Goal: Task Accomplishment & Management: Complete application form

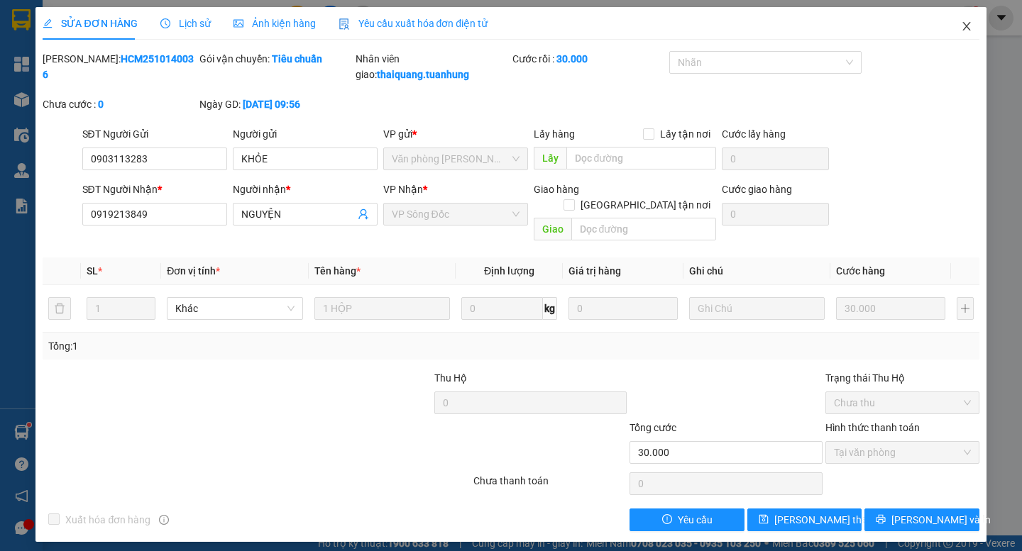
click at [959, 28] on span "Close" at bounding box center [967, 27] width 40 height 40
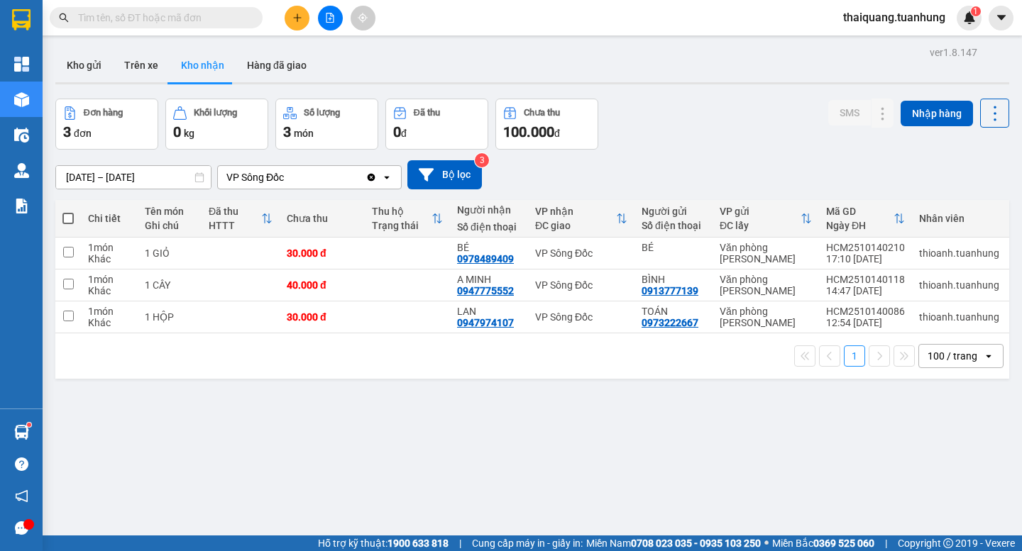
click at [299, 21] on icon "plus" at bounding box center [297, 18] width 10 height 10
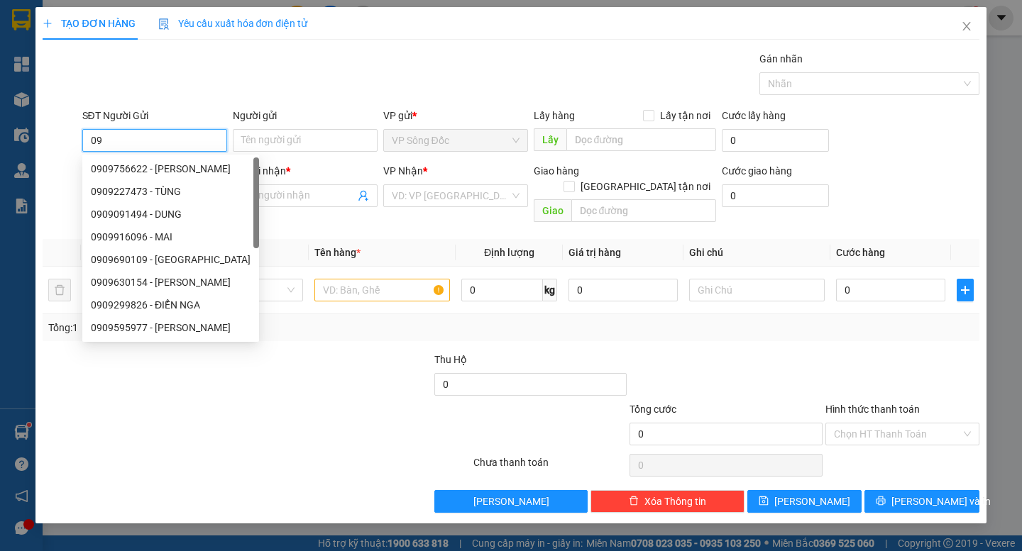
type input "0"
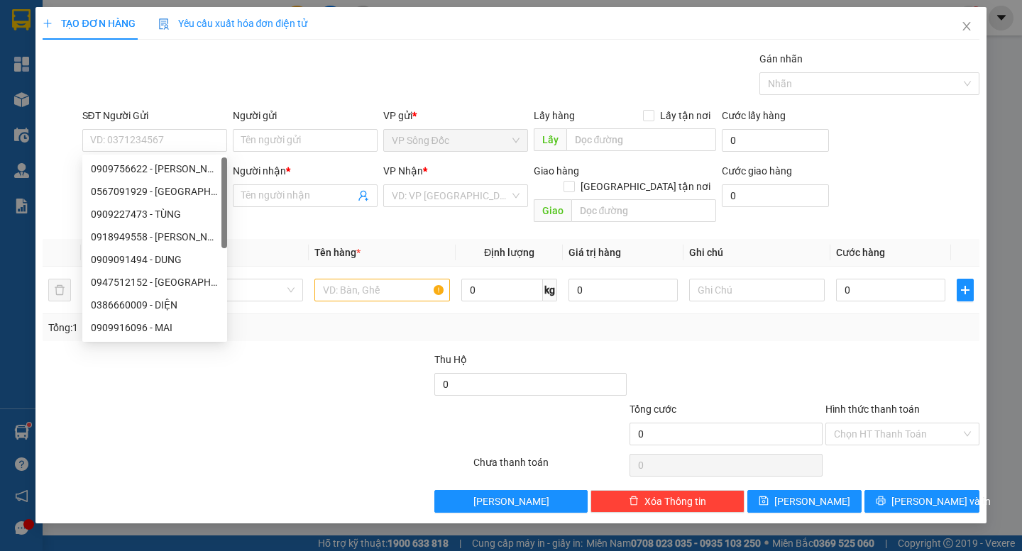
click at [269, 239] on th "Đơn vị tính *" at bounding box center [234, 253] width 147 height 28
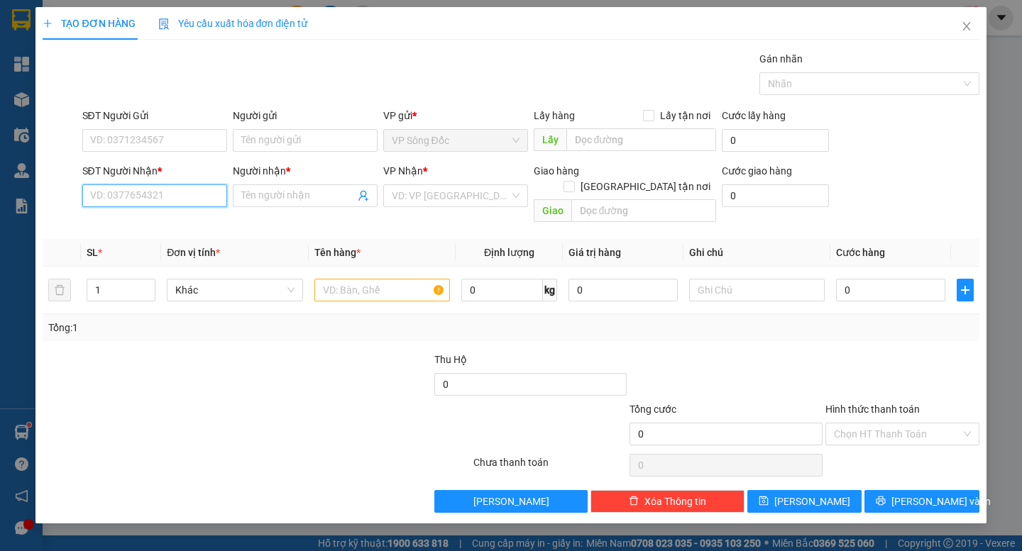
click at [202, 200] on input "SĐT Người Nhận *" at bounding box center [154, 196] width 145 height 23
click at [106, 195] on input "0909909015" at bounding box center [154, 196] width 145 height 23
type input "0919909015"
click at [176, 226] on div "0919909015 - CHƯƠNG" at bounding box center [155, 224] width 128 height 16
type input "CHƯƠNG"
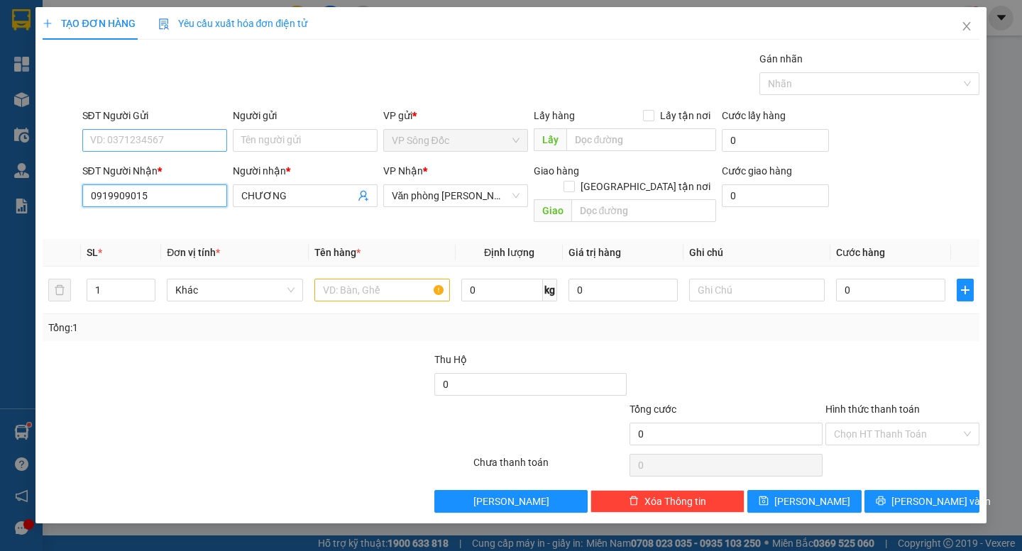
type input "0919909015"
click at [160, 141] on input "SĐT Người Gửi" at bounding box center [154, 140] width 145 height 23
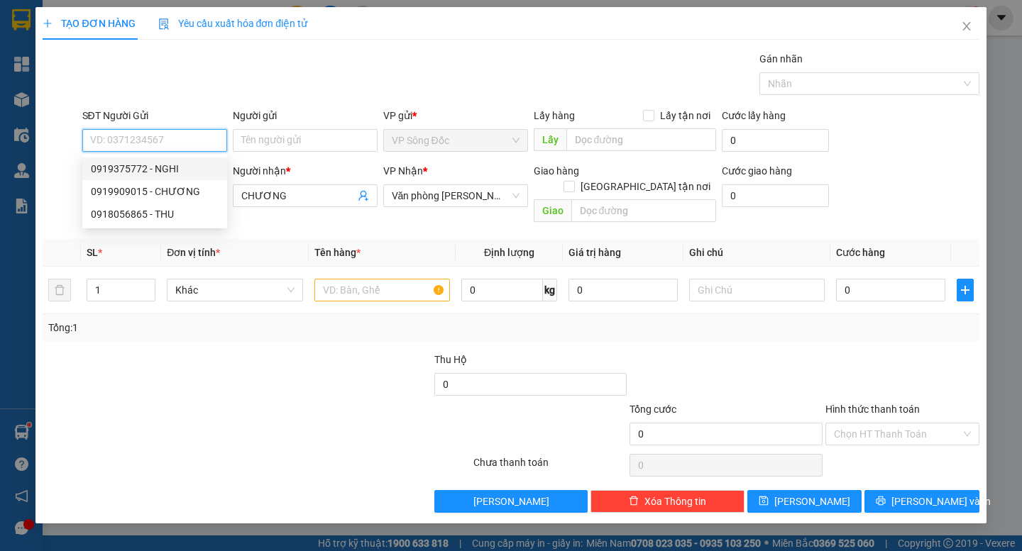
click at [168, 167] on div "0919375772 - NGHI" at bounding box center [155, 169] width 128 height 16
type input "0919375772"
type input "NGHI"
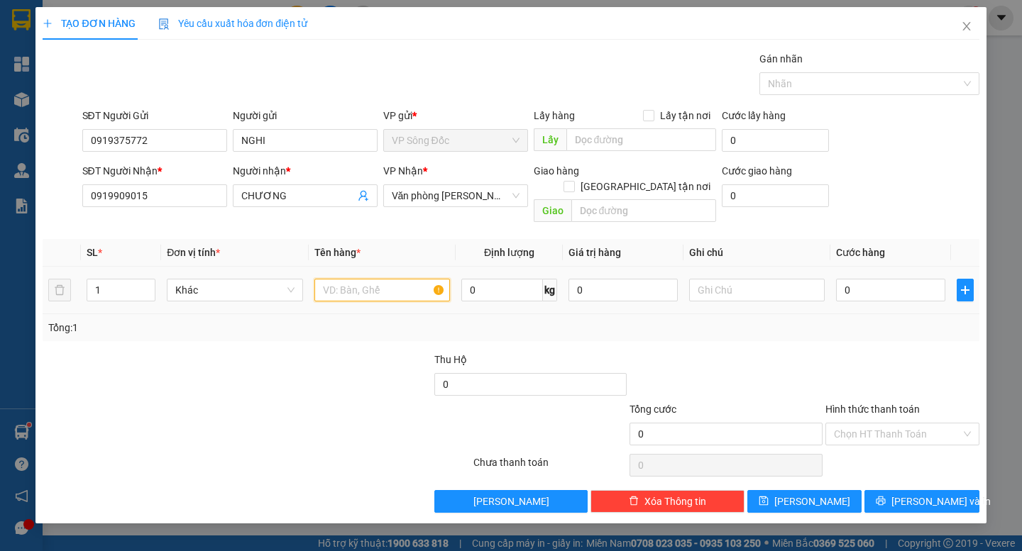
click at [337, 279] on input "text" at bounding box center [382, 290] width 136 height 23
type input "4 bao"
click at [875, 279] on input "0" at bounding box center [890, 290] width 109 height 23
type input "2"
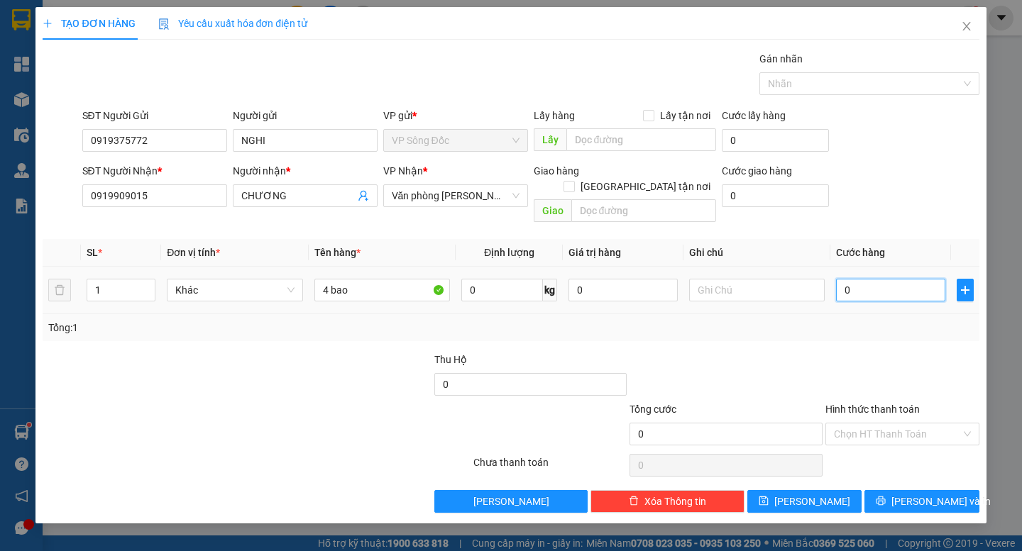
type input "2"
type input "20"
type input "200"
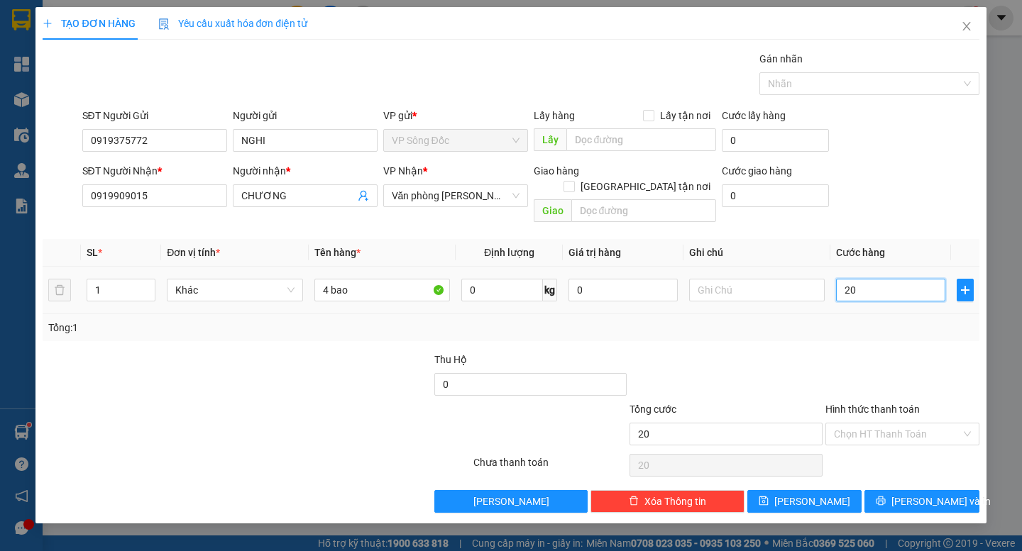
type input "200"
type input "200.000"
click at [869, 424] on input "Hình thức thanh toán" at bounding box center [897, 434] width 127 height 21
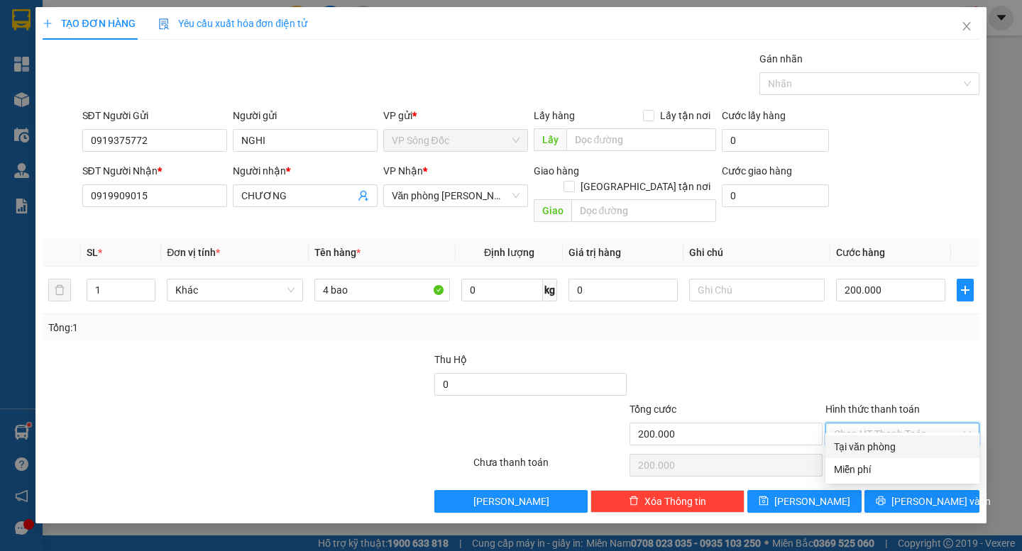
click at [863, 447] on div "Tại văn phòng" at bounding box center [902, 447] width 137 height 16
type input "0"
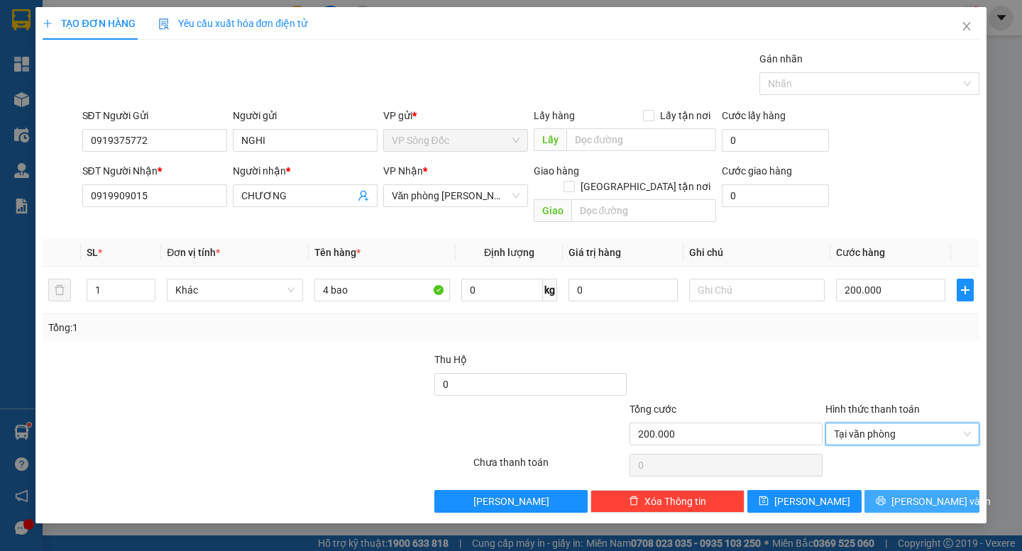
click at [904, 490] on button "[PERSON_NAME] và In" at bounding box center [921, 501] width 114 height 23
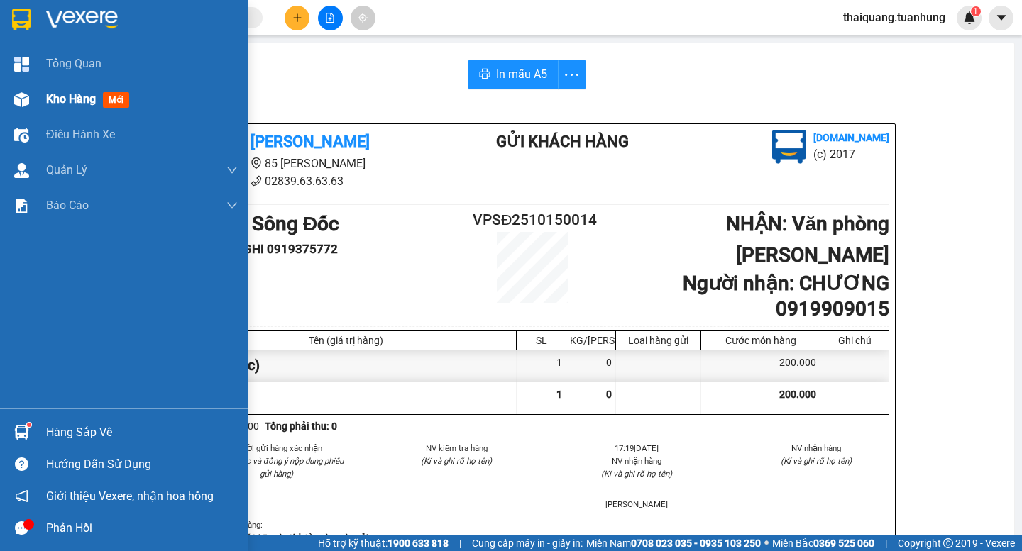
click at [111, 97] on span "mới" at bounding box center [116, 100] width 26 height 16
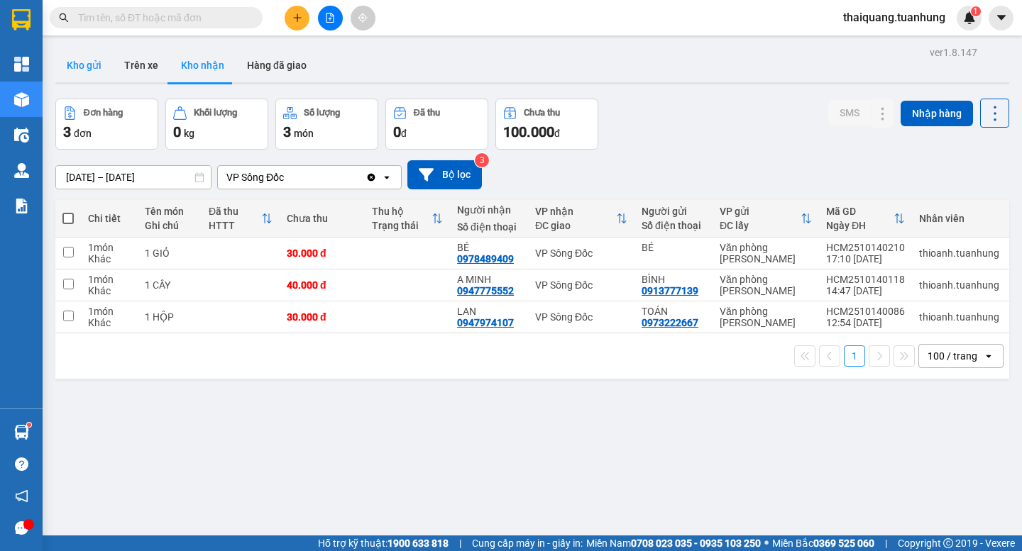
click at [104, 61] on button "Kho gửi" at bounding box center [83, 65] width 57 height 34
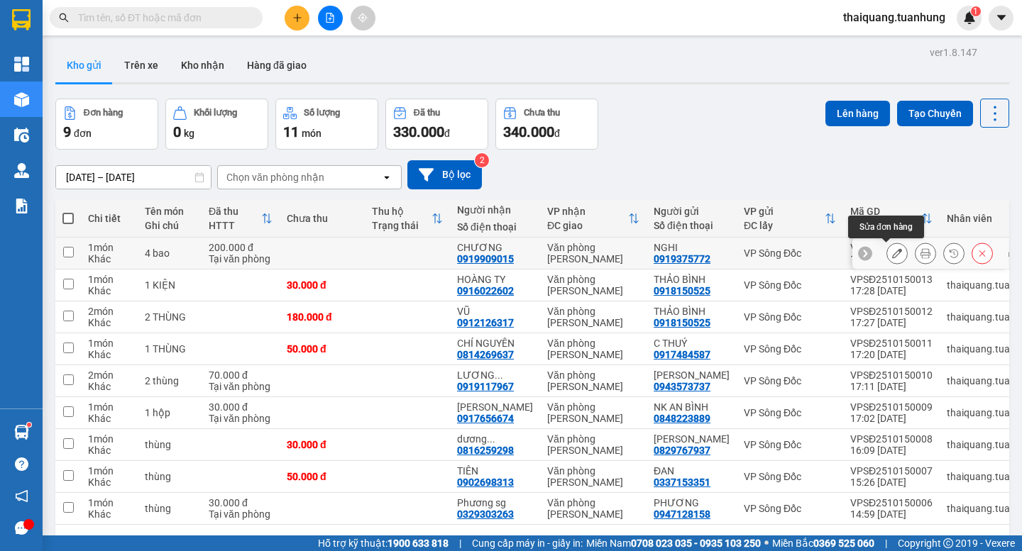
click at [892, 253] on icon at bounding box center [897, 253] width 10 height 10
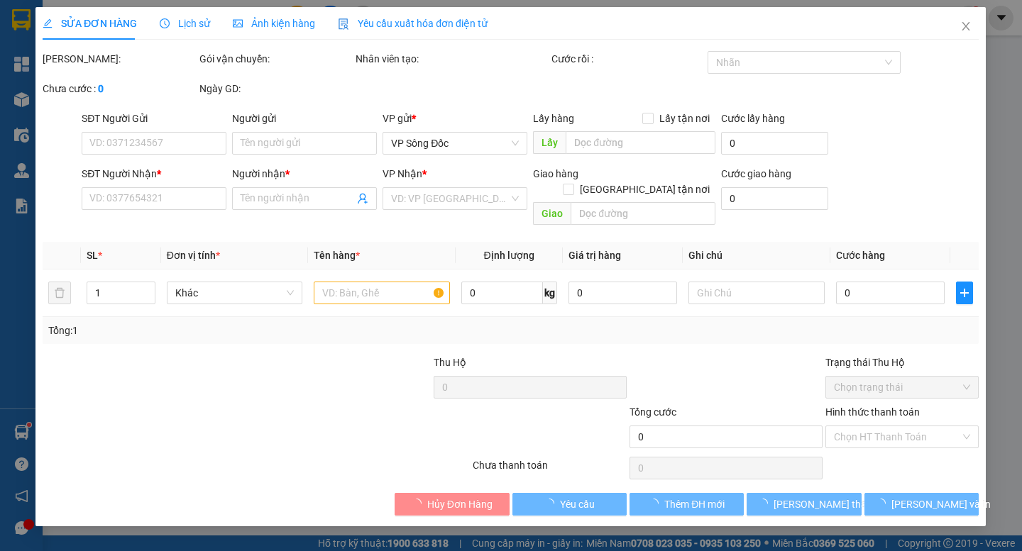
type input "0919375772"
type input "NGHI"
type input "0919909015"
type input "CHƯƠNG"
type input "200.000"
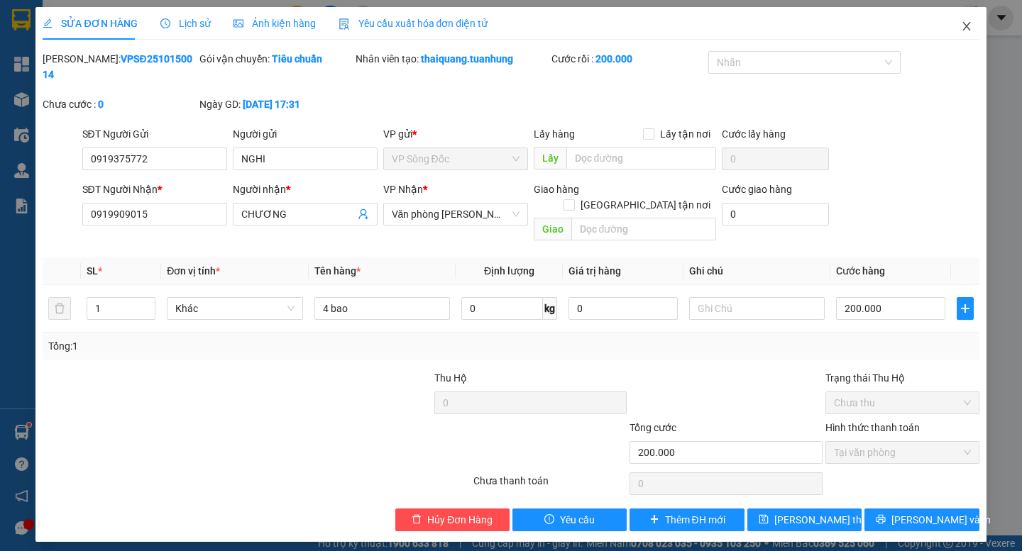
click at [968, 22] on icon "close" at bounding box center [966, 26] width 11 height 11
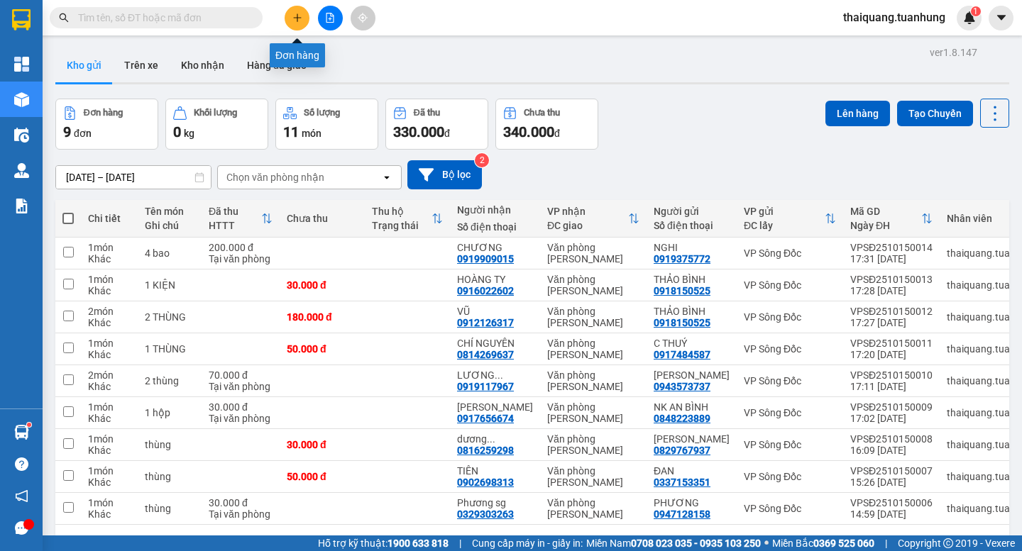
click at [299, 20] on icon "plus" at bounding box center [297, 18] width 10 height 10
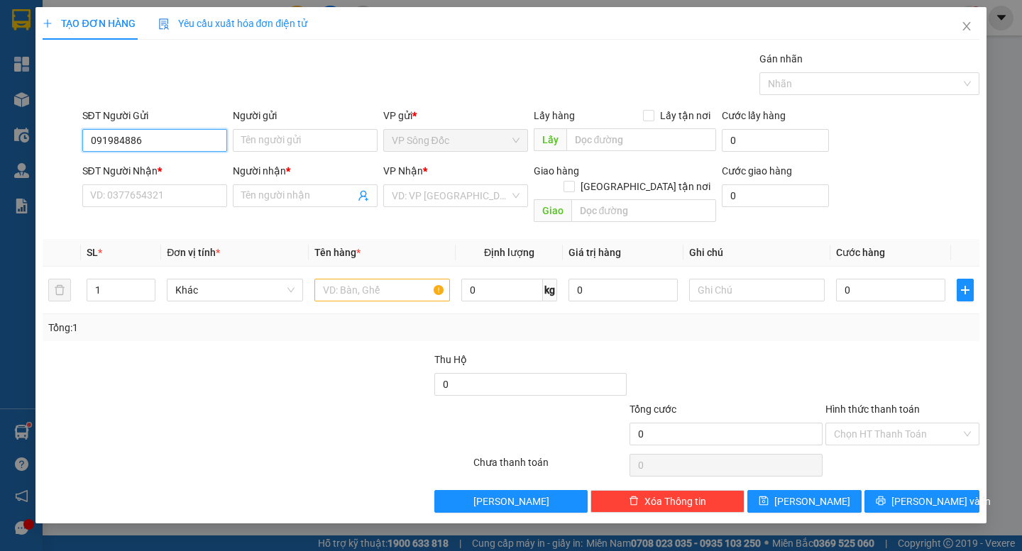
type input "0919848866"
click at [165, 168] on div "0919848866 - TUYỀN" at bounding box center [155, 169] width 128 height 16
type input "TUYỀN"
type input "0919848866"
click at [170, 203] on input "SĐT Người Nhận *" at bounding box center [154, 196] width 145 height 23
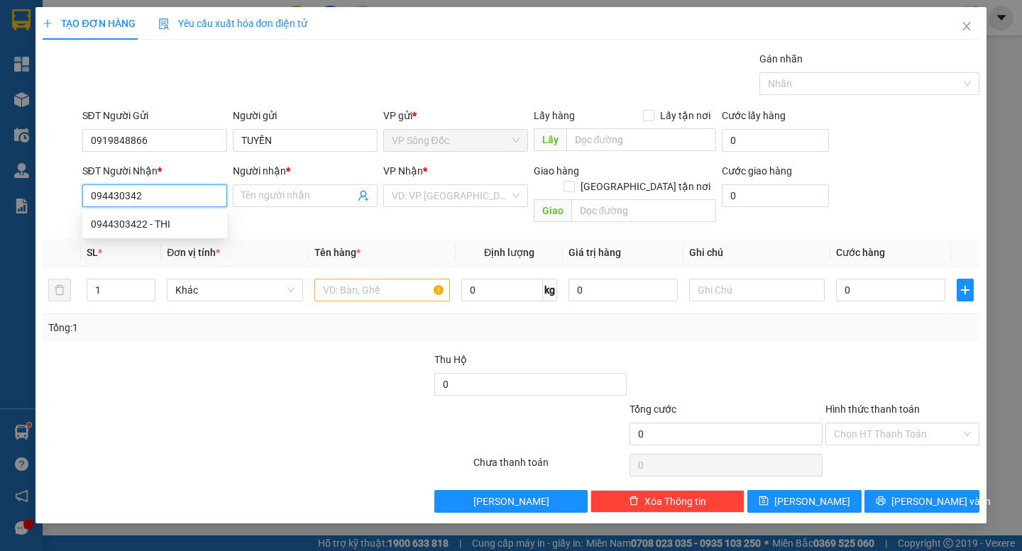
type input "0944303422"
click at [151, 224] on div "0944303422 - THI" at bounding box center [155, 224] width 128 height 16
type input "THI"
type input "0944303422"
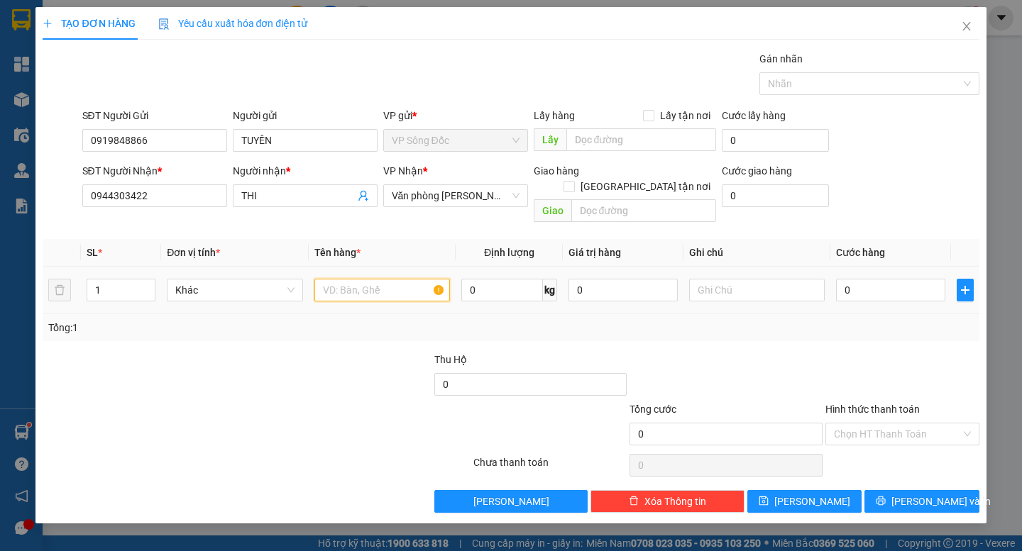
click at [358, 282] on input "text" at bounding box center [382, 290] width 136 height 23
type input "1 bao"
click at [891, 279] on input "0" at bounding box center [890, 290] width 109 height 23
type input "6"
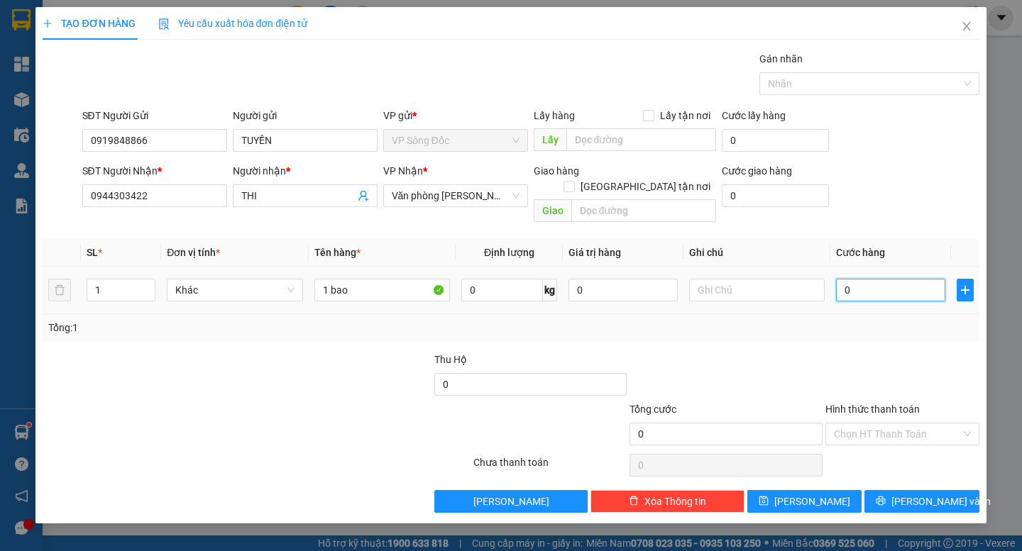
type input "6"
type input "60"
type input "60.000"
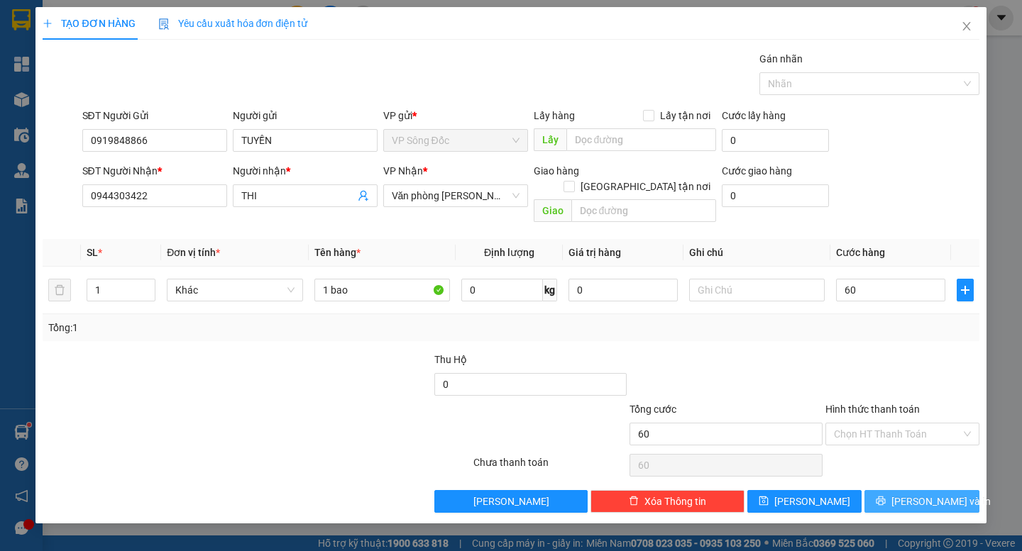
type input "60.000"
click at [891, 490] on button "[PERSON_NAME] và In" at bounding box center [921, 501] width 114 height 23
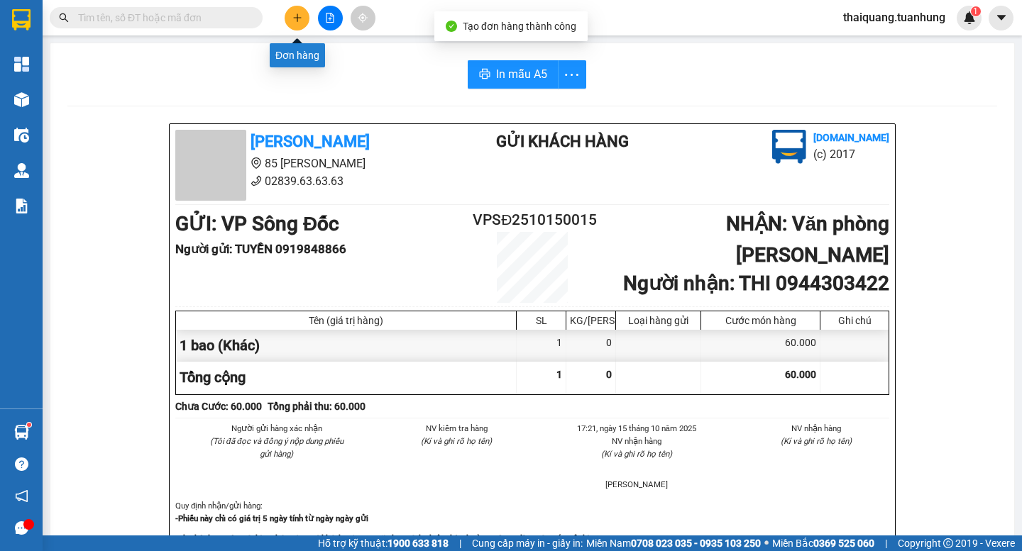
click at [297, 19] on icon "plus" at bounding box center [297, 18] width 10 height 10
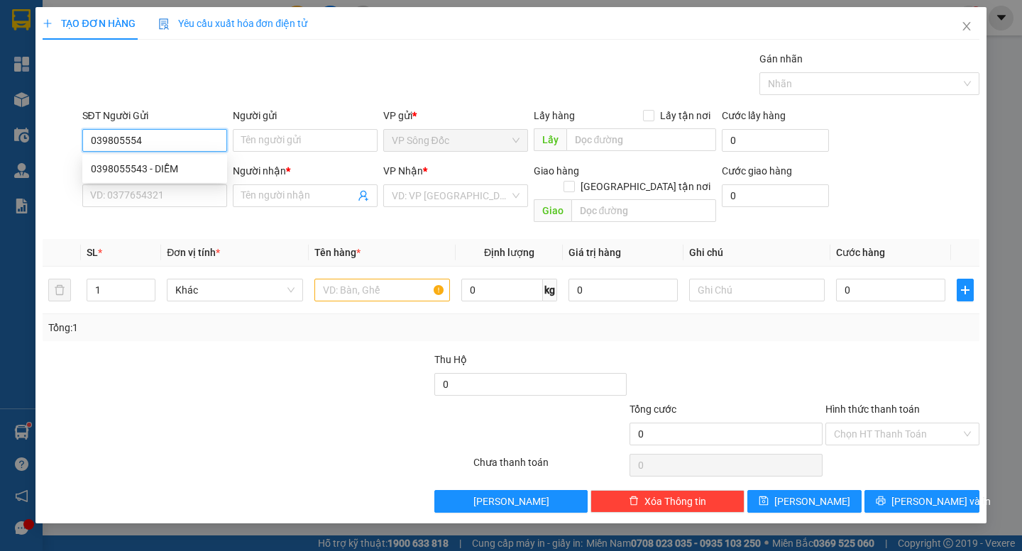
type input "0398055543"
click at [193, 160] on div "0398055543 - DIỄM" at bounding box center [154, 169] width 145 height 23
type input "DIỄM"
type input "0398055543"
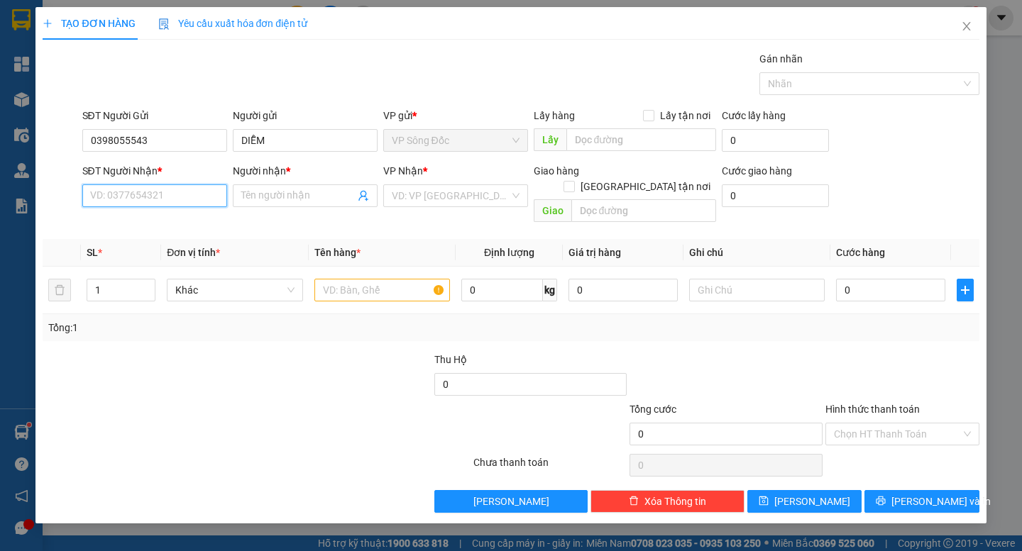
click at [180, 193] on input "SĐT Người Nhận *" at bounding box center [154, 196] width 145 height 23
type input "0906767409"
click at [185, 219] on div "0906767409 - THANH" at bounding box center [155, 224] width 128 height 16
type input "THANH"
type input "0906767409"
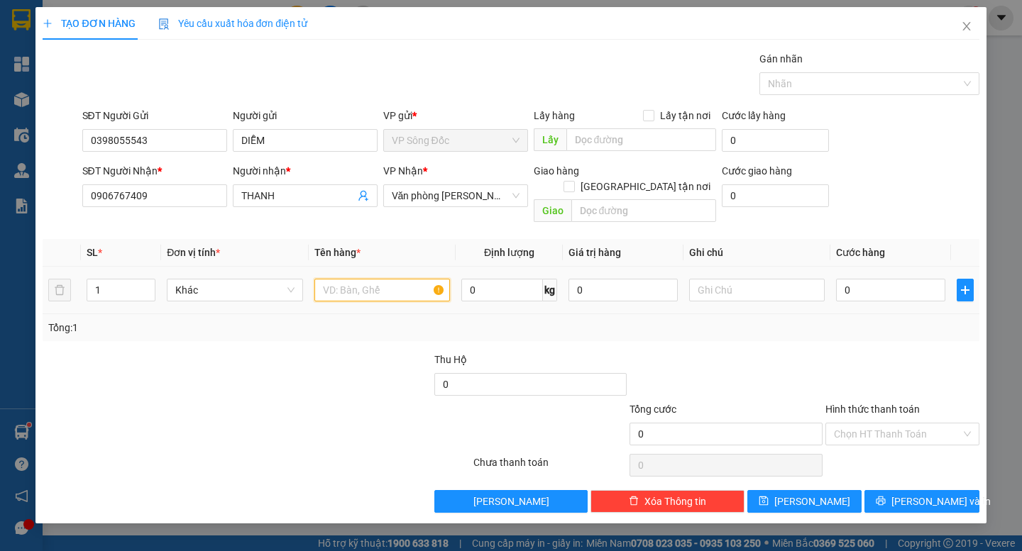
click at [349, 279] on input "text" at bounding box center [382, 290] width 136 height 23
type input "1 bao"
click at [875, 279] on input "0" at bounding box center [890, 290] width 109 height 23
type input "4"
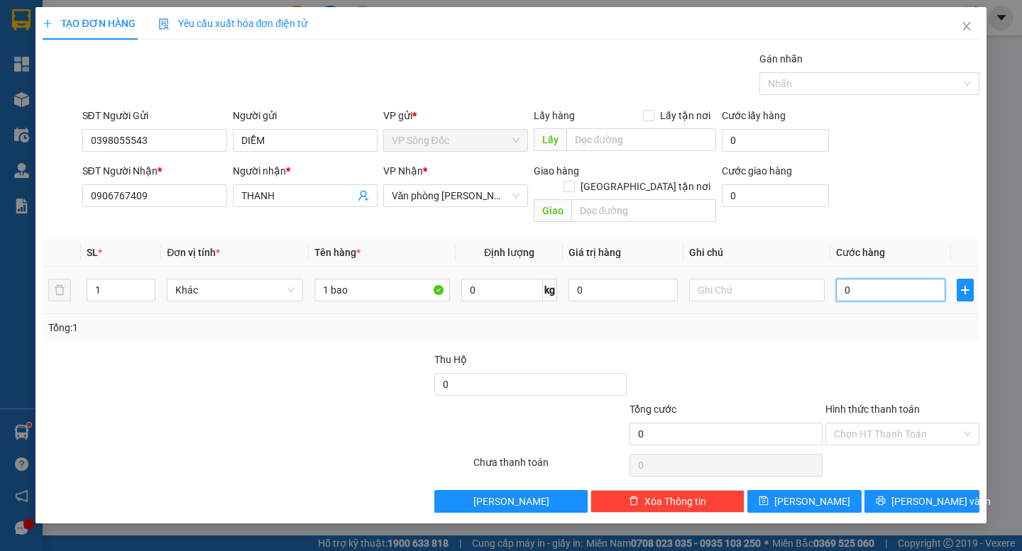
type input "4"
type input "40"
type input "40.000"
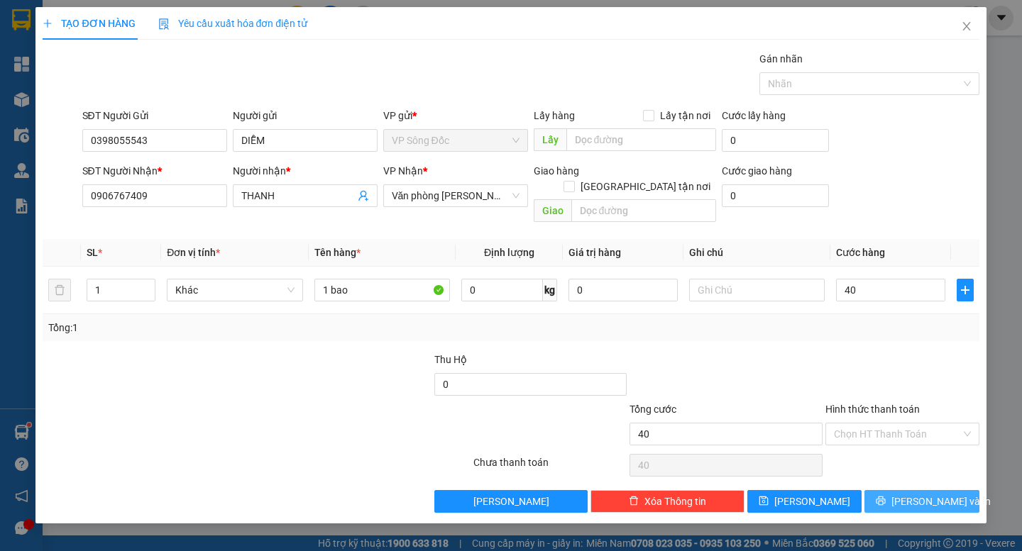
type input "40.000"
click at [886, 496] on icon "printer" at bounding box center [881, 501] width 10 height 10
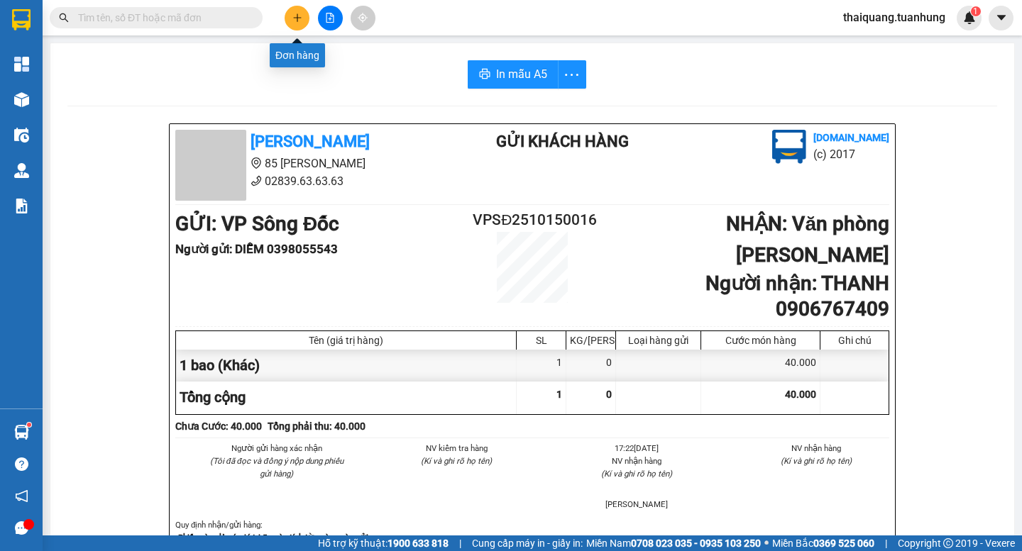
click at [295, 22] on button at bounding box center [297, 18] width 25 height 25
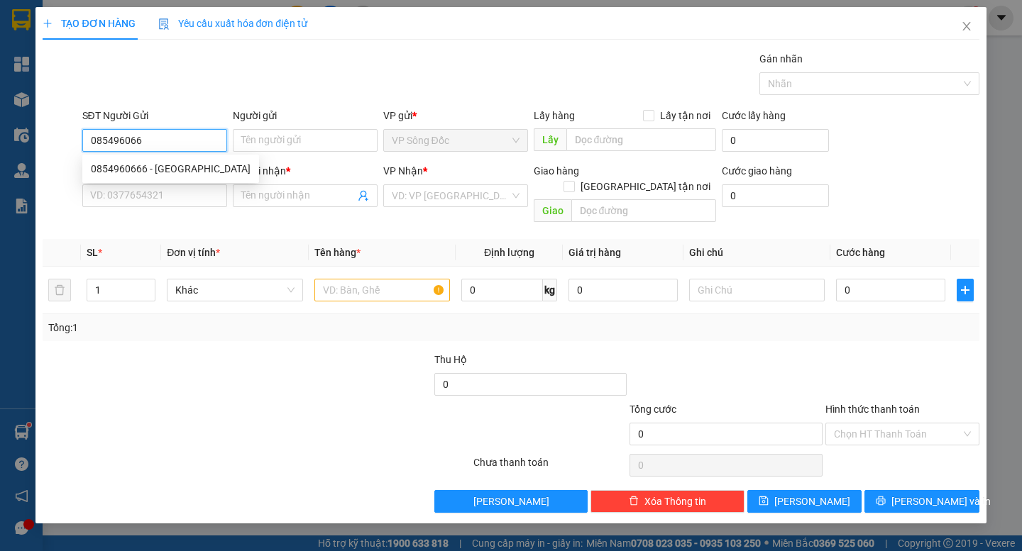
type input "0854960666"
click at [200, 164] on div "0854960666 - [GEOGRAPHIC_DATA]" at bounding box center [171, 169] width 160 height 16
type input "HÀ"
type input "0854960666"
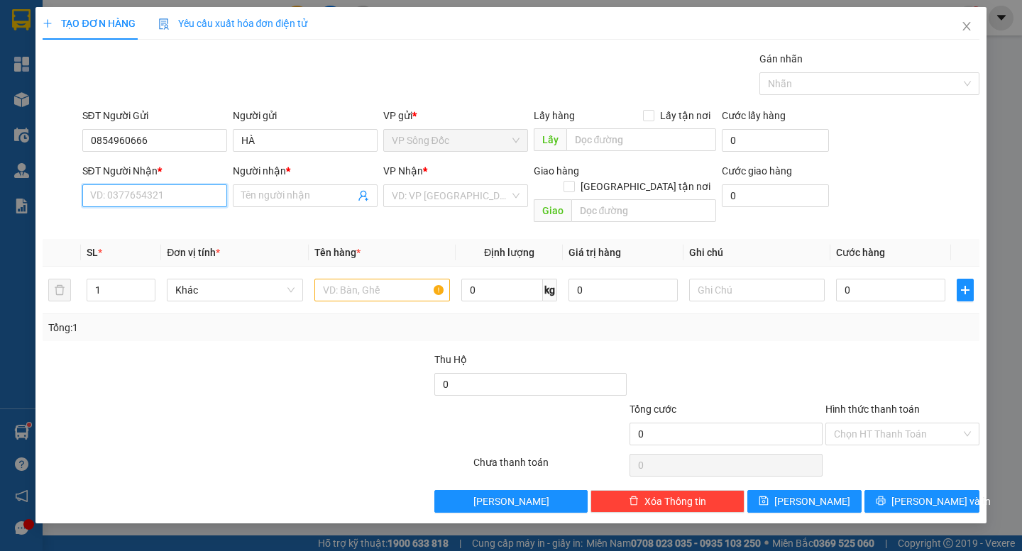
click at [180, 197] on input "SĐT Người Nhận *" at bounding box center [154, 196] width 145 height 23
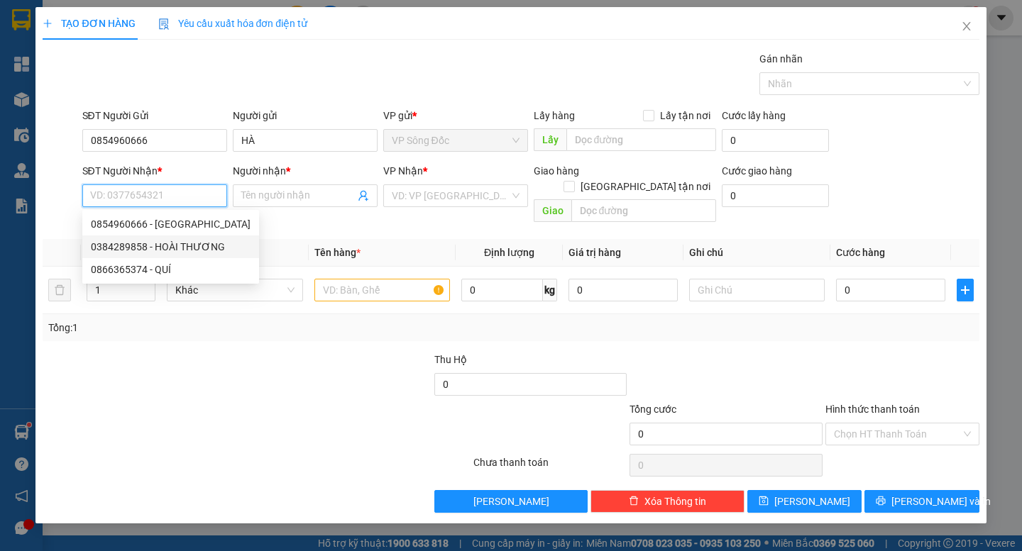
click at [189, 248] on div "0384289858 - HOÀI THƯƠNG" at bounding box center [171, 247] width 160 height 16
type input "0384289858"
type input "HOÀI THƯƠNG"
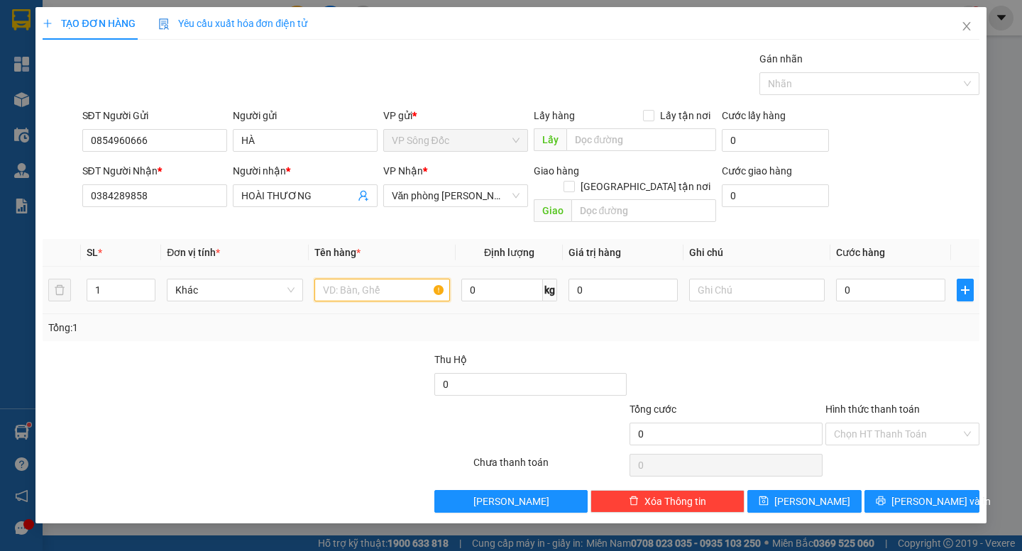
click at [354, 284] on input "text" at bounding box center [382, 290] width 136 height 23
type input "1 thùng"
click at [844, 279] on input "0" at bounding box center [890, 290] width 109 height 23
type input "3"
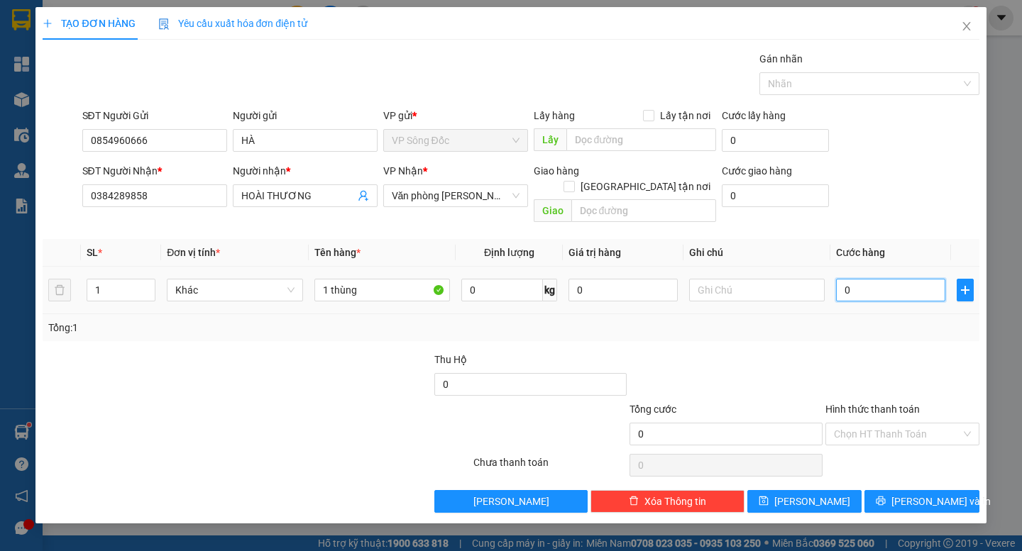
type input "3"
type input "30"
type input "30.000"
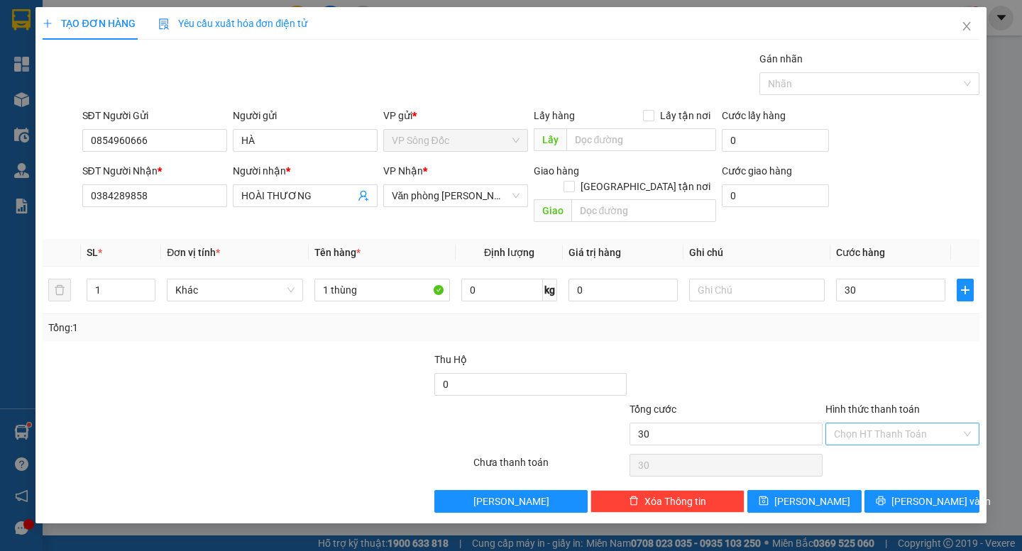
type input "30.000"
click at [901, 424] on input "Hình thức thanh toán" at bounding box center [897, 434] width 127 height 21
click at [861, 451] on div "Tại văn phòng" at bounding box center [902, 447] width 137 height 16
type input "0"
click at [886, 496] on icon "printer" at bounding box center [881, 501] width 10 height 10
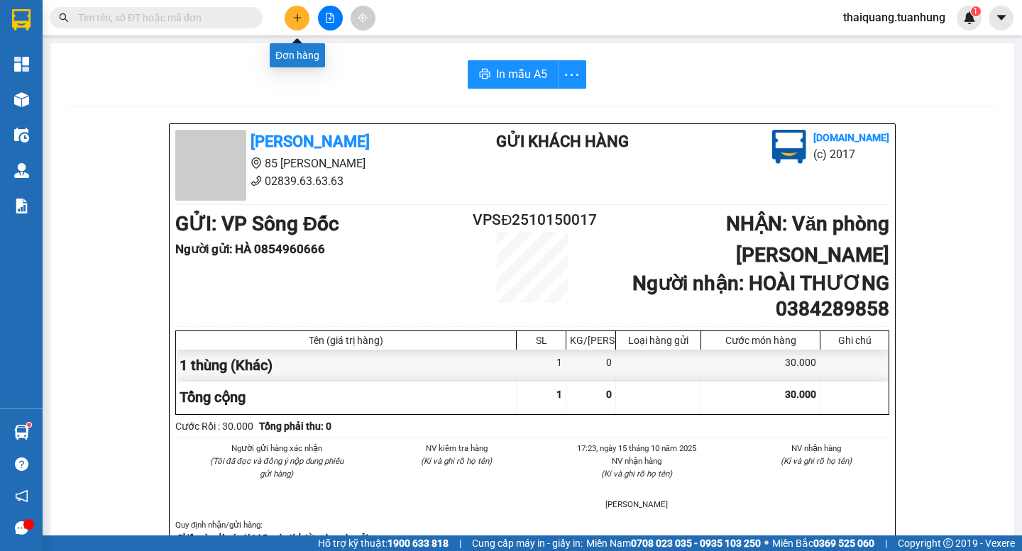
click at [299, 26] on button at bounding box center [297, 18] width 25 height 25
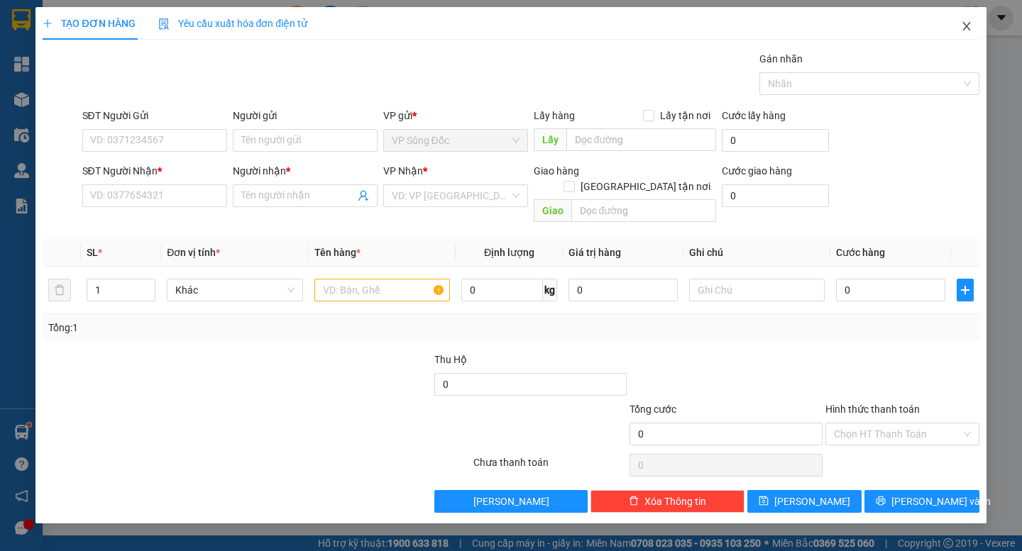
click at [967, 23] on icon "close" at bounding box center [966, 26] width 11 height 11
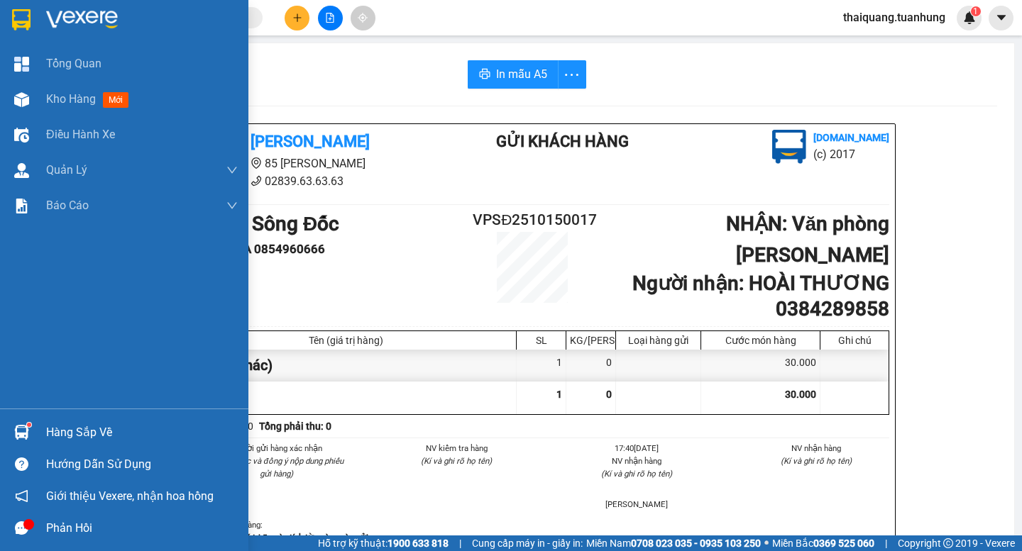
click at [55, 432] on div "Hàng sắp về" at bounding box center [142, 432] width 192 height 21
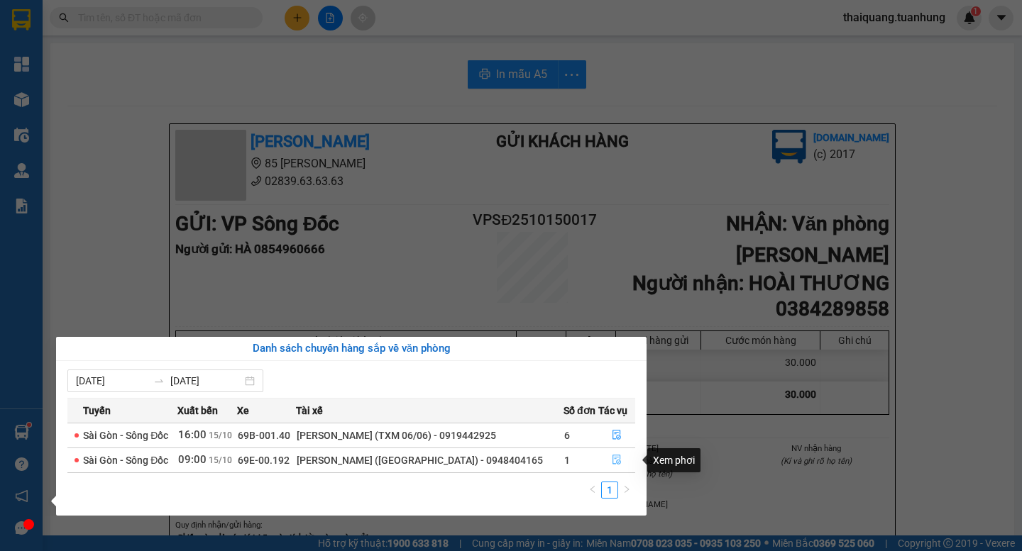
click at [612, 458] on icon "file-done" at bounding box center [617, 460] width 10 height 10
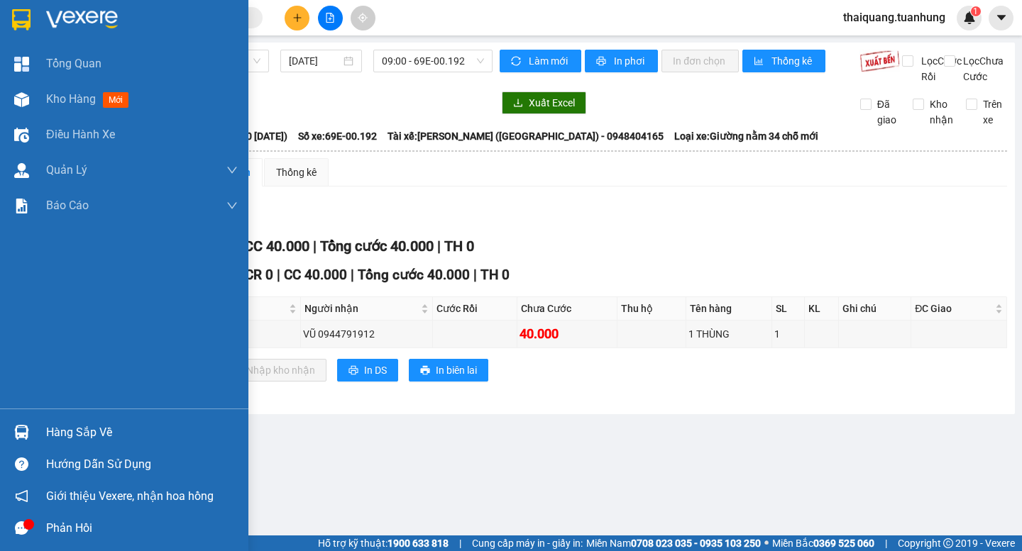
click at [65, 433] on div "Hàng sắp về" at bounding box center [142, 432] width 192 height 21
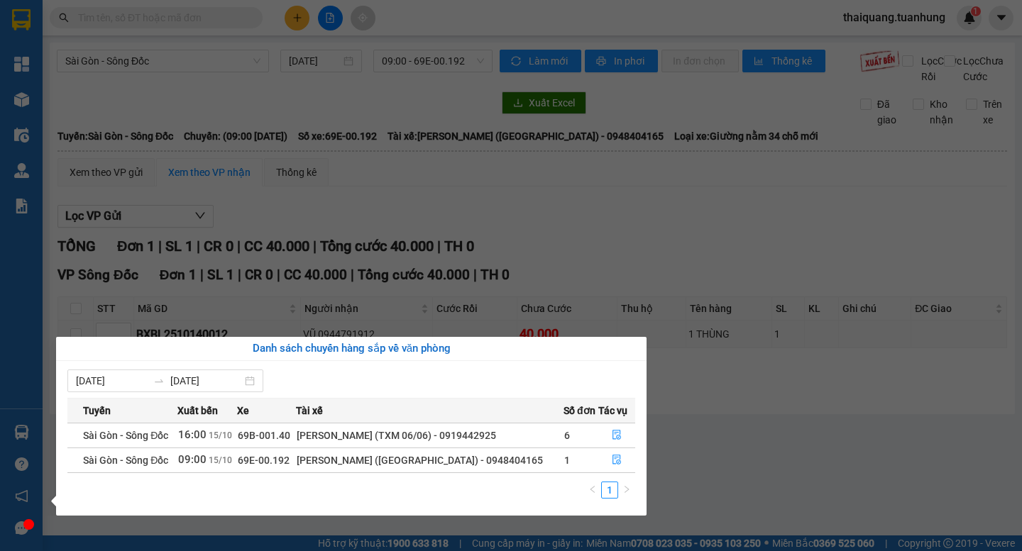
click at [696, 472] on section "Kết quả tìm kiếm ( 0 ) Bộ lọc No Data thaiquang.tuanhung 1 Tổng Quan Kho hàng m…" at bounding box center [511, 275] width 1022 height 551
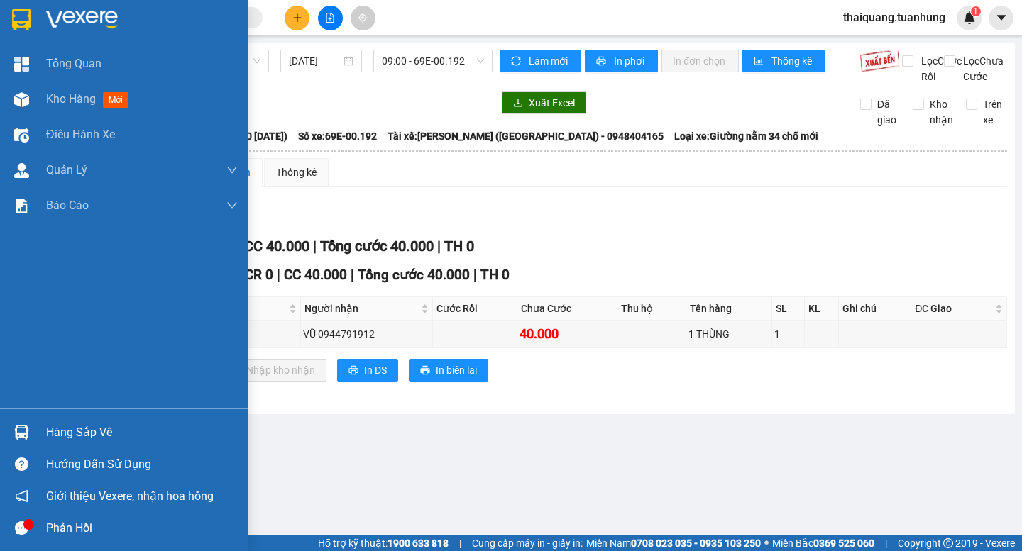
click at [80, 428] on div "Hàng sắp về" at bounding box center [142, 432] width 192 height 21
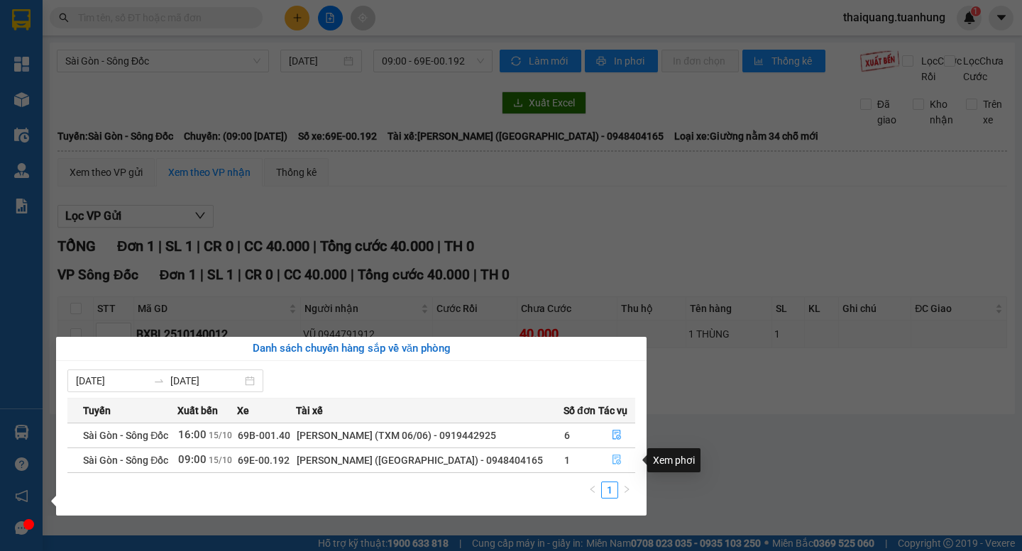
click at [604, 461] on button "button" at bounding box center [616, 460] width 35 height 23
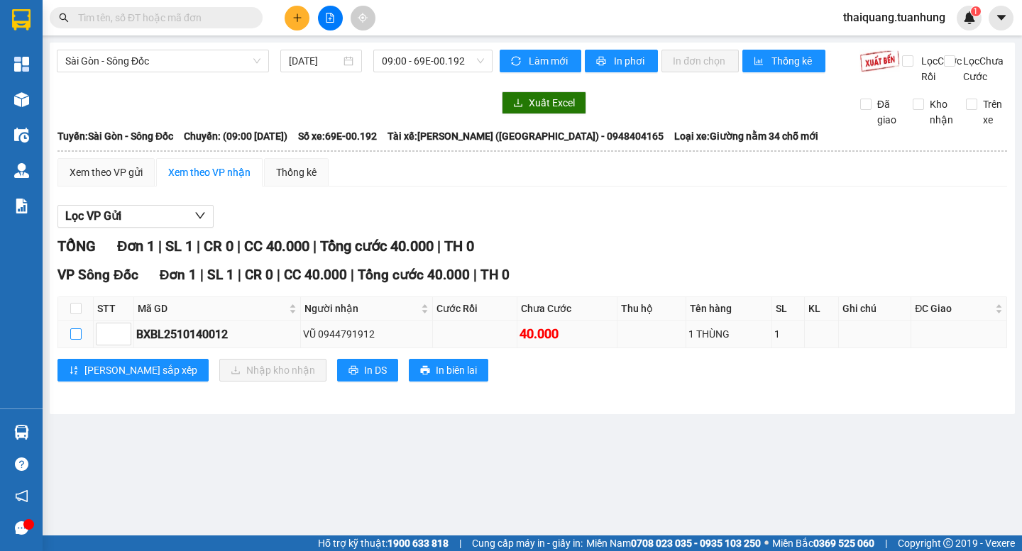
click at [80, 340] on input "checkbox" at bounding box center [75, 334] width 11 height 11
checkbox input "true"
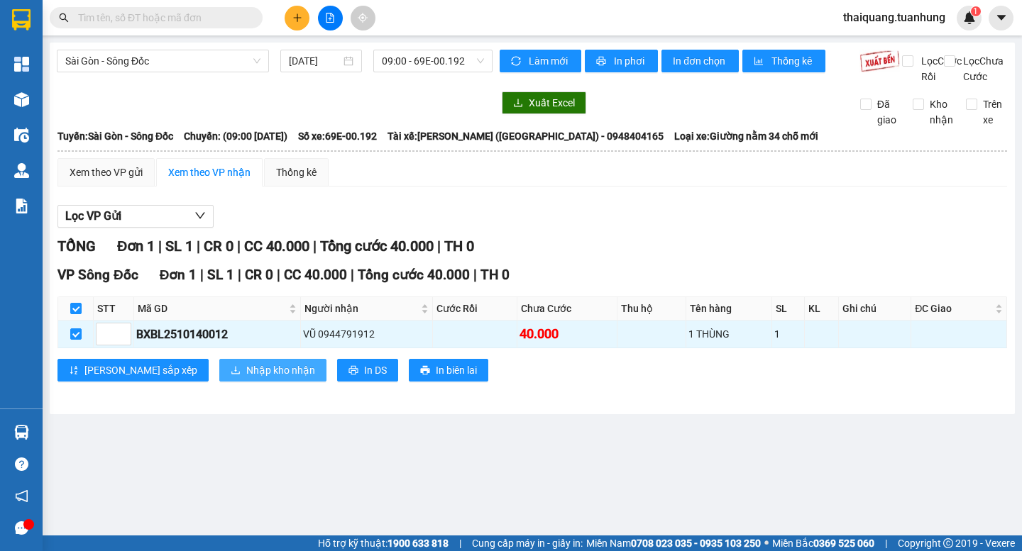
click at [246, 378] on span "Nhập kho nhận" at bounding box center [280, 371] width 69 height 16
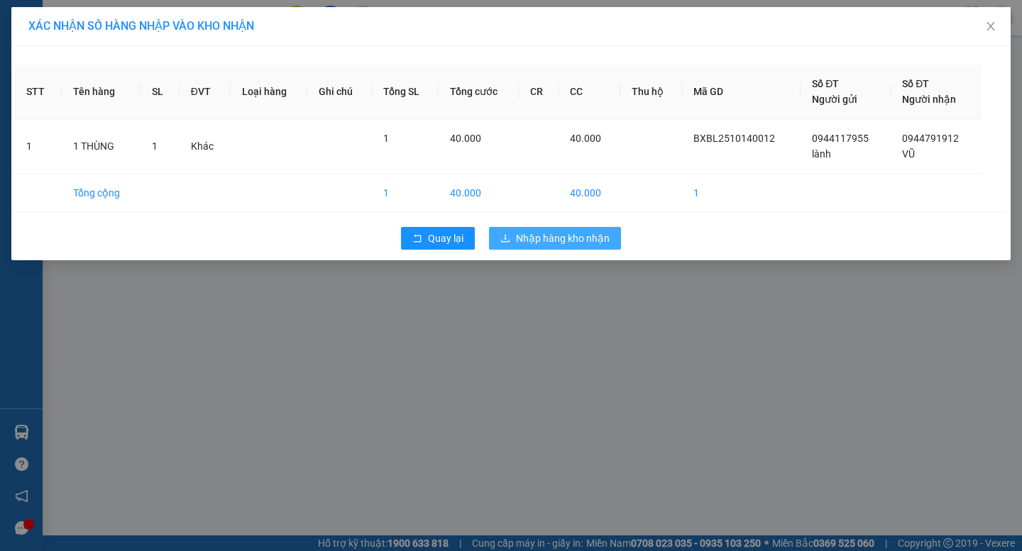
click at [549, 244] on span "Nhập hàng kho nhận" at bounding box center [563, 239] width 94 height 16
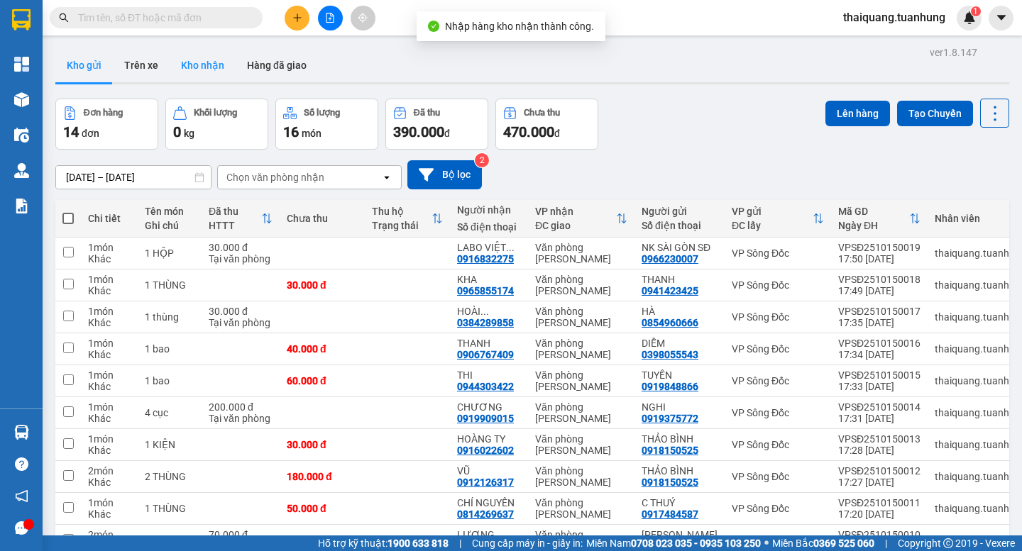
click at [209, 58] on button "Kho nhận" at bounding box center [203, 65] width 66 height 34
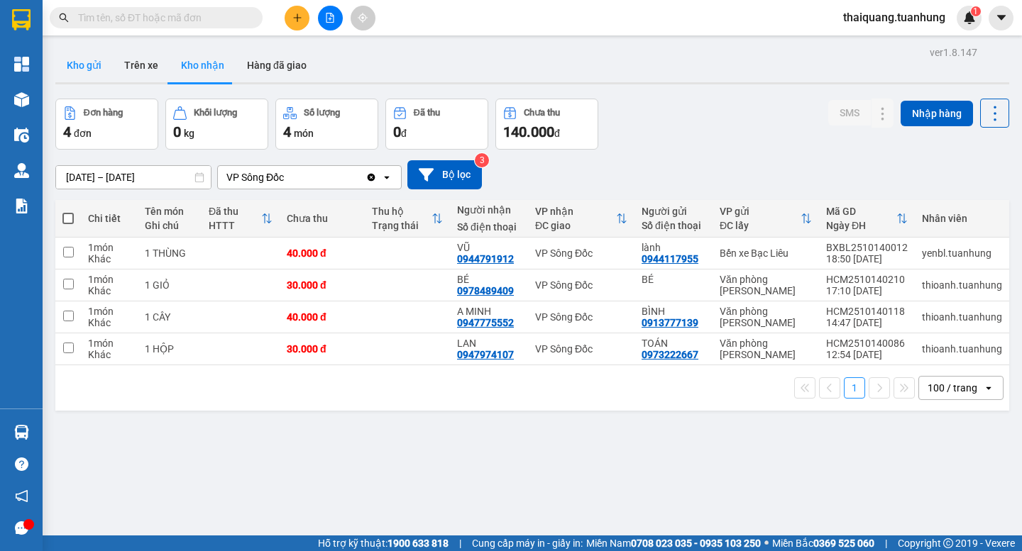
click at [100, 53] on button "Kho gửi" at bounding box center [83, 65] width 57 height 34
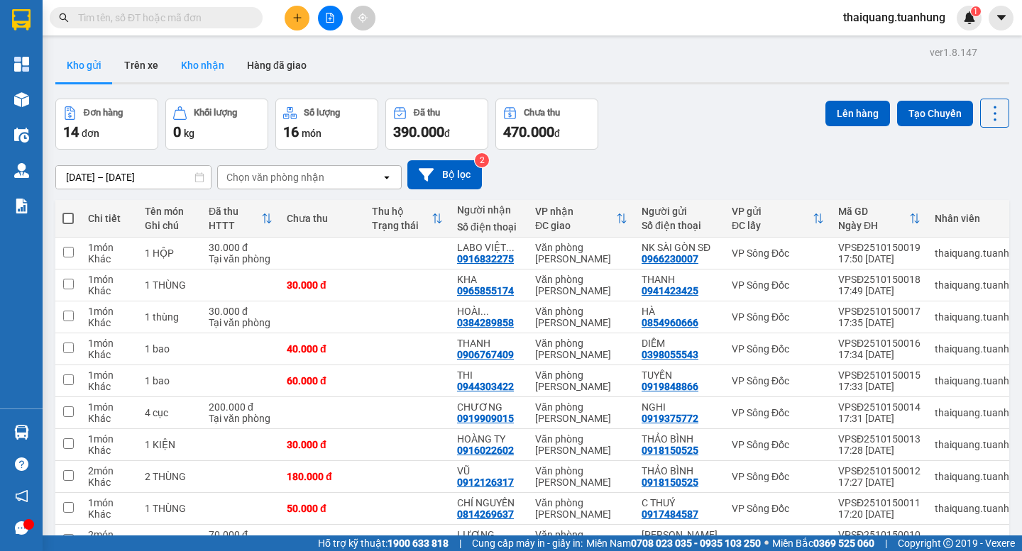
click at [196, 75] on button "Kho nhận" at bounding box center [203, 65] width 66 height 34
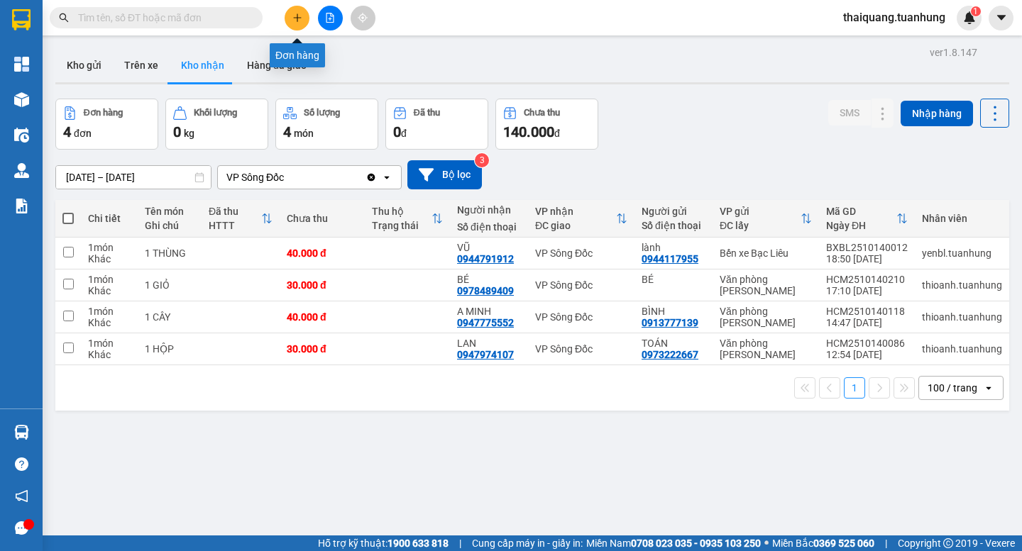
click at [292, 20] on icon "plus" at bounding box center [297, 18] width 10 height 10
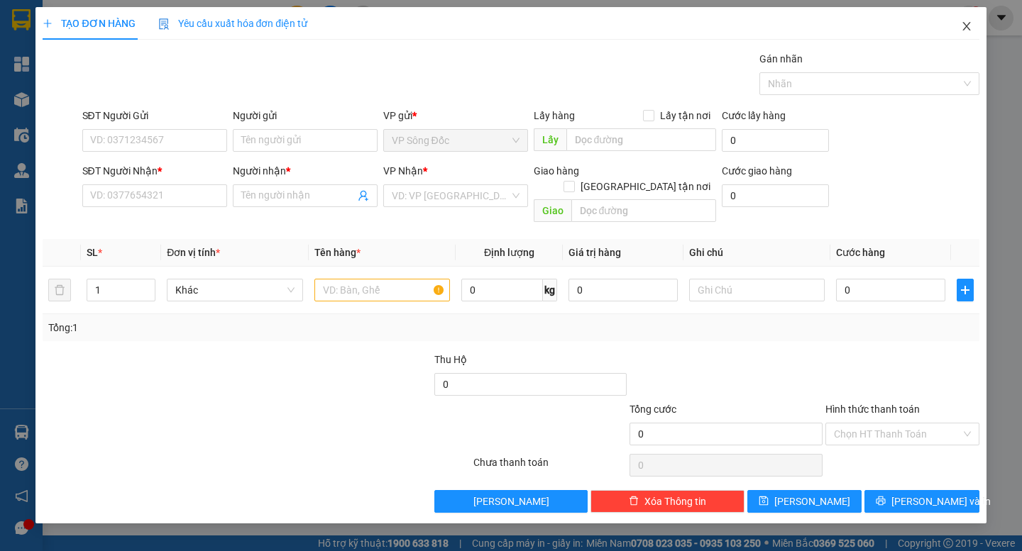
click at [969, 24] on icon "close" at bounding box center [966, 26] width 8 height 9
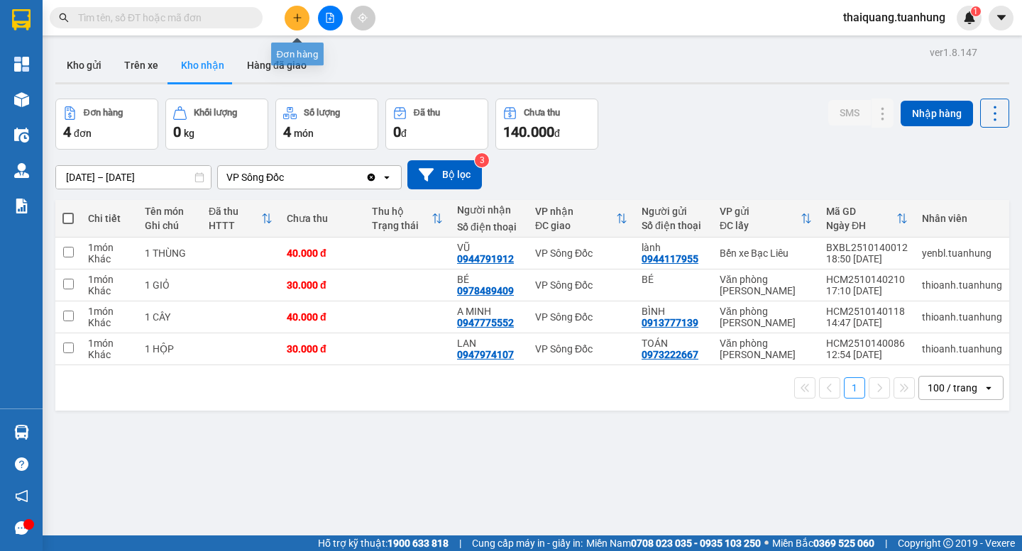
click at [295, 16] on icon "plus" at bounding box center [297, 18] width 10 height 10
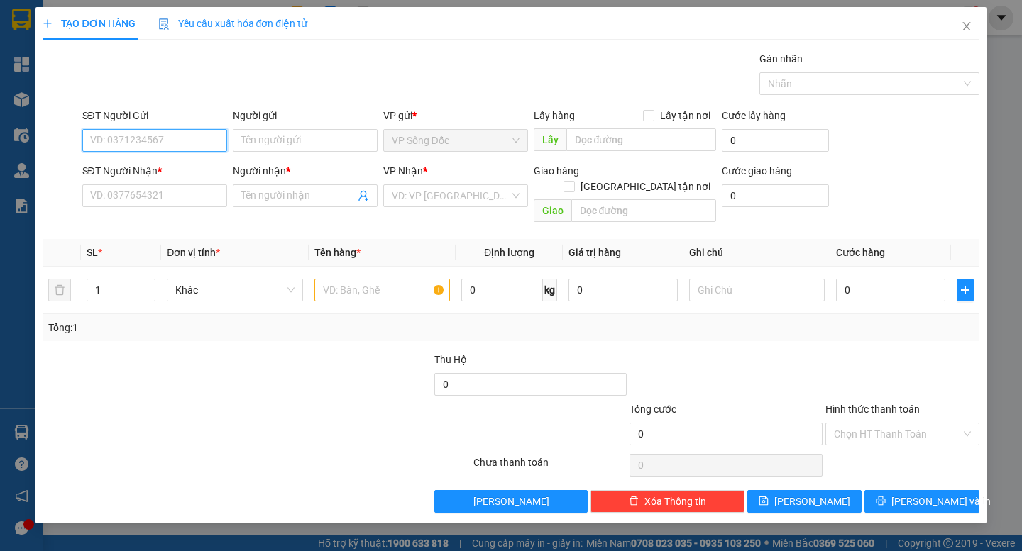
click at [156, 145] on input "SĐT Người Gửi" at bounding box center [154, 140] width 145 height 23
type input "0947274147"
click at [151, 165] on div "0947274147 - NGUYÊN" at bounding box center [155, 169] width 128 height 16
type input "NGUYÊN"
type input "0947274147"
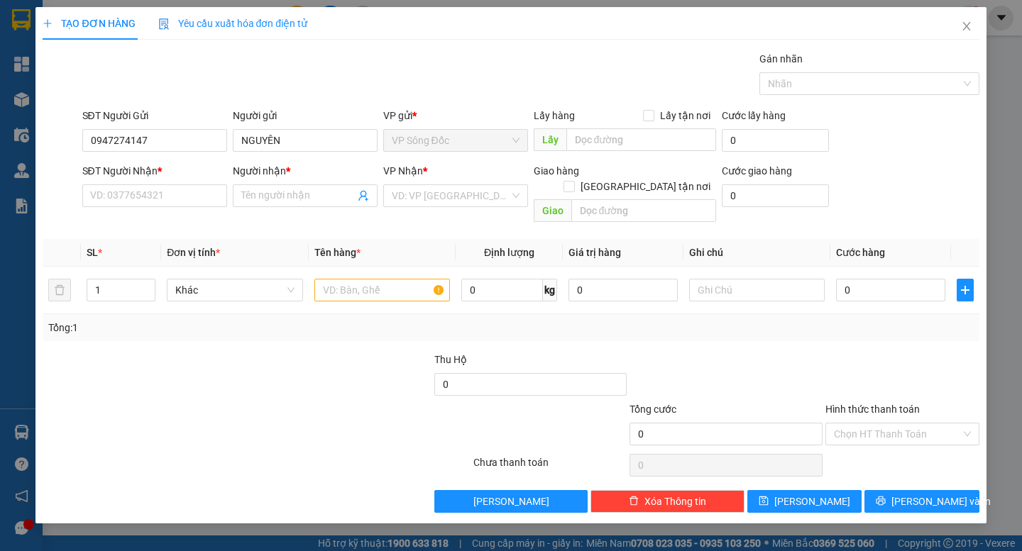
click at [196, 207] on div "SĐT Người Nhận * VD: 0377654321" at bounding box center [154, 188] width 145 height 50
click at [194, 205] on input "SĐT Người Nhận *" at bounding box center [154, 196] width 145 height 23
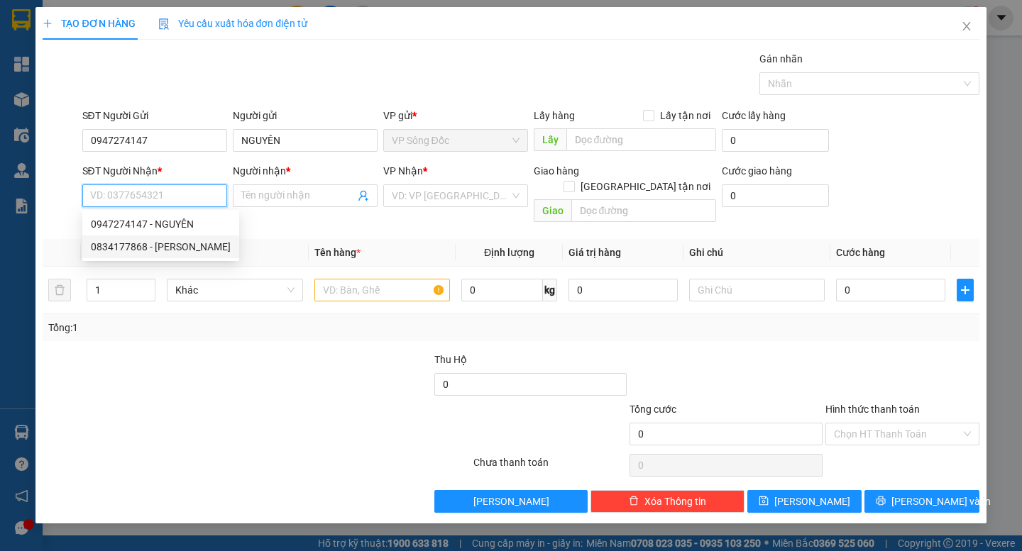
click at [187, 245] on div "0834177868 - [PERSON_NAME]" at bounding box center [161, 247] width 140 height 16
type input "0834177868"
type input "THANH"
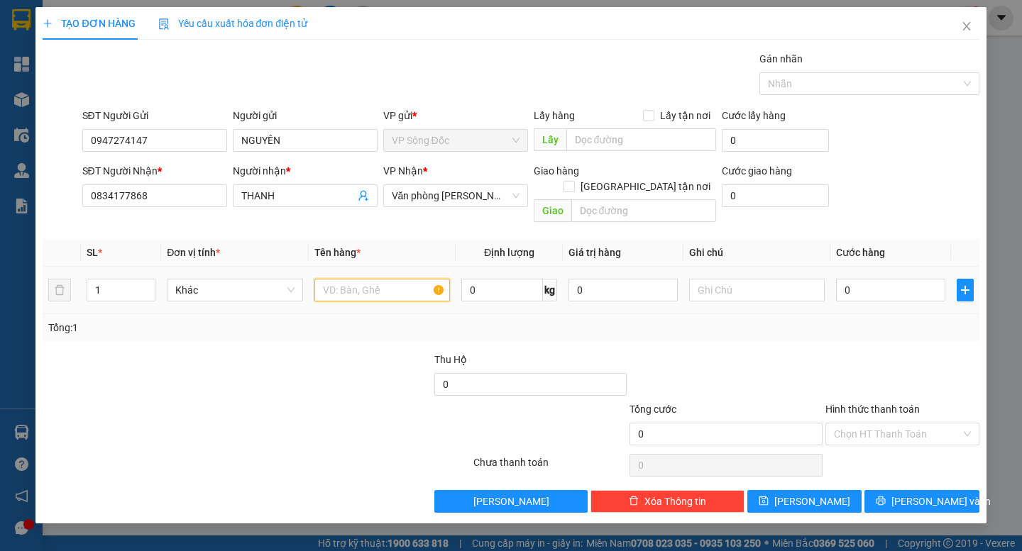
click at [406, 279] on input "text" at bounding box center [382, 290] width 136 height 23
type input "thùng"
drag, startPoint x: 114, startPoint y: 275, endPoint x: 75, endPoint y: 297, distance: 44.8
click at [75, 297] on tr "1 Khác thùng 0 kg 0 0" at bounding box center [511, 291] width 936 height 48
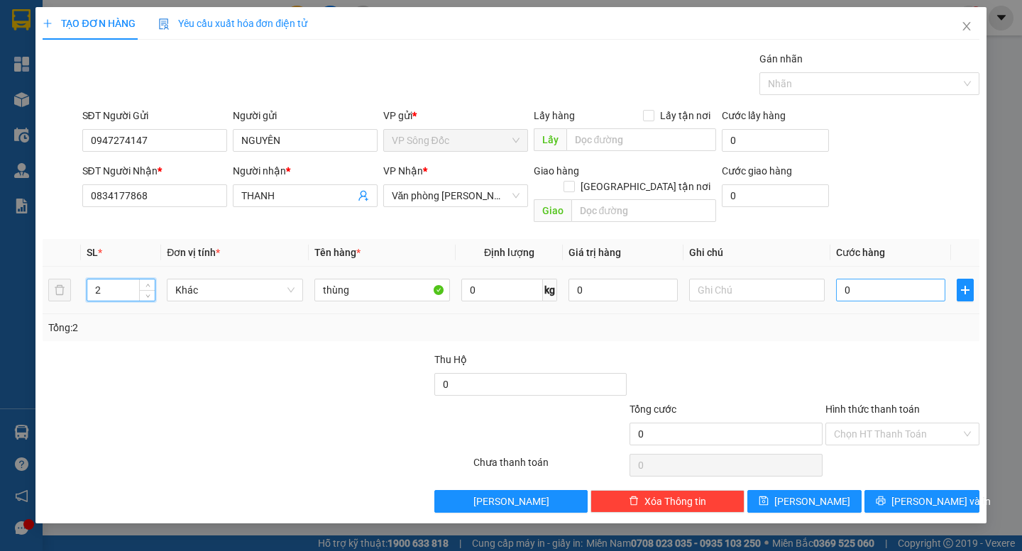
type input "2"
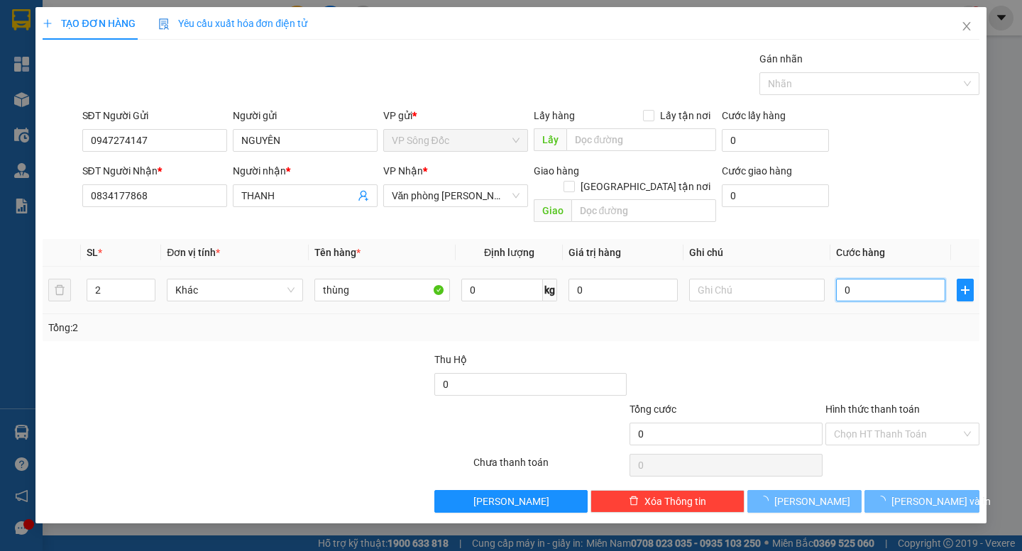
click at [888, 279] on input "0" at bounding box center [890, 290] width 109 height 23
type input "8"
type input "80"
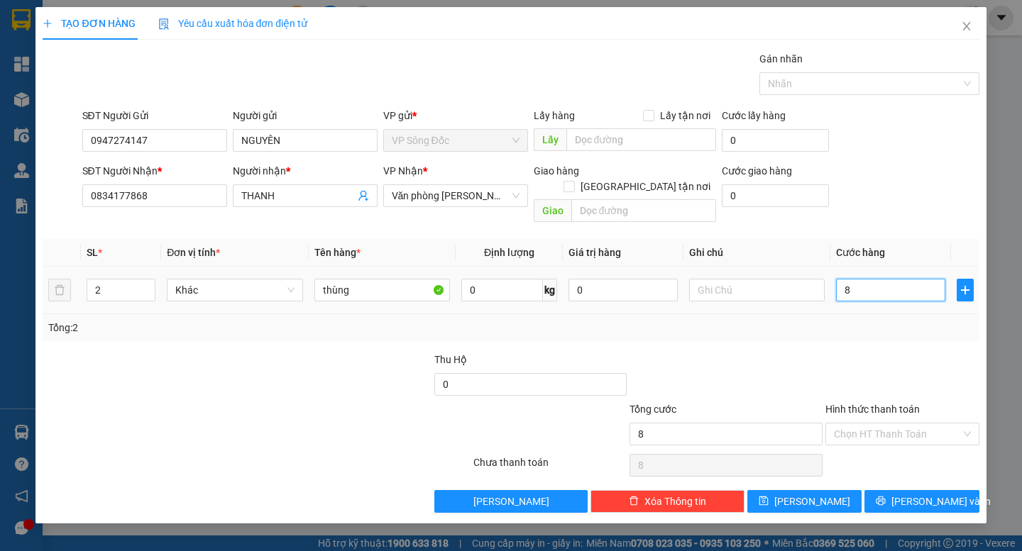
type input "80"
type input "80.000"
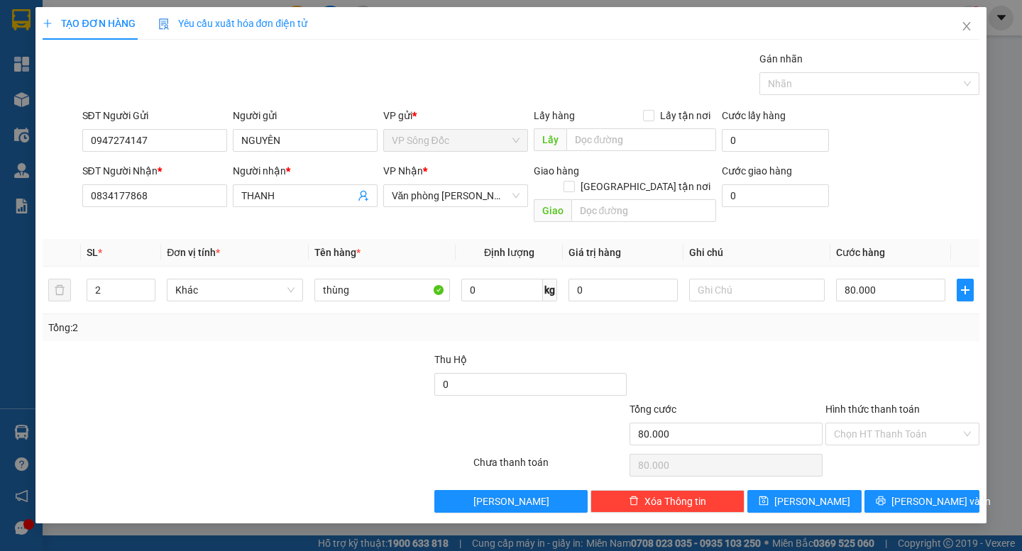
click at [884, 335] on div "Transit Pickup Surcharge Ids Transit Deliver Surcharge Ids Transit Deliver Surc…" at bounding box center [511, 282] width 936 height 462
click at [886, 496] on icon "printer" at bounding box center [881, 501] width 10 height 10
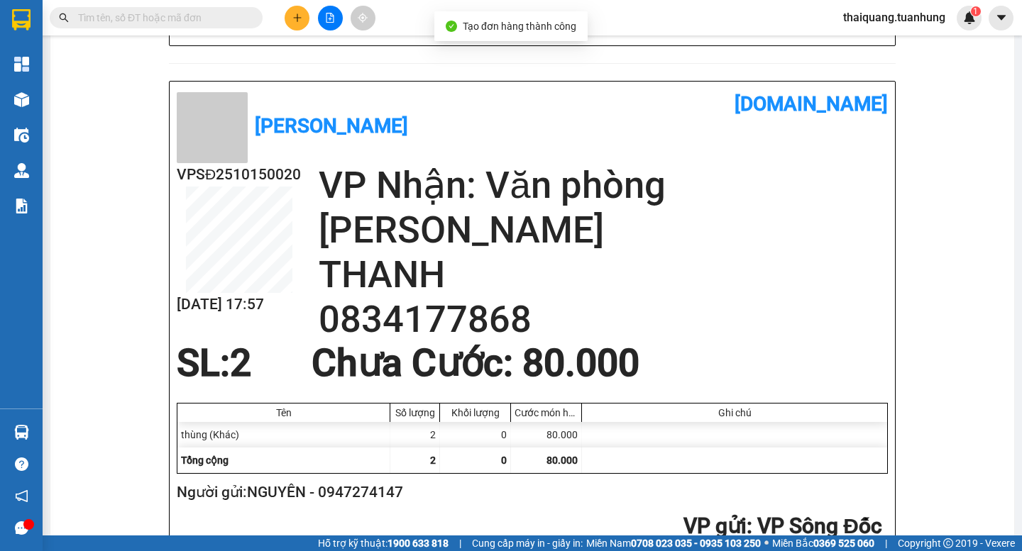
scroll to position [625, 0]
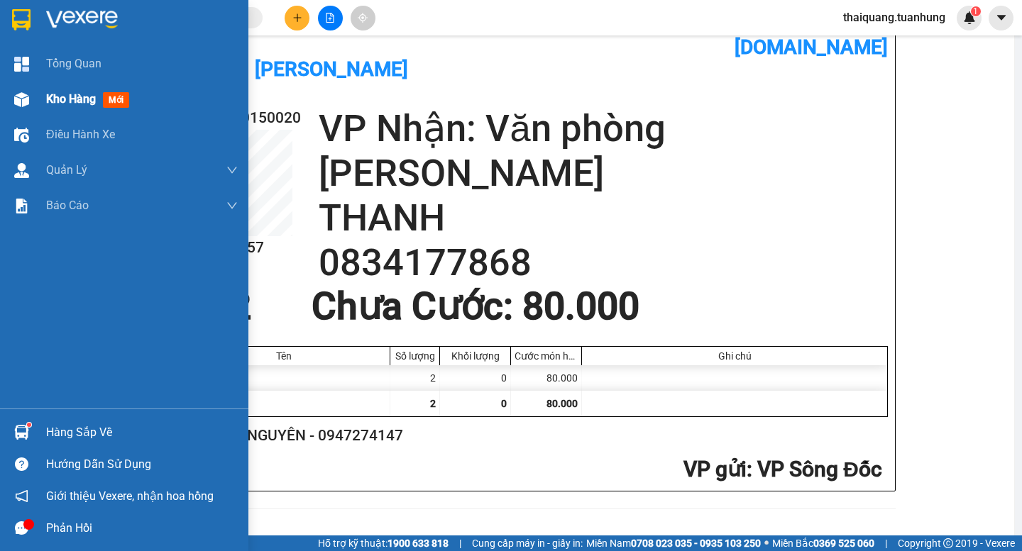
click at [55, 101] on span "Kho hàng" at bounding box center [71, 98] width 50 height 13
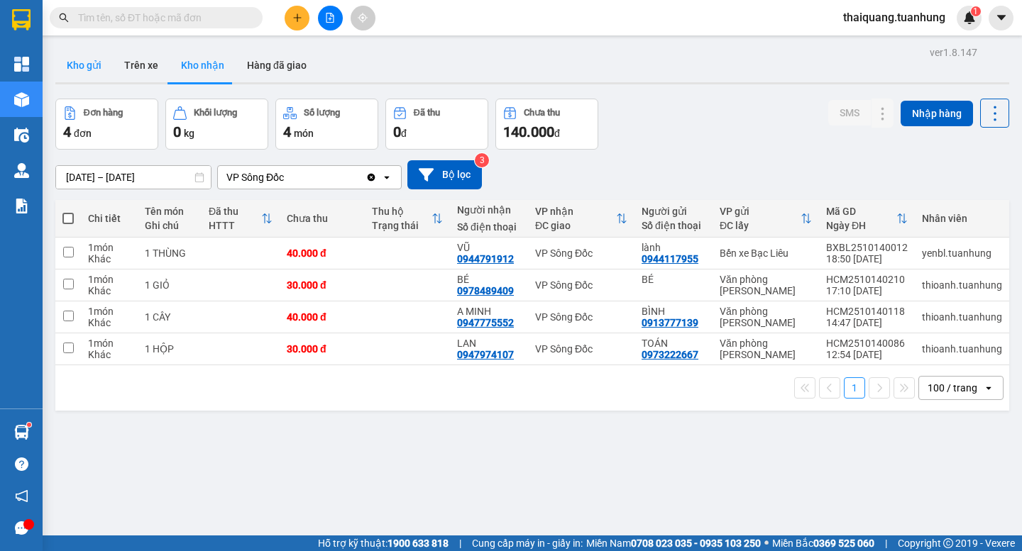
click at [79, 58] on button "Kho gửi" at bounding box center [83, 65] width 57 height 34
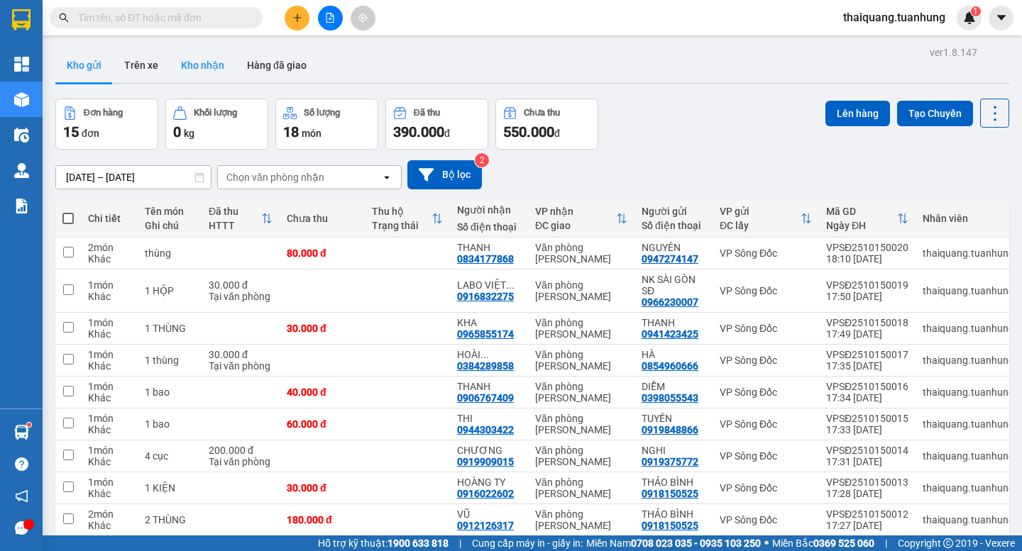
click at [195, 60] on button "Kho nhận" at bounding box center [203, 65] width 66 height 34
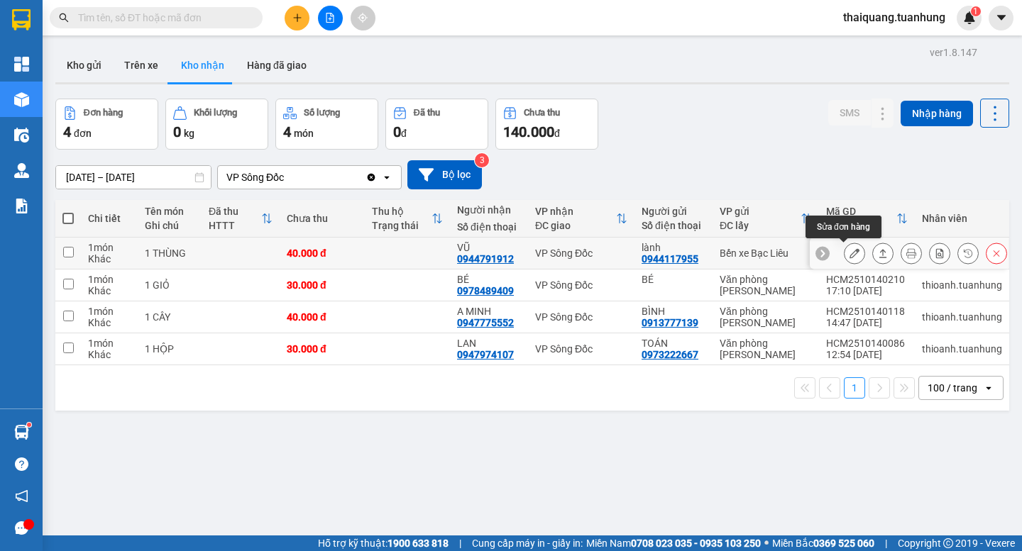
click at [849, 252] on icon at bounding box center [854, 253] width 10 height 10
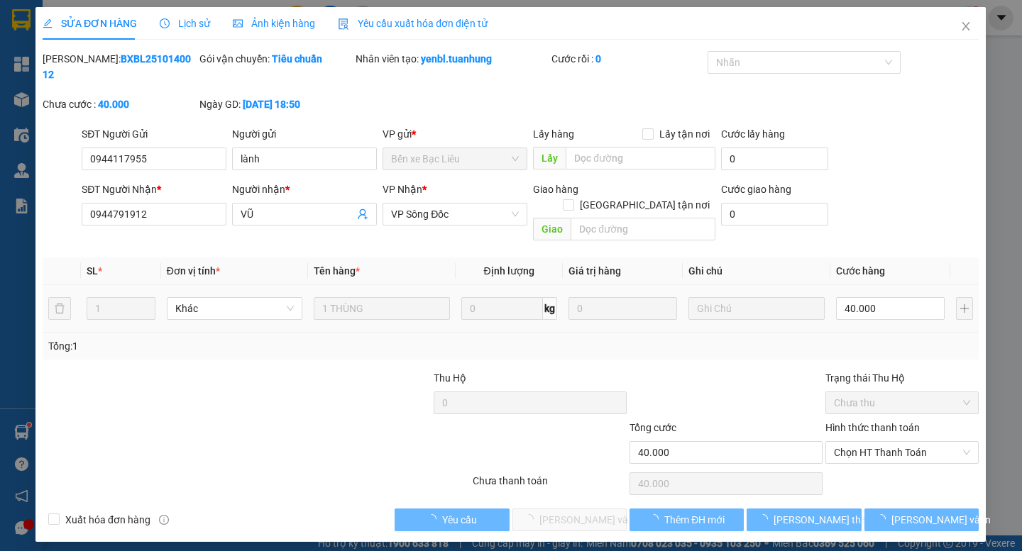
type input "0944117955"
type input "lành"
type input "0944791912"
type input "VŨ"
type input "40.000"
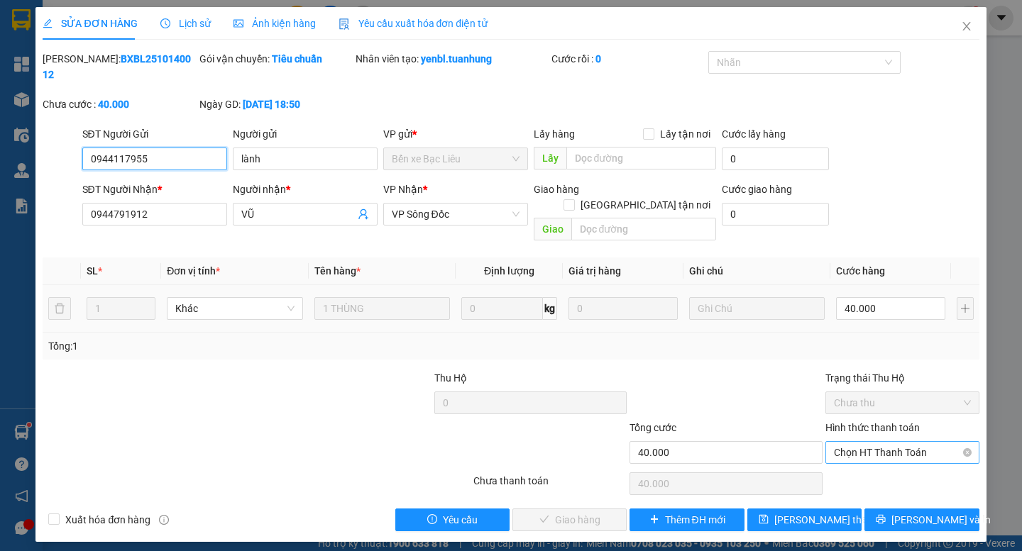
click at [876, 442] on span "Chọn HT Thanh Toán" at bounding box center [902, 452] width 137 height 21
click at [880, 440] on div "Tại văn phòng" at bounding box center [902, 450] width 154 height 23
type input "0"
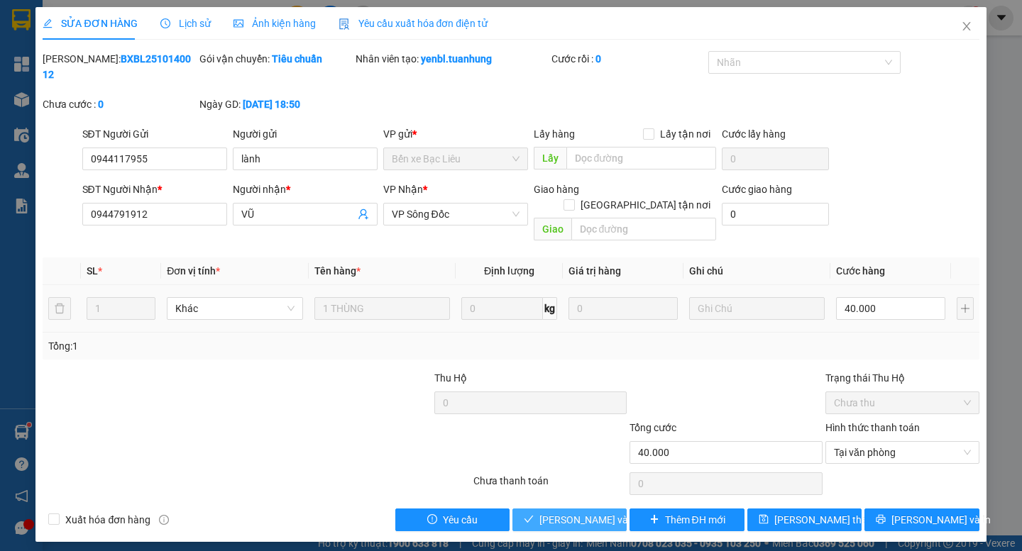
click at [540, 512] on span "[PERSON_NAME] và Giao hàng" at bounding box center [607, 520] width 136 height 16
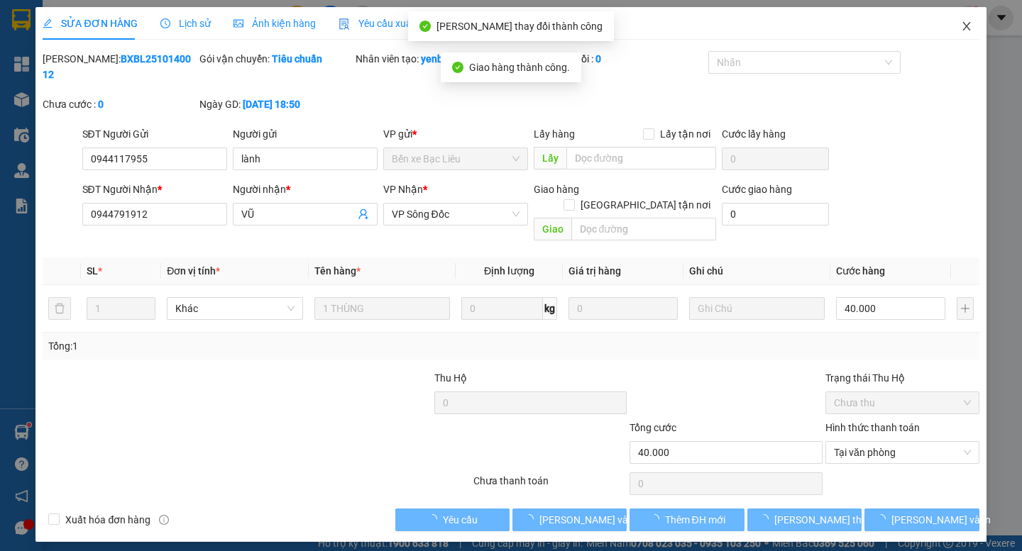
click at [961, 35] on span "Close" at bounding box center [967, 27] width 40 height 40
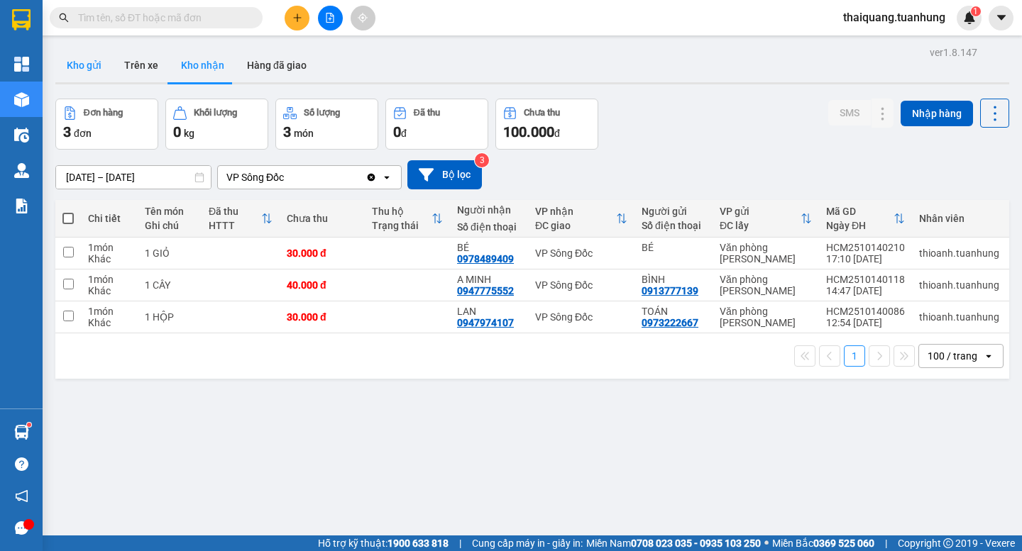
click at [71, 66] on button "Kho gửi" at bounding box center [83, 65] width 57 height 34
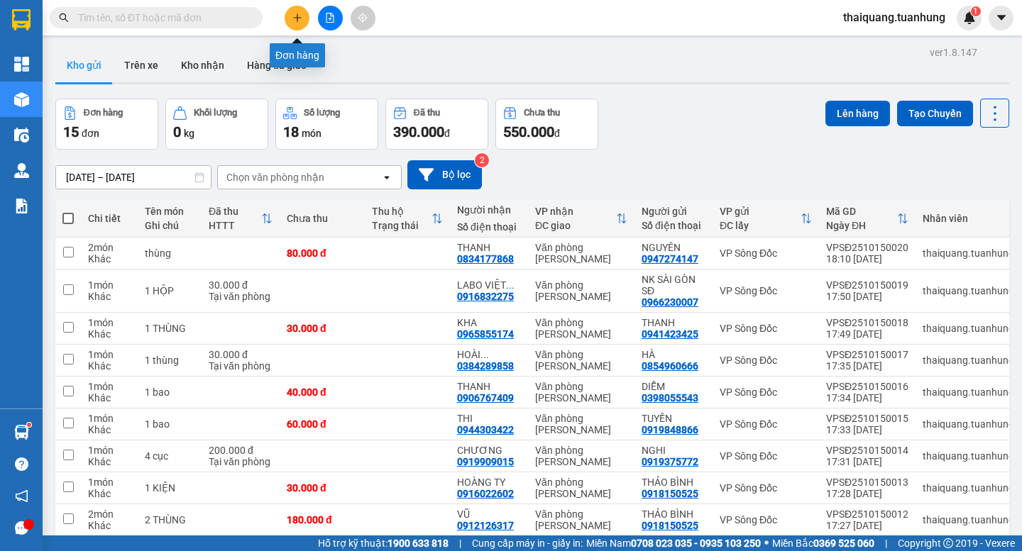
click at [302, 18] on icon "plus" at bounding box center [297, 18] width 10 height 10
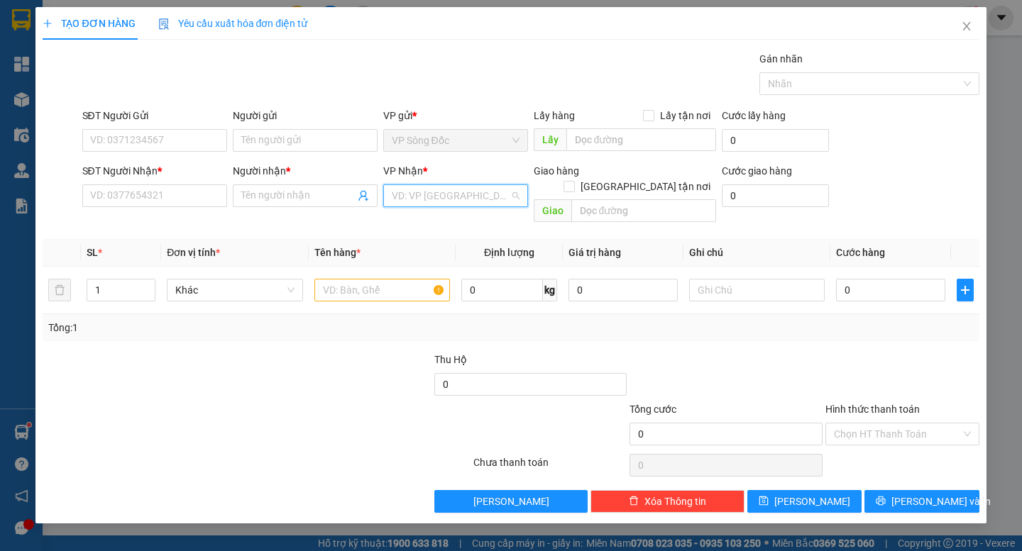
click at [461, 202] on input "search" at bounding box center [451, 195] width 118 height 21
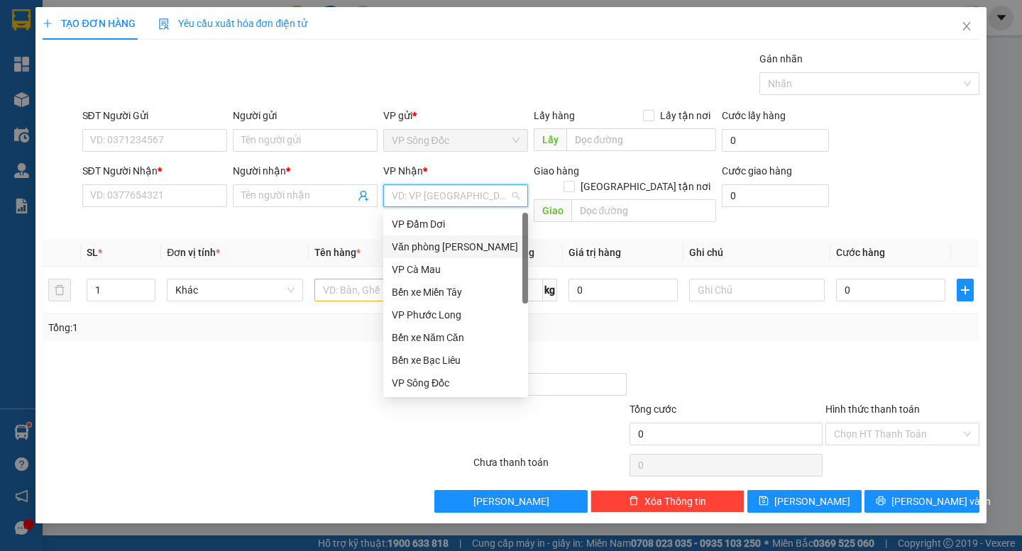
click at [466, 242] on div "Văn phòng [PERSON_NAME]" at bounding box center [456, 247] width 128 height 16
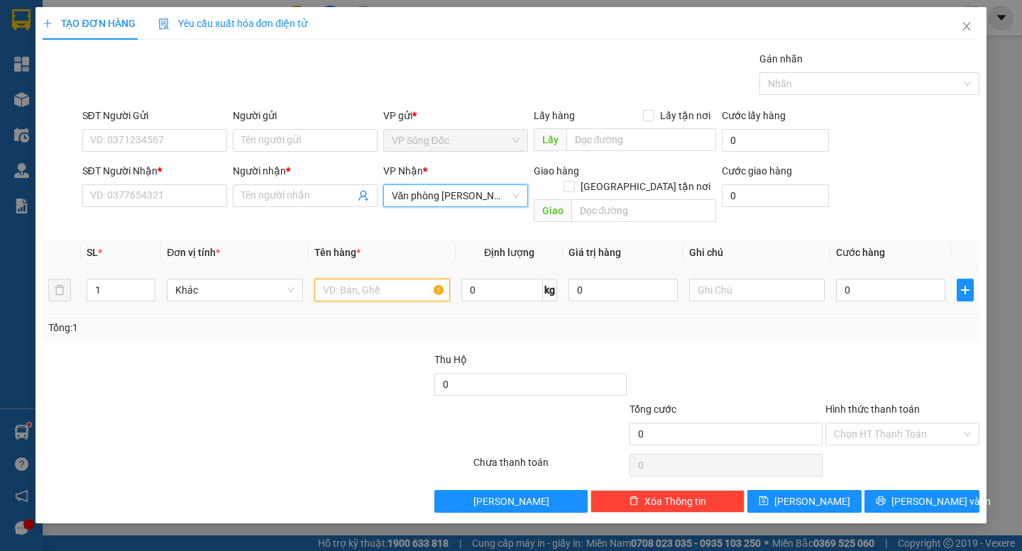
click at [375, 279] on input "text" at bounding box center [382, 290] width 136 height 23
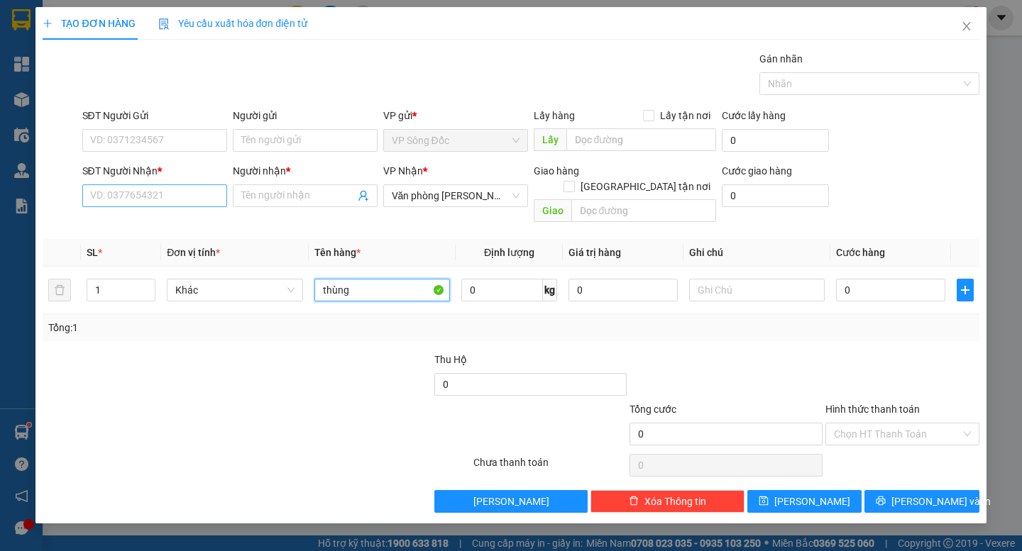
type input "thùng"
click at [160, 193] on input "SĐT Người Nhận *" at bounding box center [154, 196] width 145 height 23
type input "0914496042"
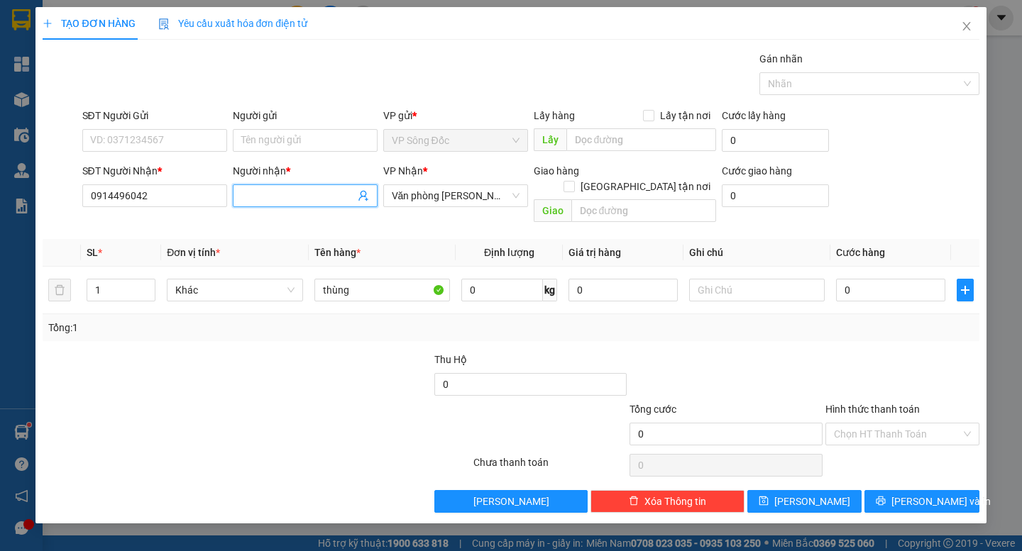
click at [279, 198] on input "Người nhận *" at bounding box center [298, 196] width 114 height 16
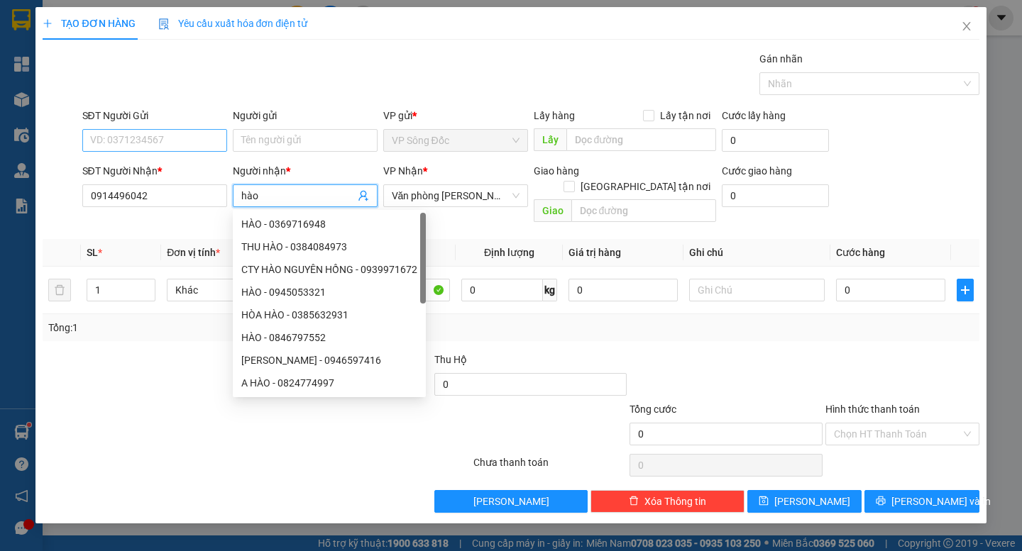
type input "hào"
click at [177, 136] on input "SĐT Người Gửi" at bounding box center [154, 140] width 145 height 23
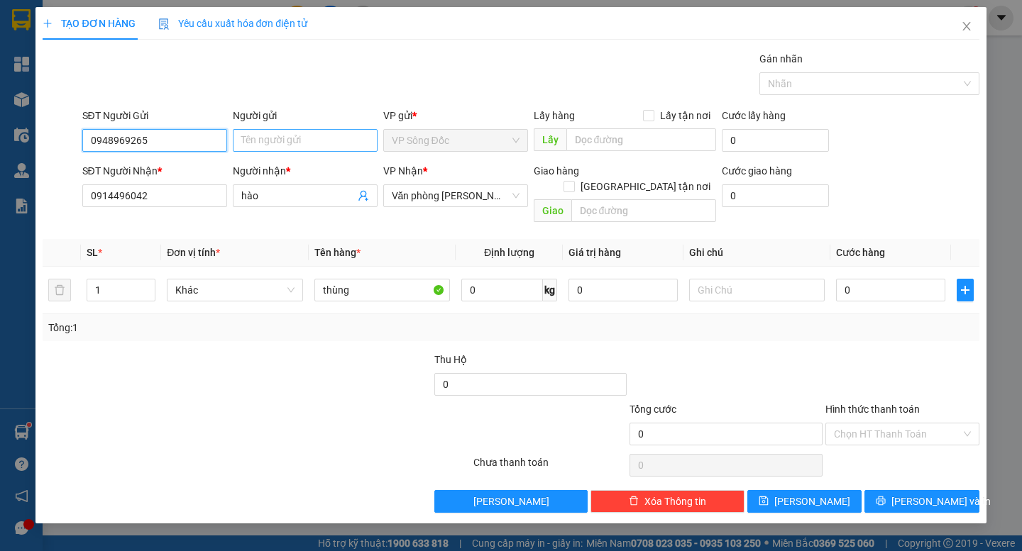
type input "0948969265"
click at [292, 143] on input "Người gửi" at bounding box center [305, 140] width 145 height 23
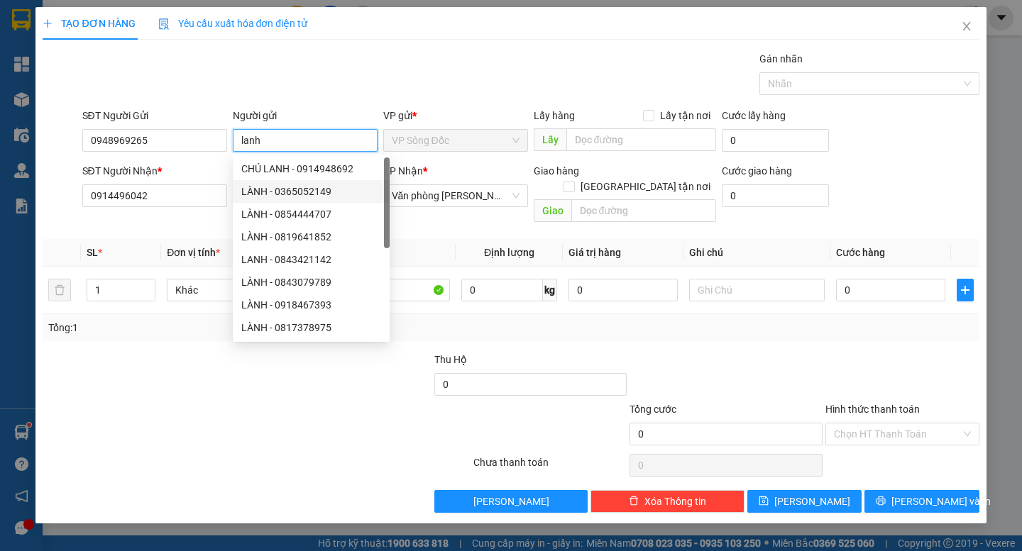
type input "lanh"
click at [846, 352] on div at bounding box center [902, 377] width 157 height 50
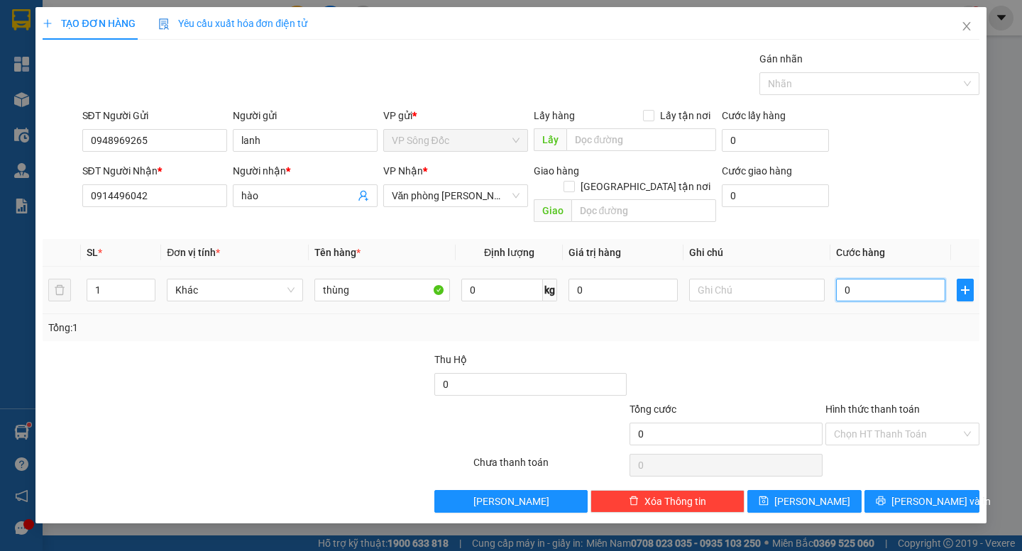
click at [871, 282] on input "0" at bounding box center [890, 290] width 109 height 23
click at [346, 364] on div at bounding box center [335, 377] width 196 height 50
click at [840, 333] on div "Transit Pickup Surcharge Ids Transit Deliver Surcharge Ids Transit Deliver Surc…" at bounding box center [511, 282] width 936 height 462
click at [855, 279] on input "0" at bounding box center [890, 290] width 109 height 23
type input "5"
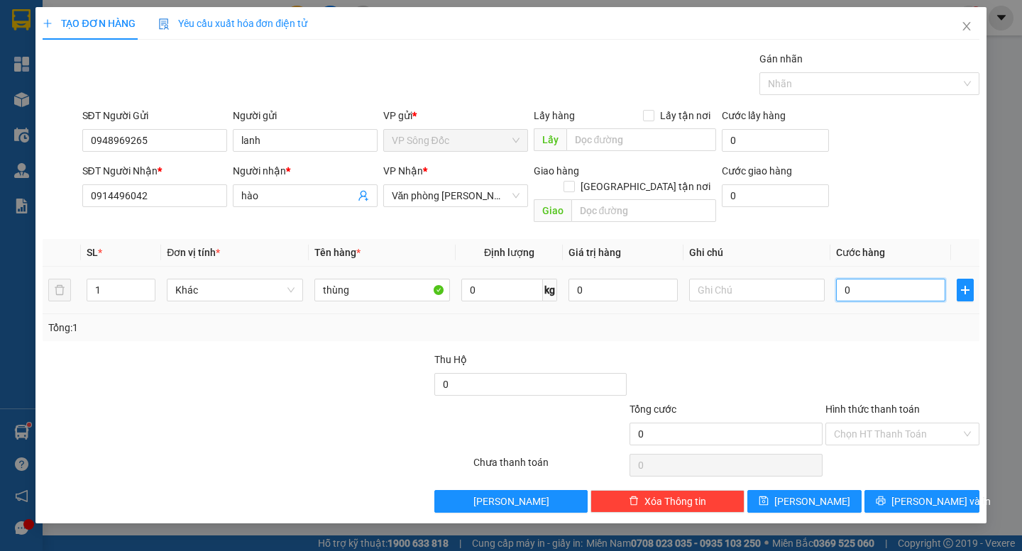
type input "5"
type input "50"
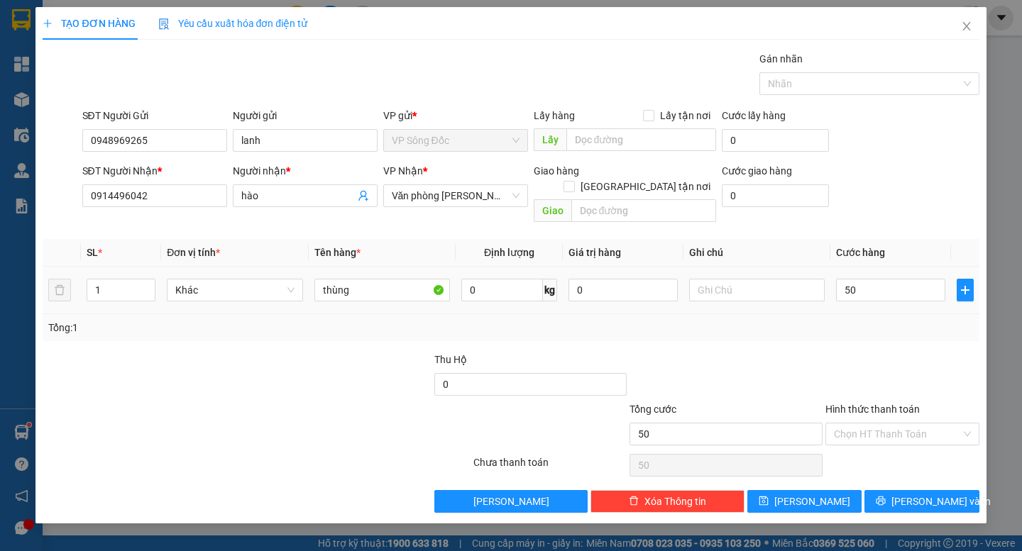
type input "50.000"
click at [884, 333] on div "Transit Pickup Surcharge Ids Transit Deliver Surcharge Ids Transit Deliver Surc…" at bounding box center [511, 282] width 936 height 462
click at [896, 424] on input "Hình thức thanh toán" at bounding box center [897, 434] width 127 height 21
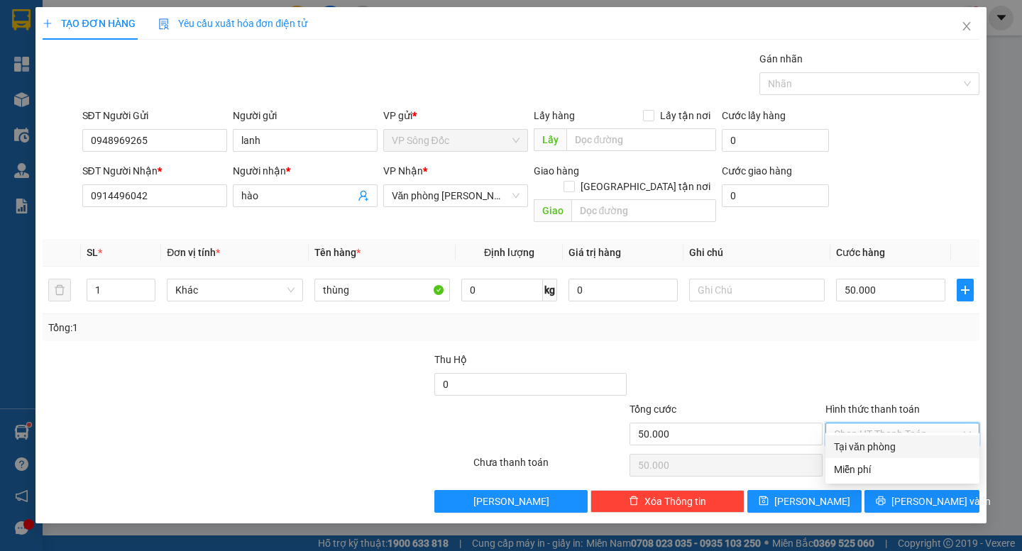
click at [896, 446] on div "Tại văn phòng" at bounding box center [902, 447] width 137 height 16
type input "0"
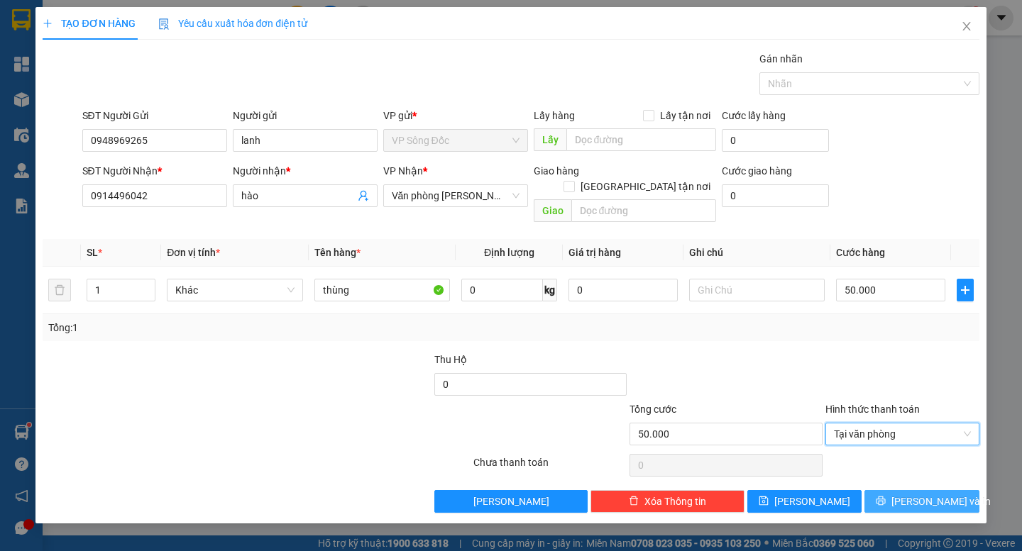
click at [935, 494] on span "[PERSON_NAME] và In" at bounding box center [940, 502] width 99 height 16
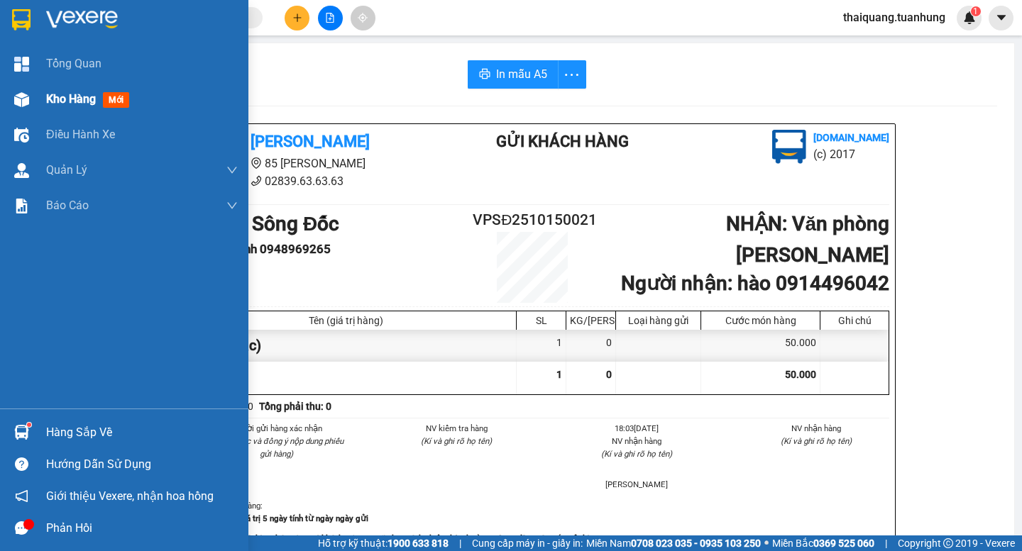
click at [75, 99] on span "Kho hàng" at bounding box center [71, 98] width 50 height 13
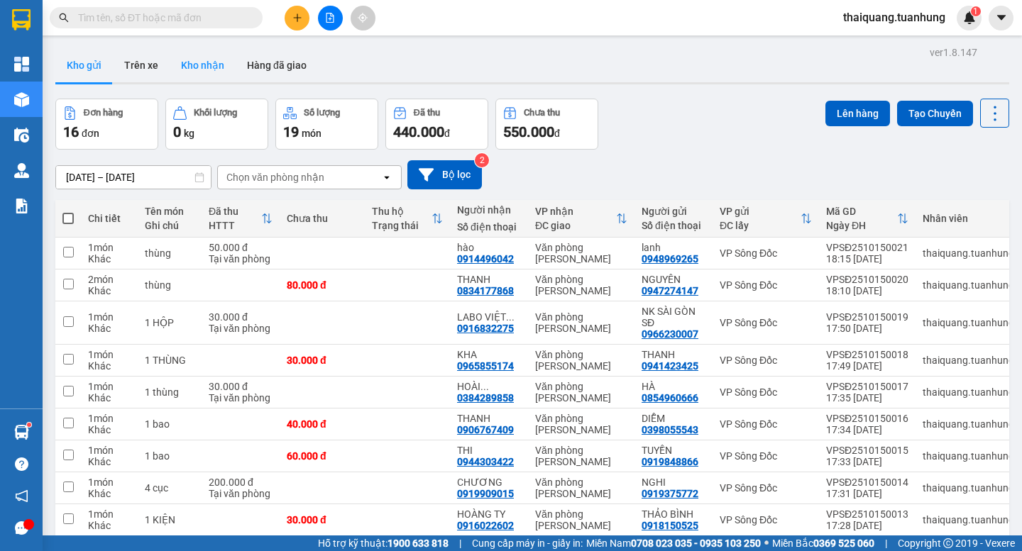
click at [207, 75] on button "Kho nhận" at bounding box center [203, 65] width 66 height 34
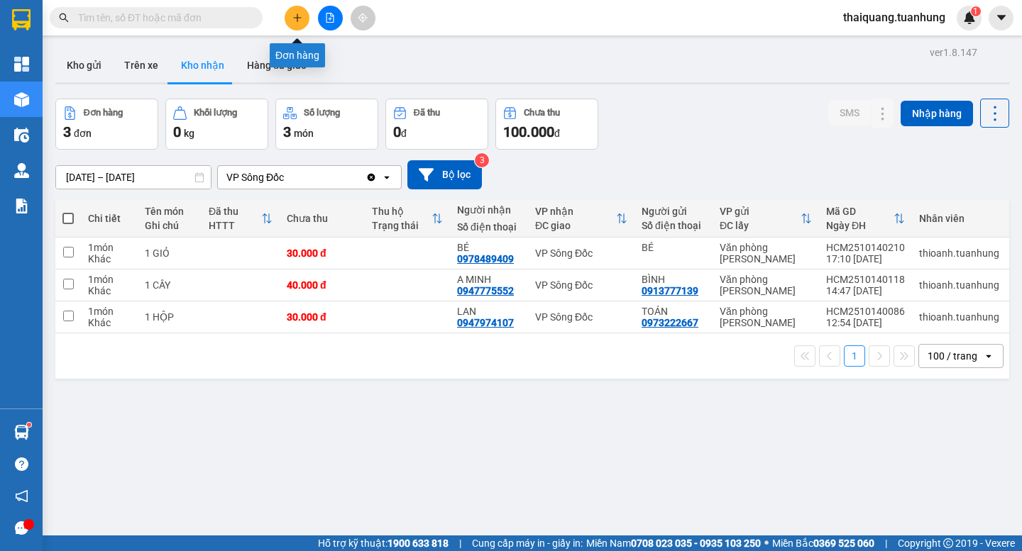
click at [296, 22] on icon "plus" at bounding box center [297, 18] width 10 height 10
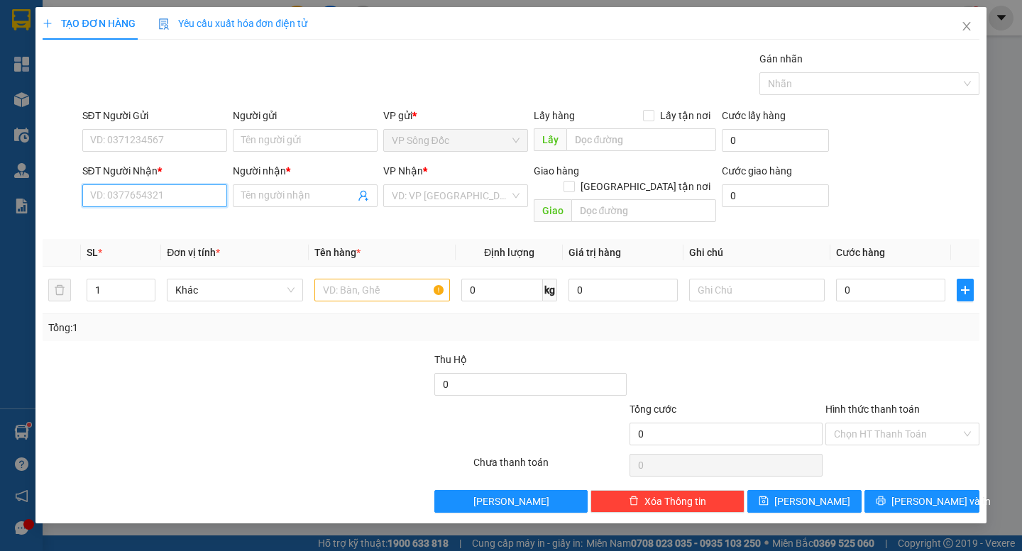
click at [167, 197] on input "SĐT Người Nhận *" at bounding box center [154, 196] width 145 height 23
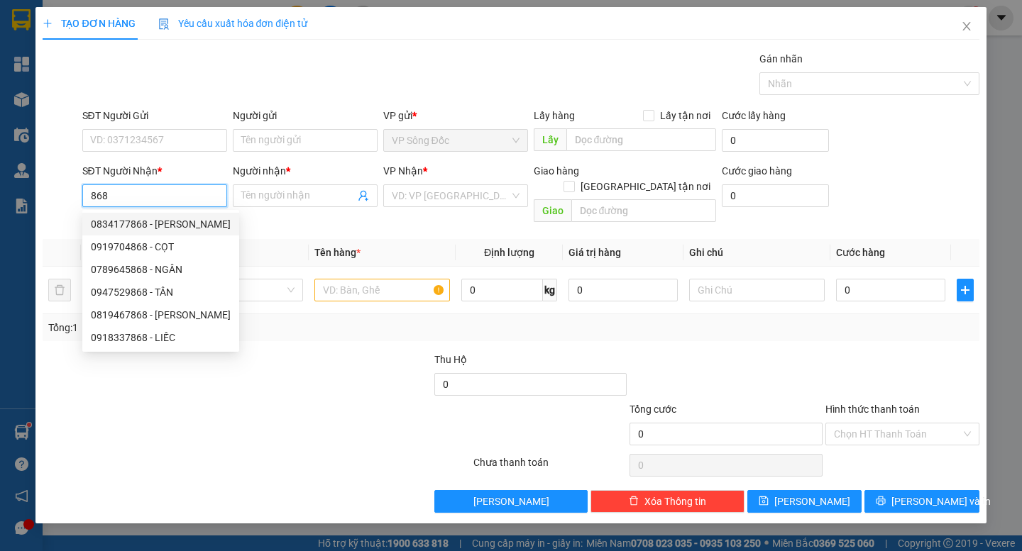
click at [167, 222] on div "0834177868 - [PERSON_NAME]" at bounding box center [161, 224] width 140 height 16
type input "0834177868"
type input "THANH"
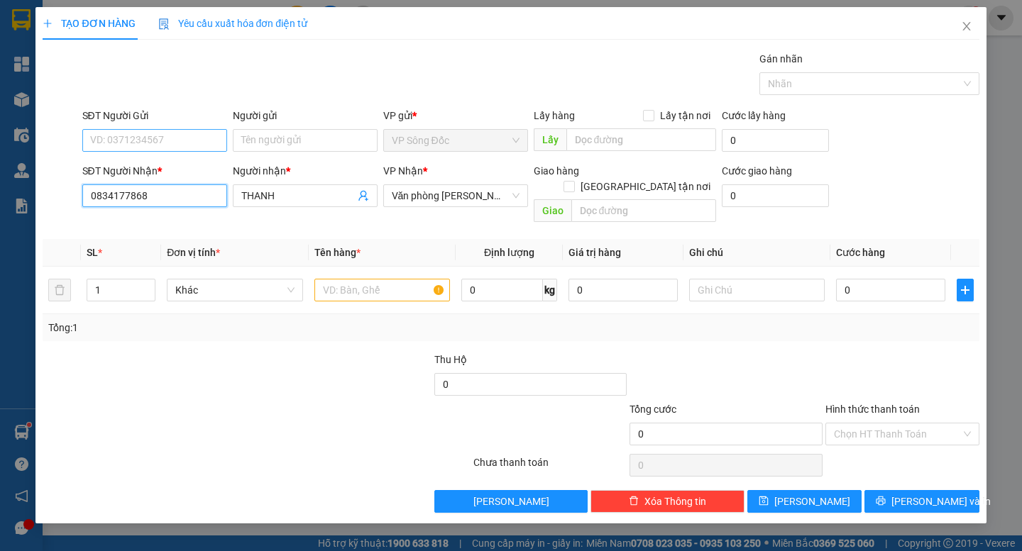
type input "0834177868"
click at [193, 143] on input "SĐT Người Gửi" at bounding box center [154, 140] width 145 height 23
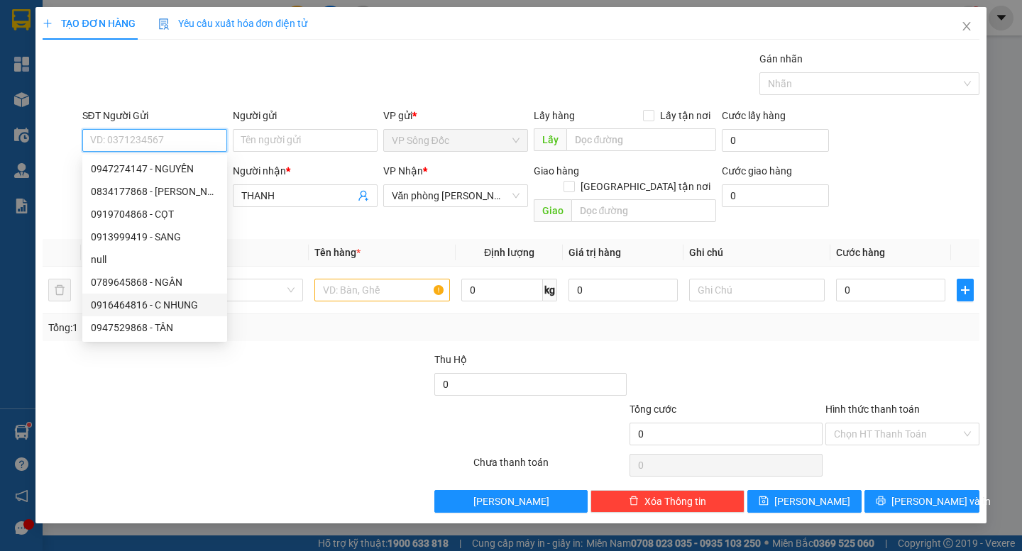
click at [175, 304] on div "0916464816 - C NHUNG" at bounding box center [155, 305] width 128 height 16
type input "0916464816"
type input "C NHUNG"
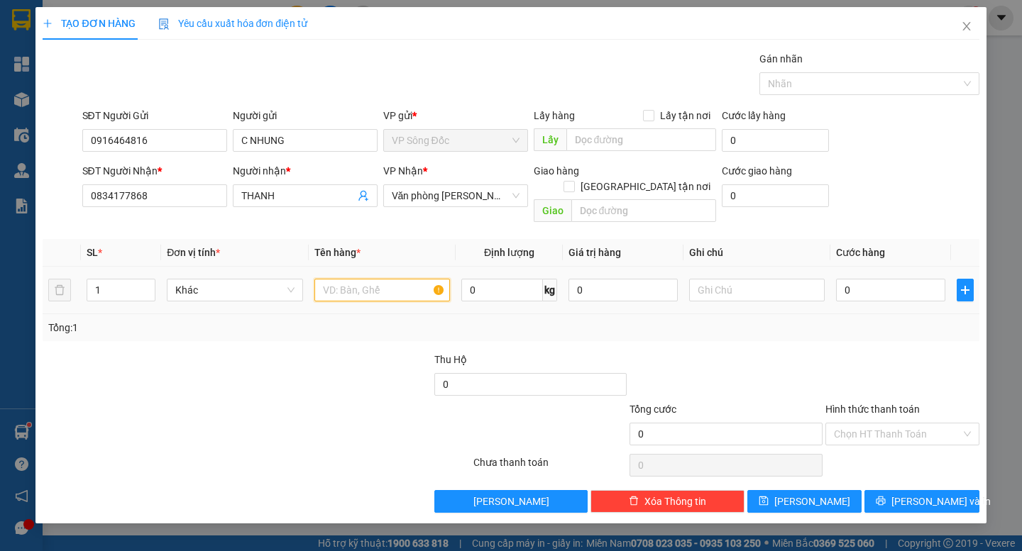
click at [348, 279] on input "text" at bounding box center [382, 290] width 136 height 23
type input "thùng"
click at [923, 282] on input "0" at bounding box center [890, 290] width 109 height 23
type input "4"
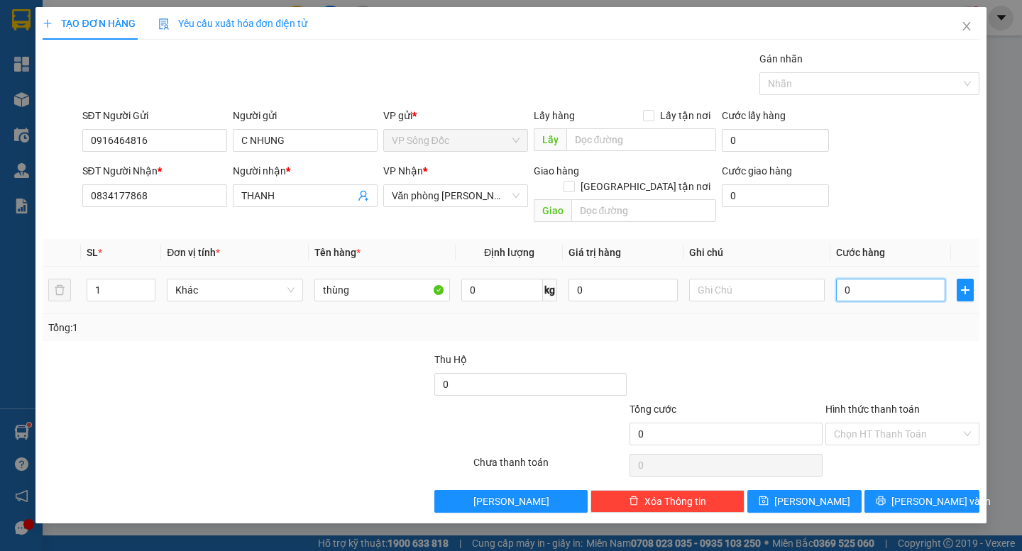
type input "4"
type input "40"
type input "40.000"
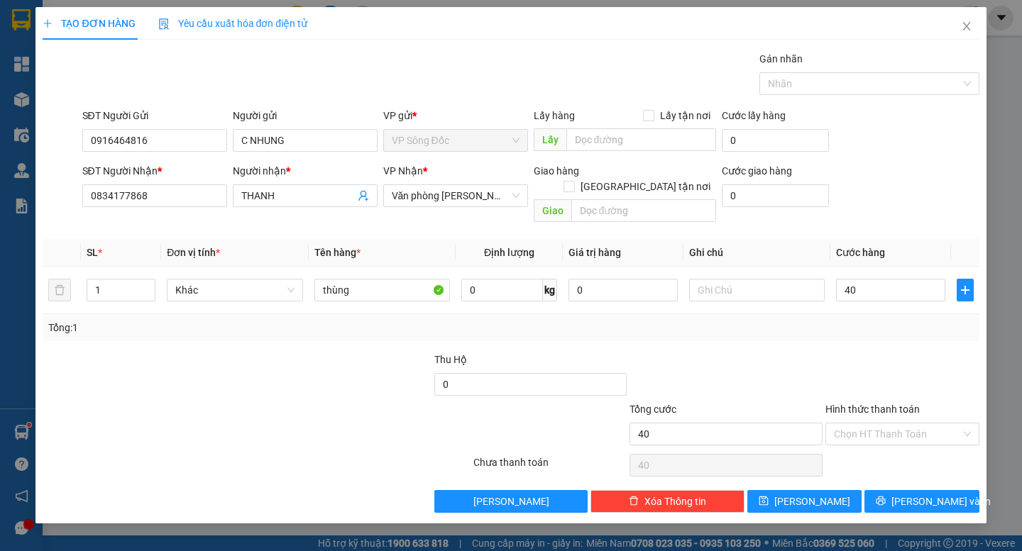
type input "40.000"
click at [893, 352] on div at bounding box center [902, 377] width 157 height 50
click at [913, 494] on span "[PERSON_NAME] và In" at bounding box center [940, 502] width 99 height 16
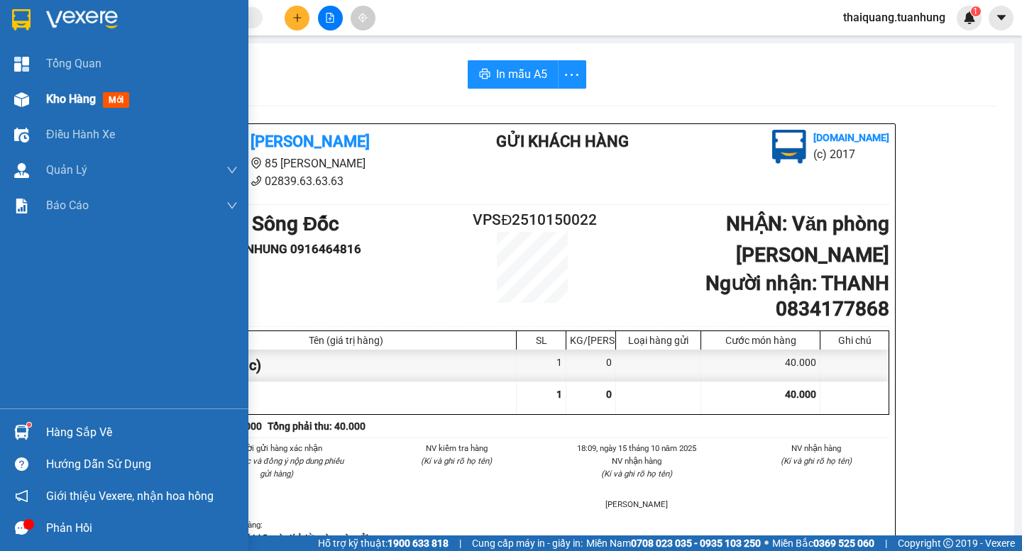
click at [79, 101] on span "Kho hàng" at bounding box center [71, 98] width 50 height 13
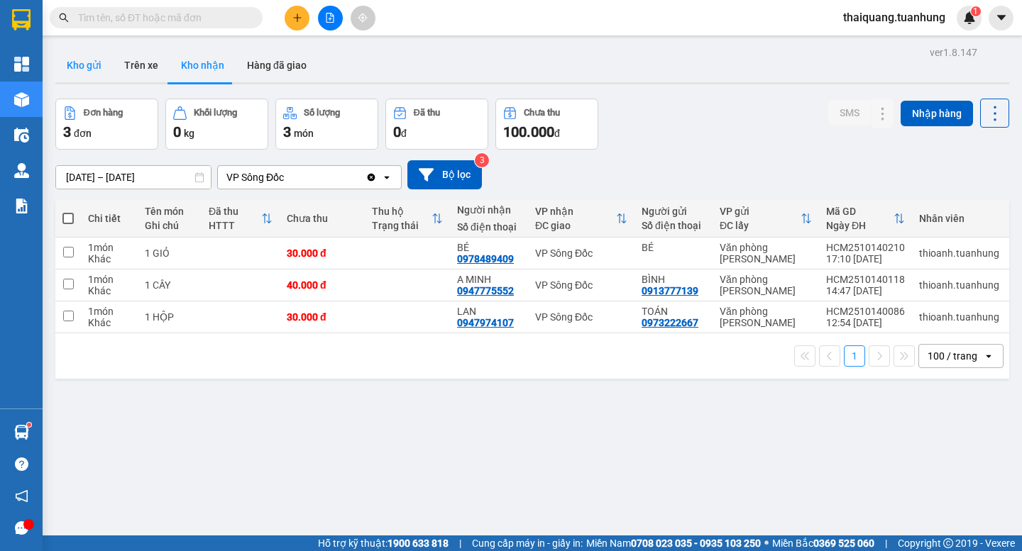
click at [94, 66] on button "Kho gửi" at bounding box center [83, 65] width 57 height 34
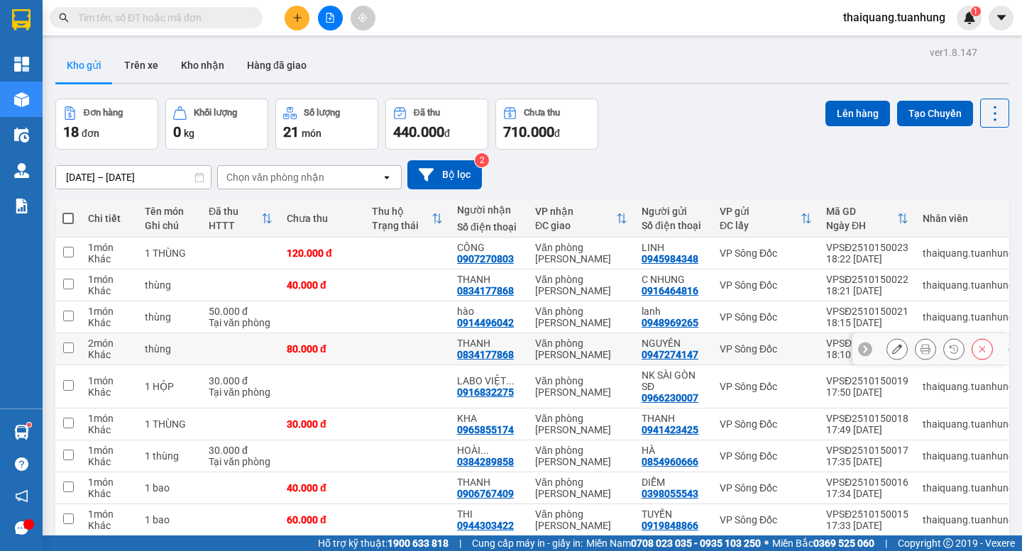
scroll to position [97, 0]
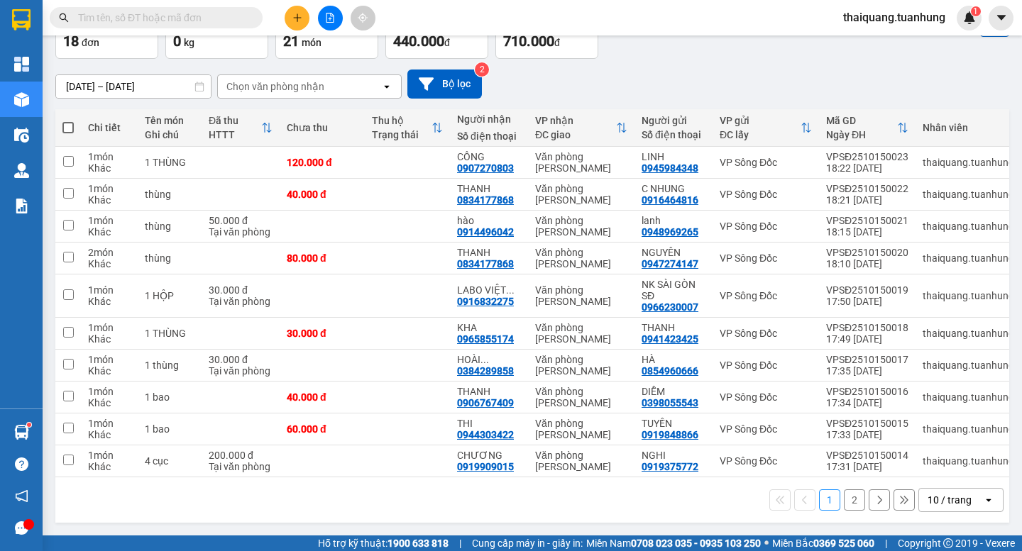
click at [943, 497] on div "10 / trang" at bounding box center [950, 500] width 44 height 14
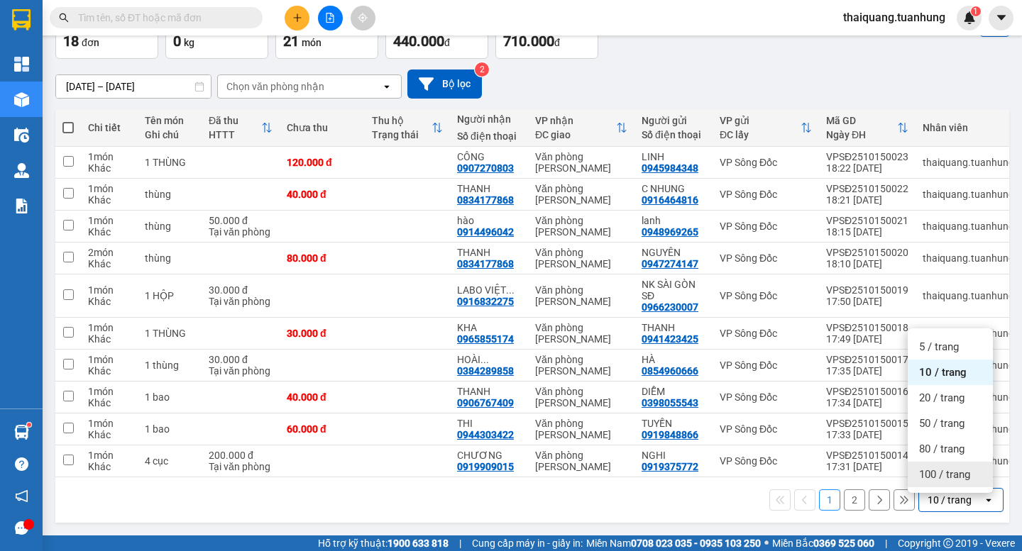
click at [938, 468] on span "100 / trang" at bounding box center [944, 475] width 51 height 14
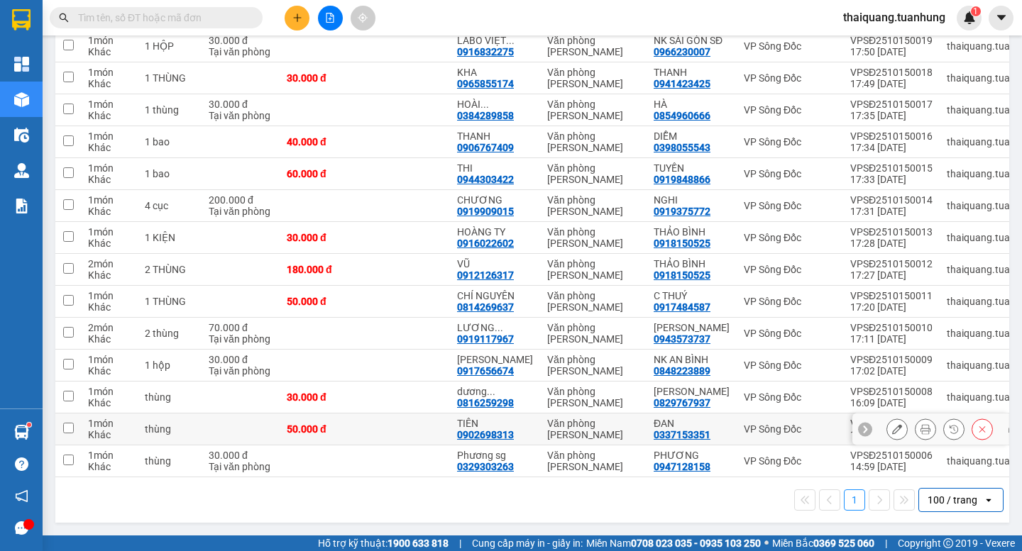
scroll to position [0, 0]
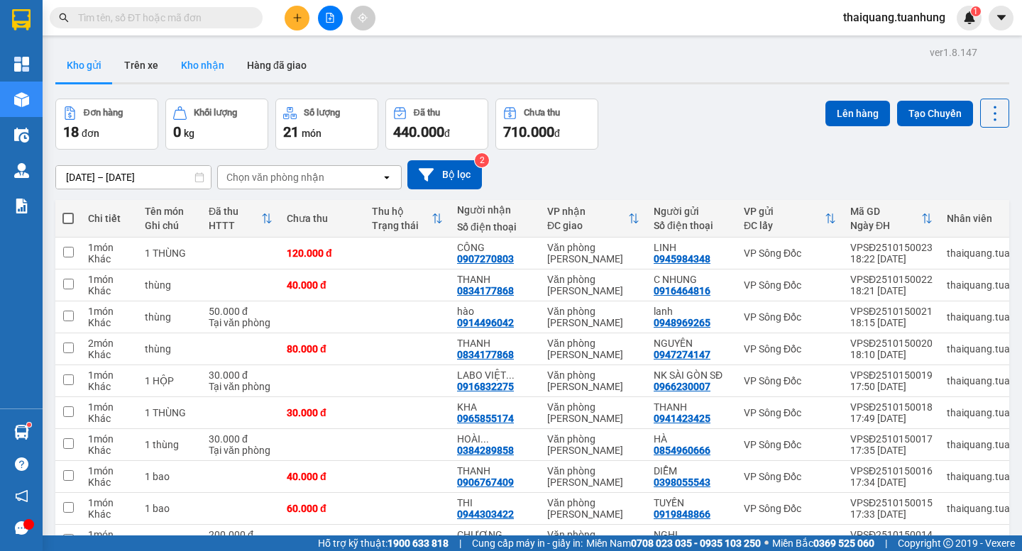
click at [191, 68] on button "Kho nhận" at bounding box center [203, 65] width 66 height 34
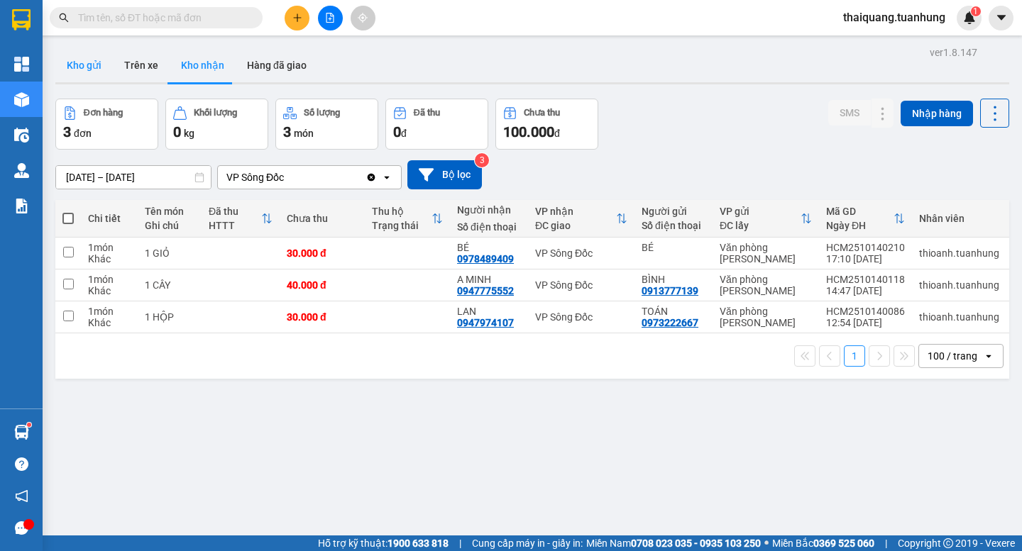
click at [78, 60] on button "Kho gửi" at bounding box center [83, 65] width 57 height 34
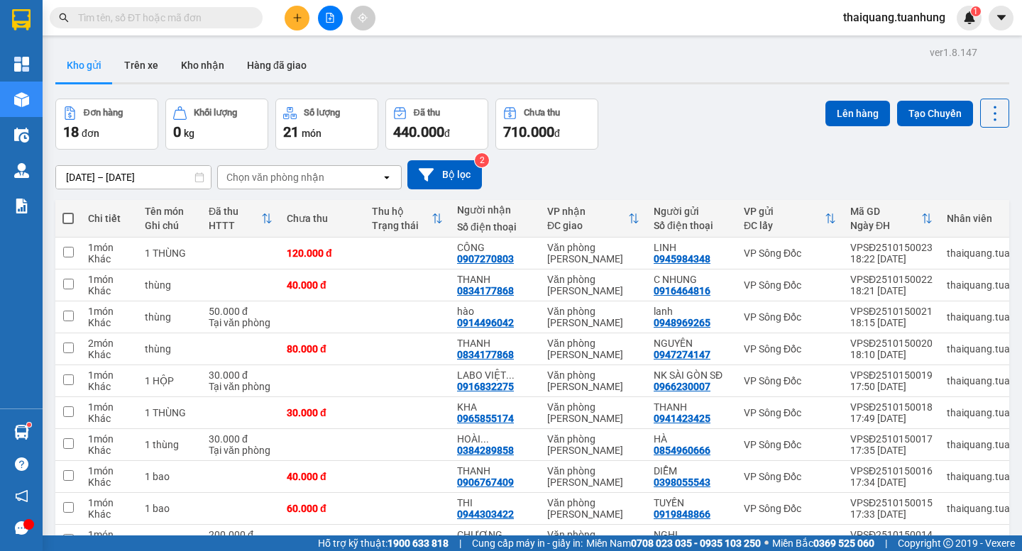
click at [83, 64] on button "Kho gửi" at bounding box center [83, 65] width 57 height 34
click at [194, 67] on button "Kho nhận" at bounding box center [203, 65] width 66 height 34
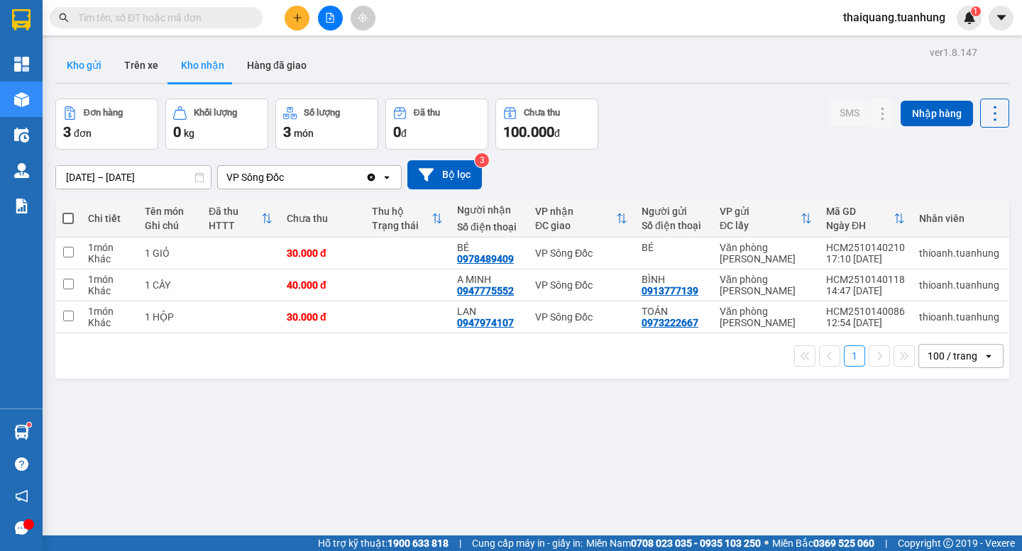
click at [82, 61] on button "Kho gửi" at bounding box center [83, 65] width 57 height 34
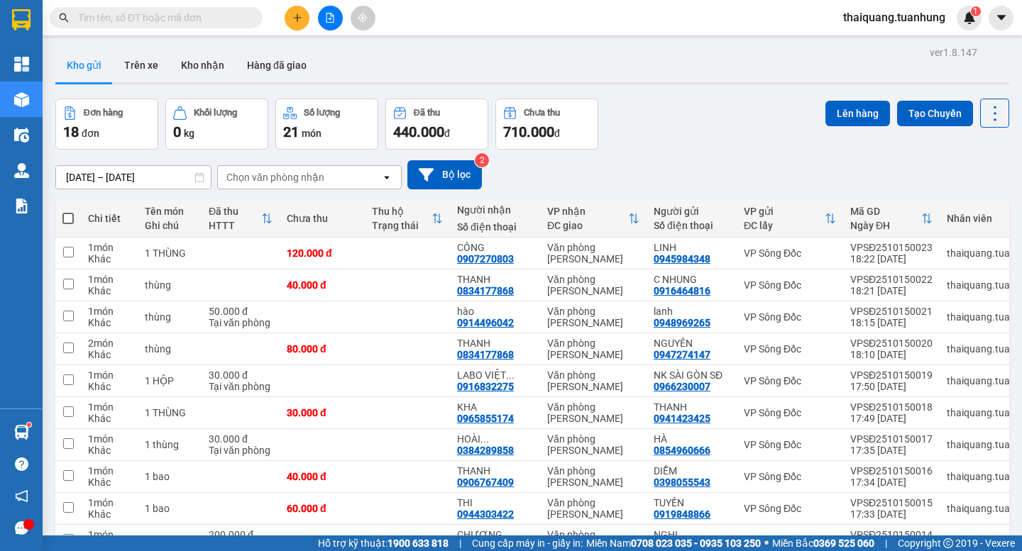
click at [84, 67] on button "Kho gửi" at bounding box center [83, 65] width 57 height 34
click at [224, 65] on button "Kho nhận" at bounding box center [203, 65] width 66 height 34
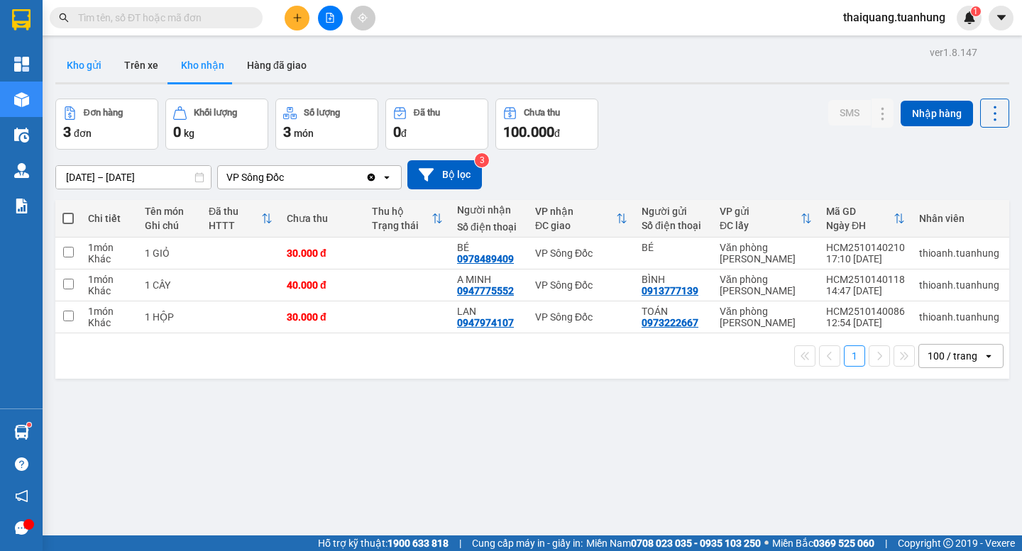
click at [81, 57] on button "Kho gửi" at bounding box center [83, 65] width 57 height 34
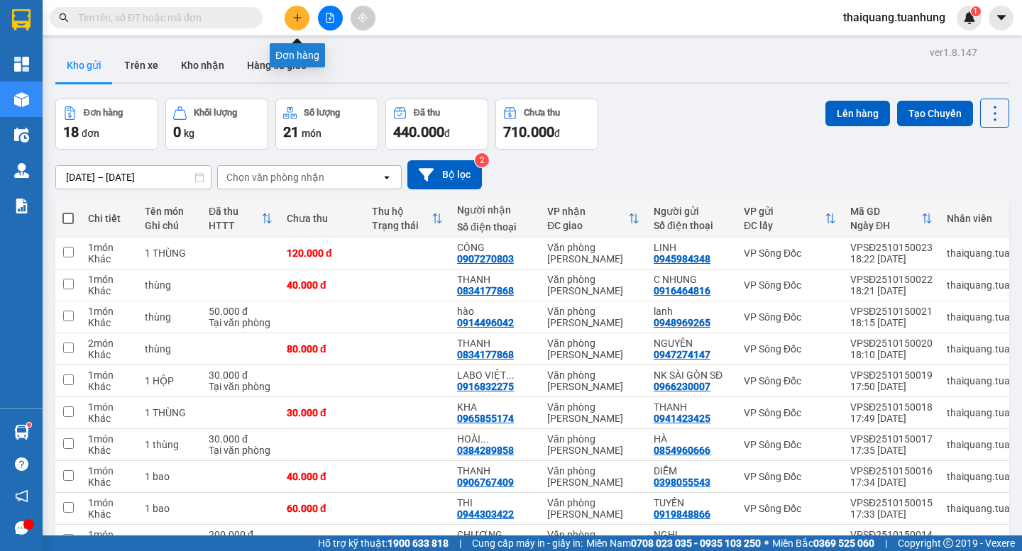
click at [299, 17] on icon "plus" at bounding box center [297, 18] width 10 height 10
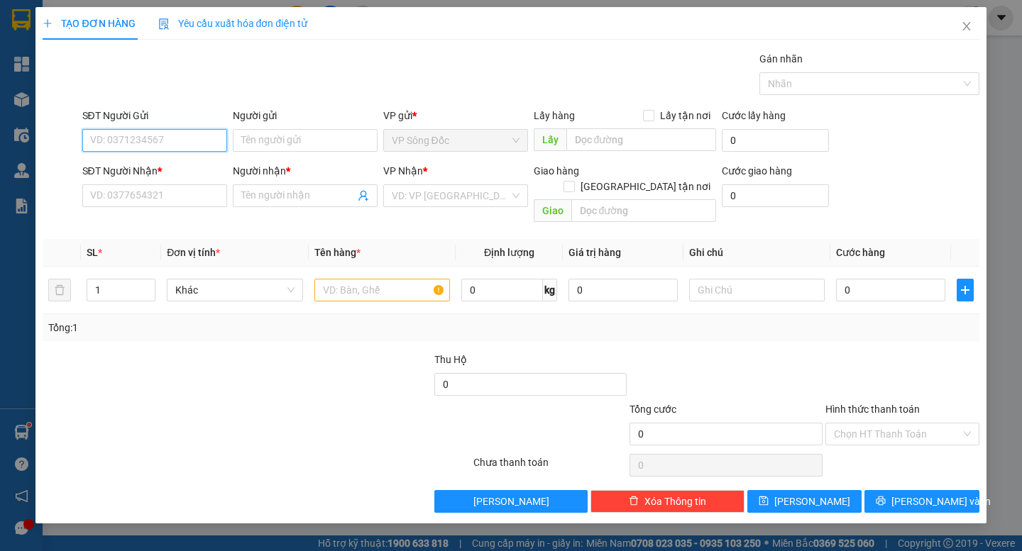
click at [190, 139] on input "SĐT Người Gửi" at bounding box center [154, 140] width 145 height 23
type input "0865384068"
click at [213, 167] on div "0865384068 - NK HOÀN MỸ SĐ" at bounding box center [160, 169] width 138 height 16
type input "NK HOÀN MỸ SĐ"
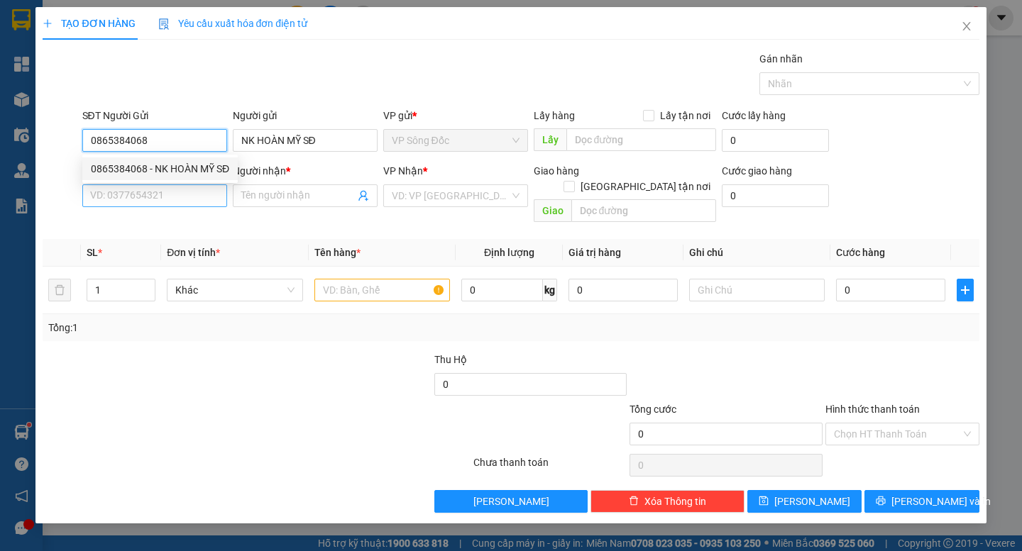
type input "0865384068"
click at [192, 197] on input "SĐT Người Nhận *" at bounding box center [154, 196] width 145 height 23
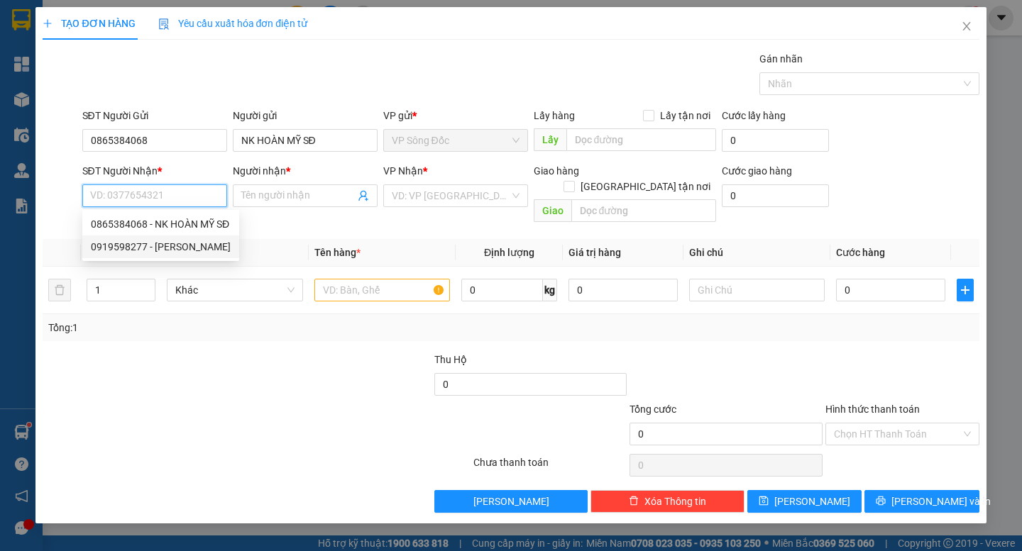
click at [192, 242] on div "0919598277 - [PERSON_NAME]" at bounding box center [161, 247] width 140 height 16
type input "0919598277"
type input "[PERSON_NAME]"
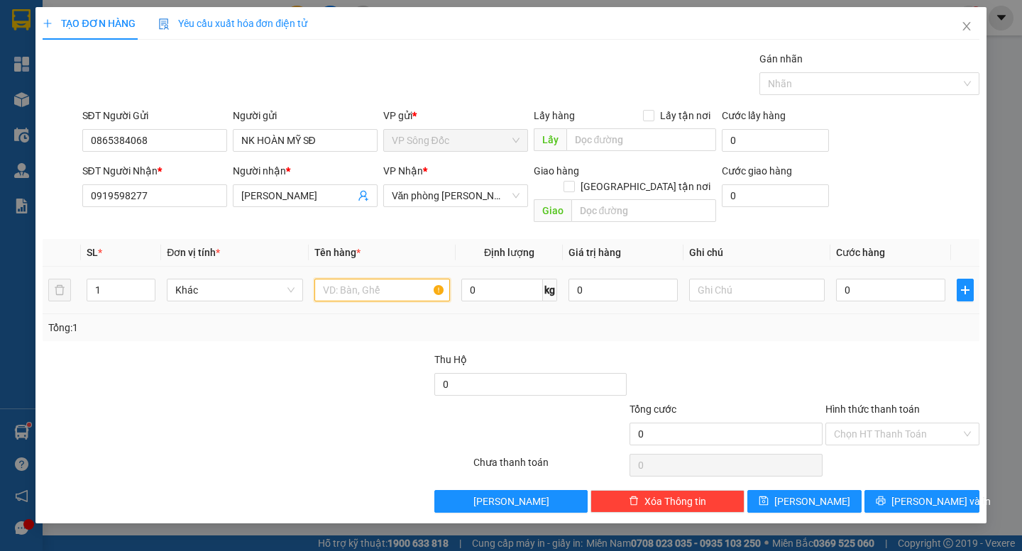
click at [343, 279] on input "text" at bounding box center [382, 290] width 136 height 23
type input "hộp"
click at [875, 279] on input "0" at bounding box center [890, 290] width 109 height 23
type input "3"
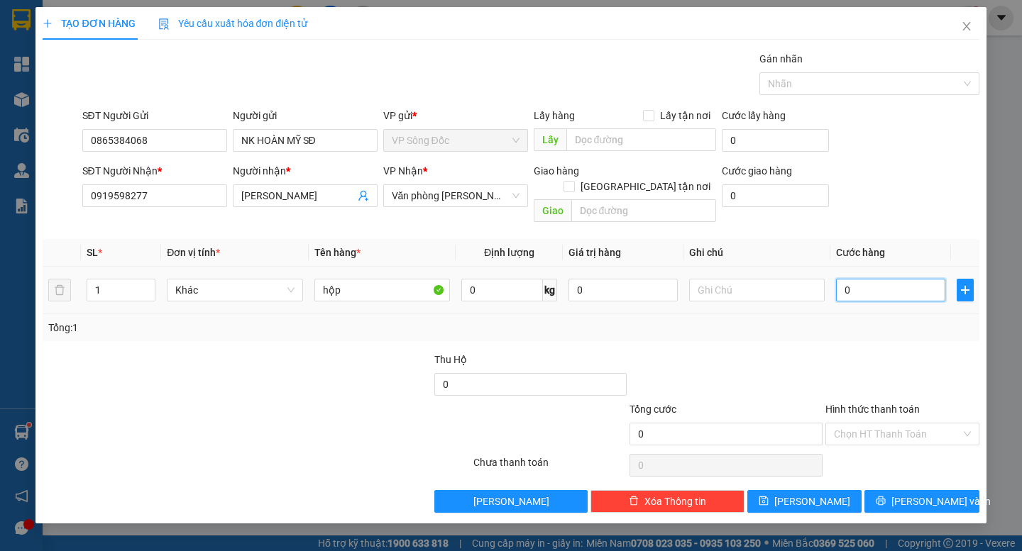
type input "3"
type input "30"
type input "30.000"
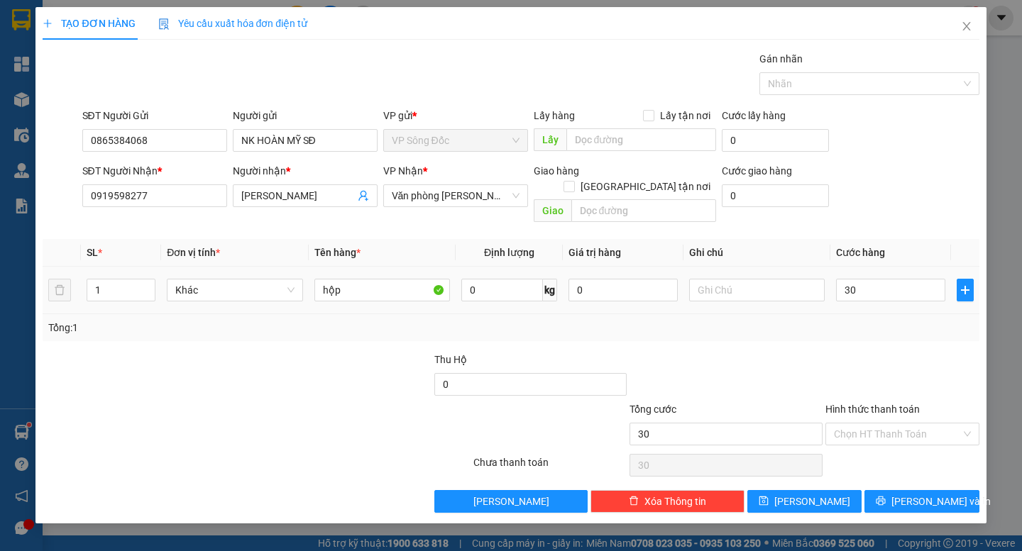
type input "30.000"
click at [893, 352] on div at bounding box center [902, 377] width 157 height 50
click at [923, 494] on span "[PERSON_NAME] và In" at bounding box center [940, 502] width 99 height 16
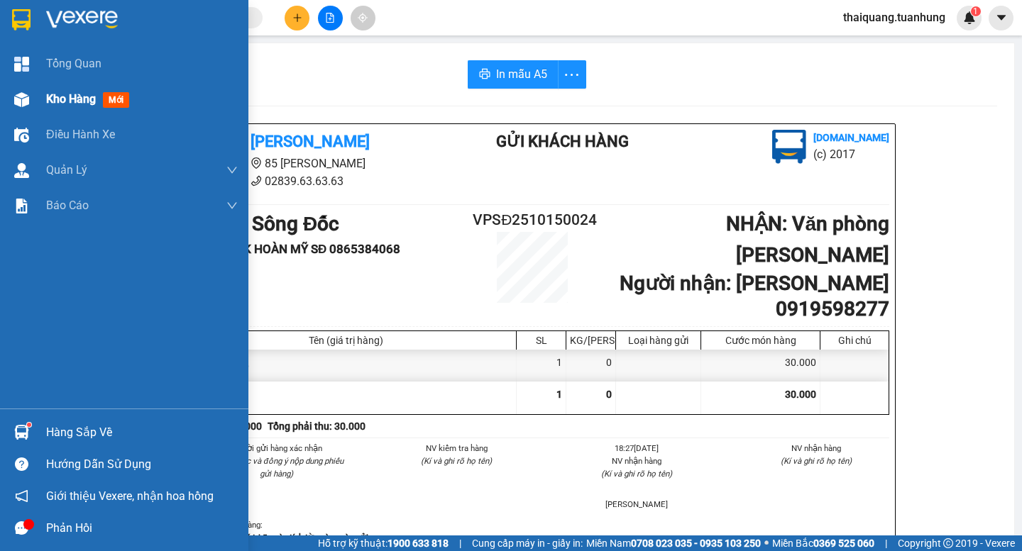
click at [46, 91] on div "Kho hàng mới" at bounding box center [90, 99] width 89 height 18
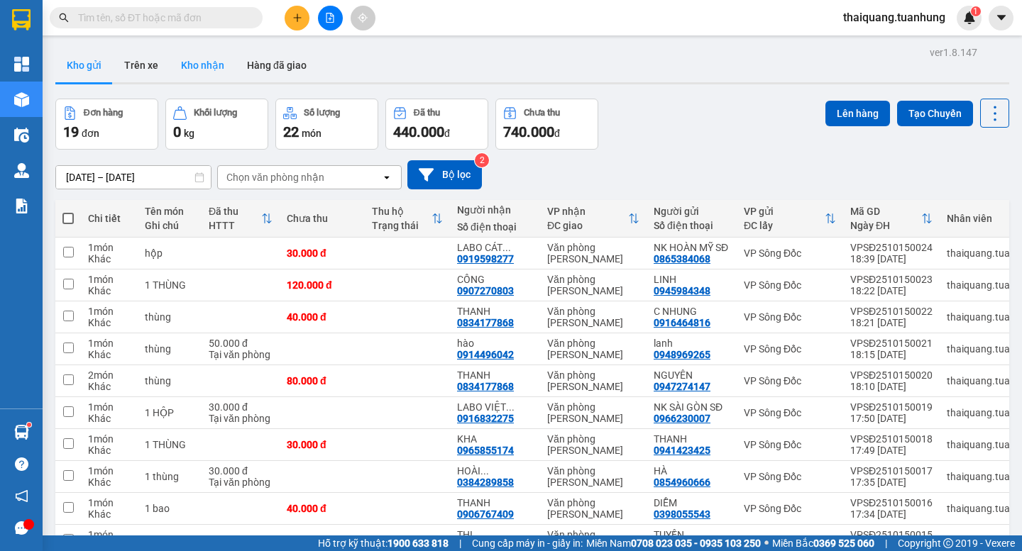
click at [205, 63] on button "Kho nhận" at bounding box center [203, 65] width 66 height 34
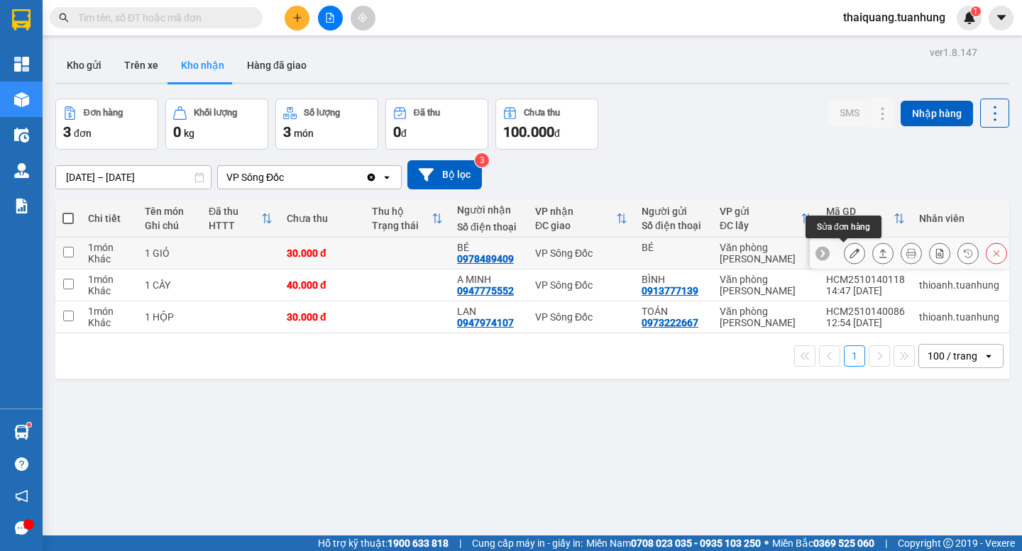
click at [845, 260] on button at bounding box center [855, 253] width 20 height 25
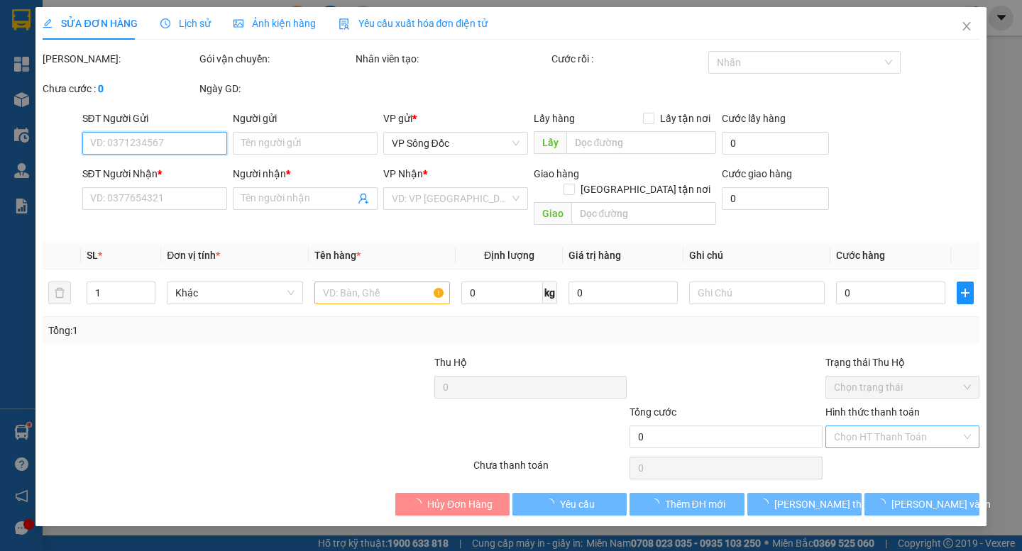
type input "BÉ"
type input "0978489409"
type input "BÉ"
type input "30.000"
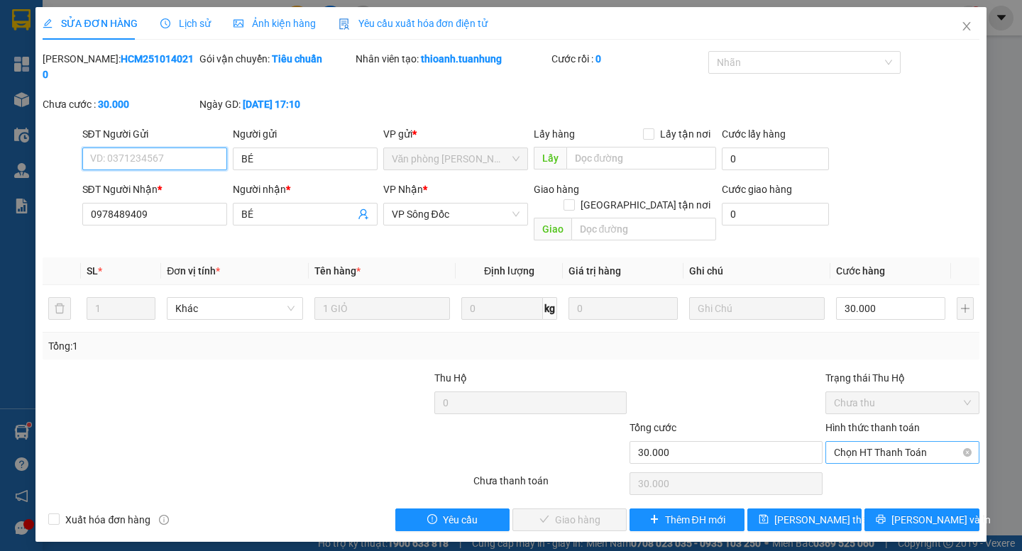
click at [886, 442] on span "Chọn HT Thanh Toán" at bounding box center [902, 452] width 137 height 21
click at [874, 444] on div "Tại văn phòng" at bounding box center [902, 450] width 137 height 16
type input "0"
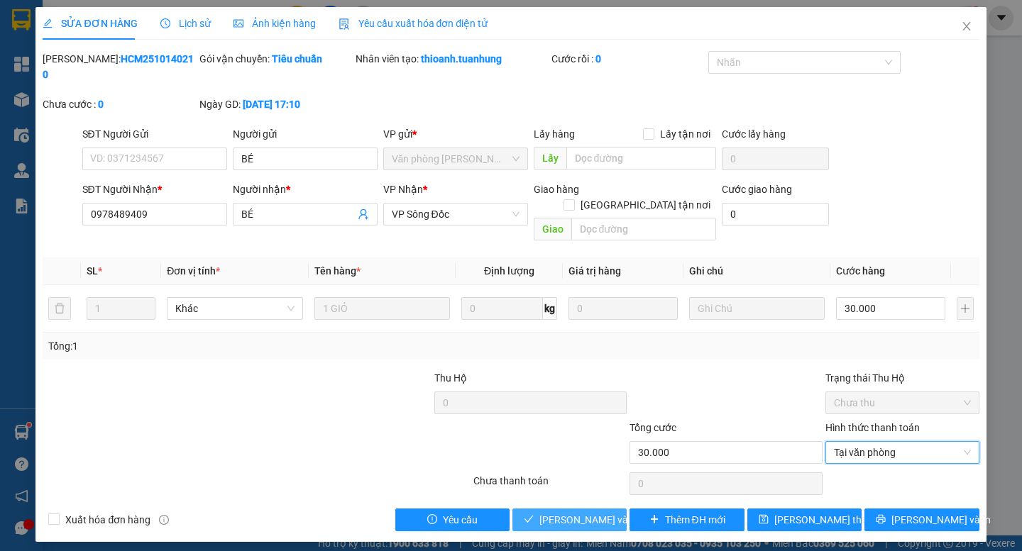
click at [603, 512] on span "[PERSON_NAME] và Giao hàng" at bounding box center [607, 520] width 136 height 16
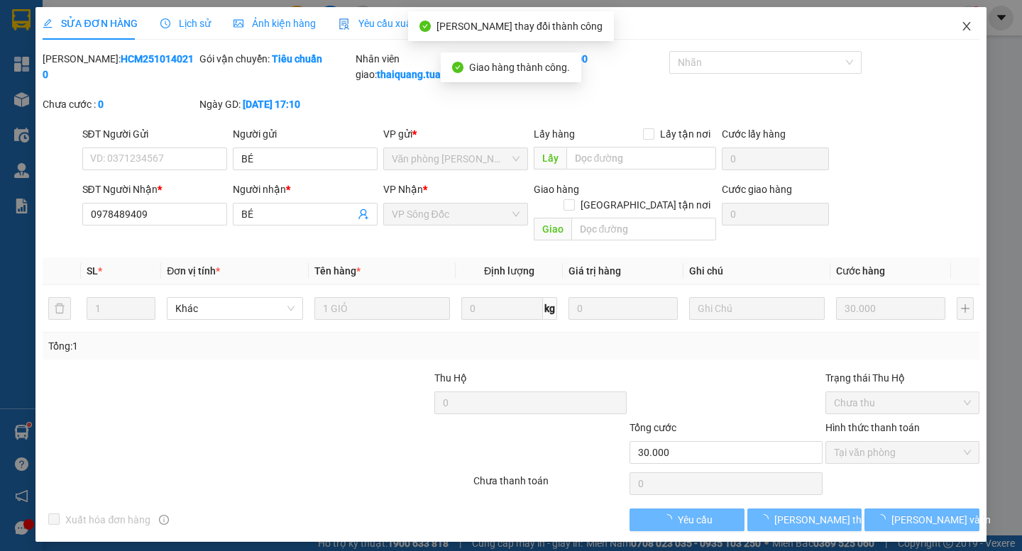
click at [962, 24] on icon "close" at bounding box center [966, 26] width 11 height 11
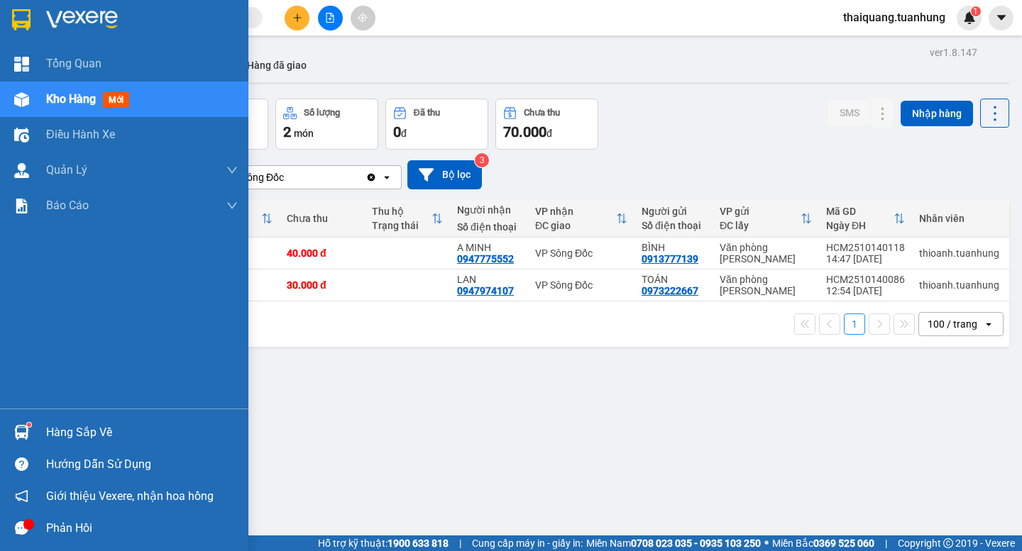
click at [59, 435] on div "Hàng sắp về" at bounding box center [142, 432] width 192 height 21
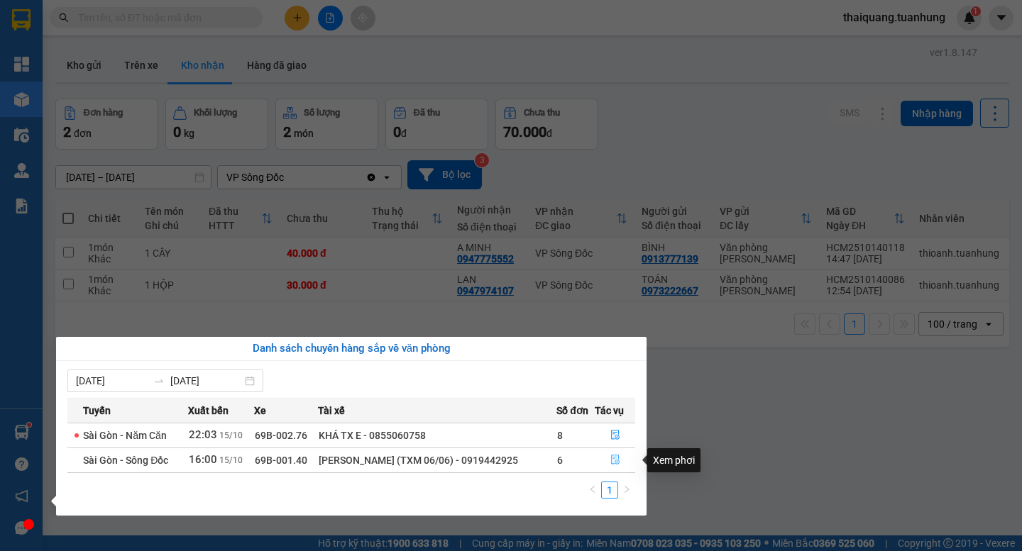
click at [615, 457] on icon "file-done" at bounding box center [615, 460] width 10 height 10
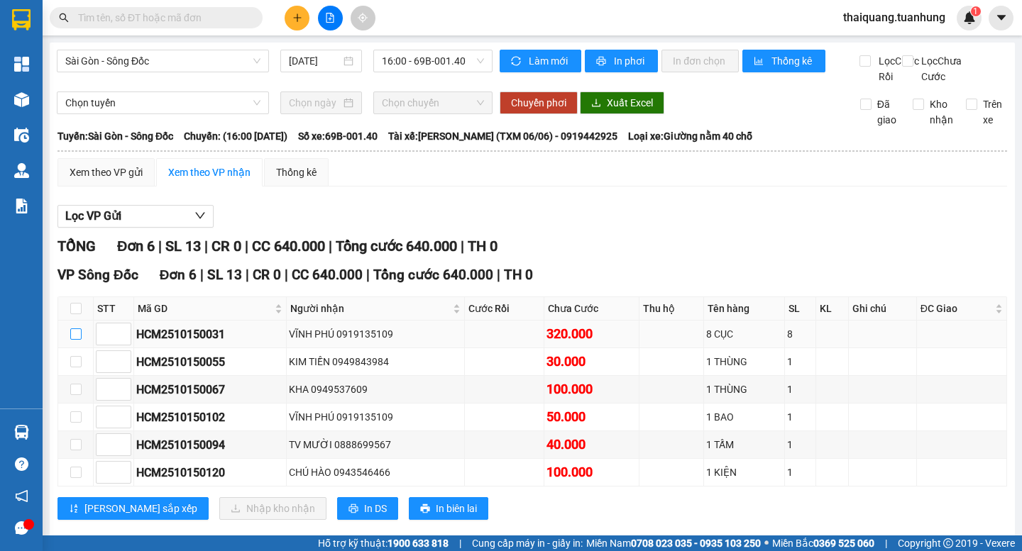
click at [74, 340] on input "checkbox" at bounding box center [75, 334] width 11 height 11
checkbox input "true"
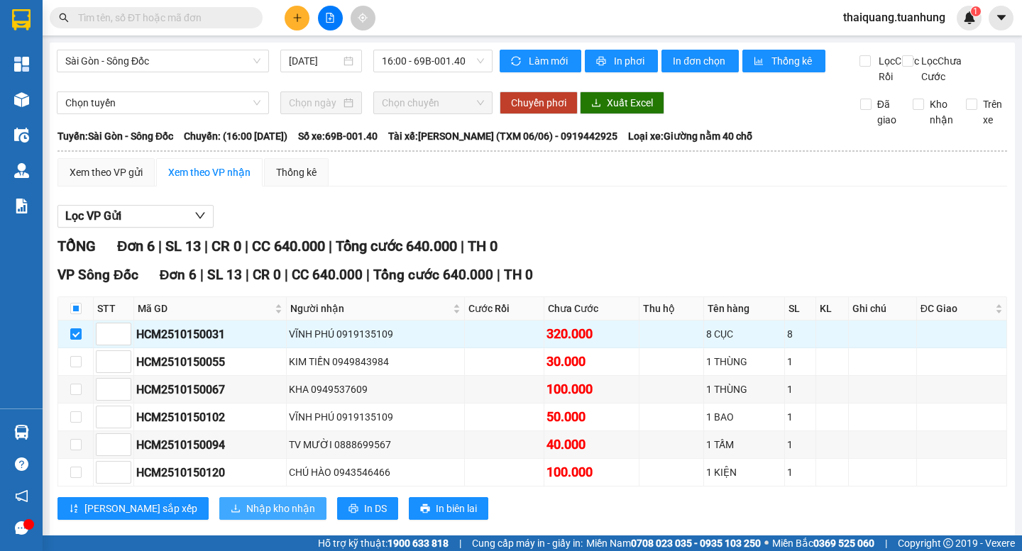
click at [246, 517] on span "Nhập kho nhận" at bounding box center [280, 509] width 69 height 16
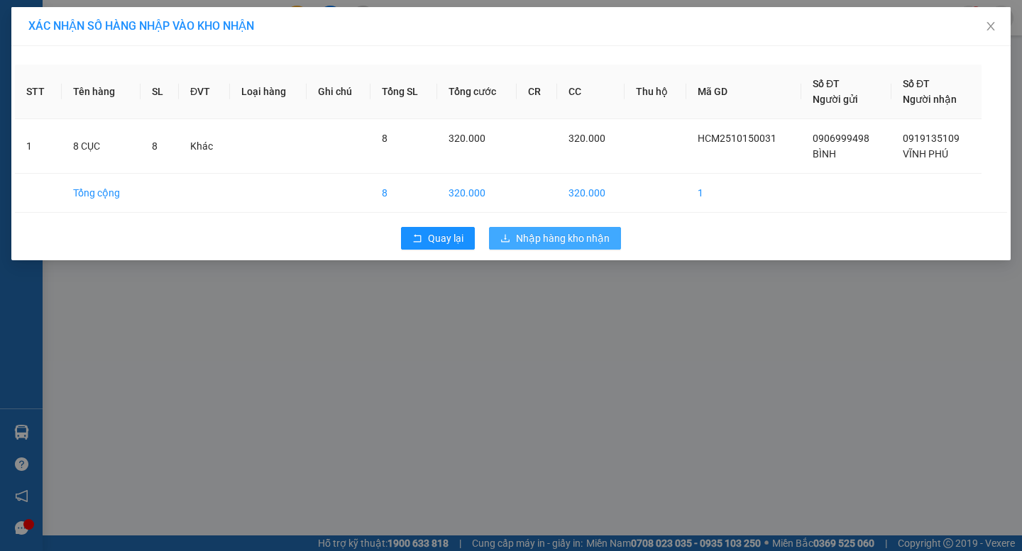
click at [563, 238] on span "Nhập hàng kho nhận" at bounding box center [563, 239] width 94 height 16
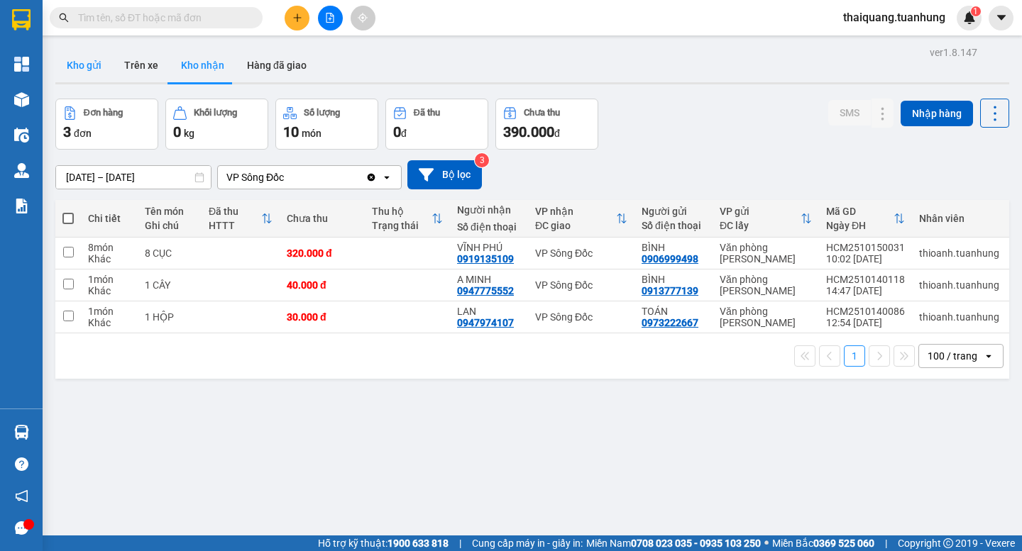
click at [95, 62] on button "Kho gửi" at bounding box center [83, 65] width 57 height 34
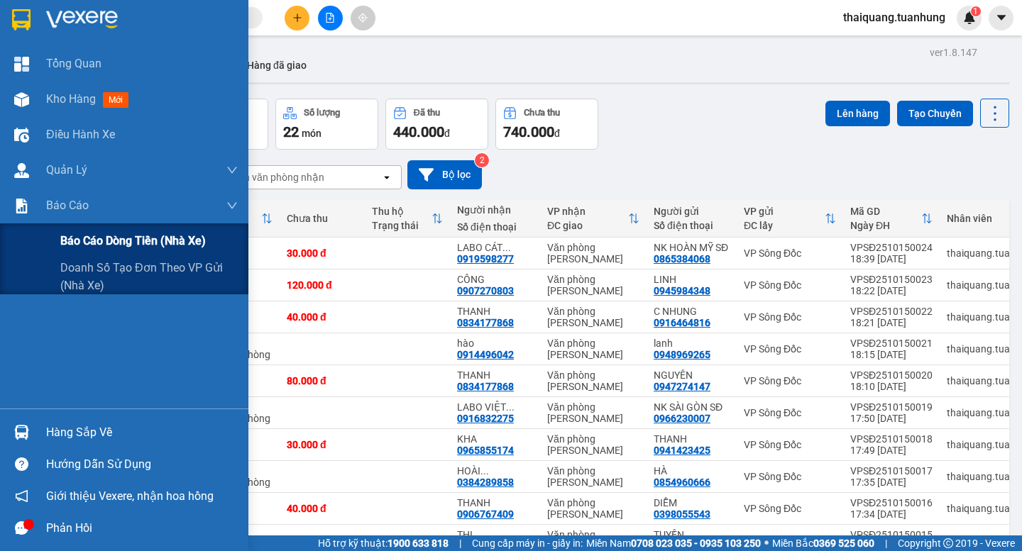
click at [92, 243] on span "Báo cáo dòng tiền (nhà xe)" at bounding box center [132, 241] width 145 height 18
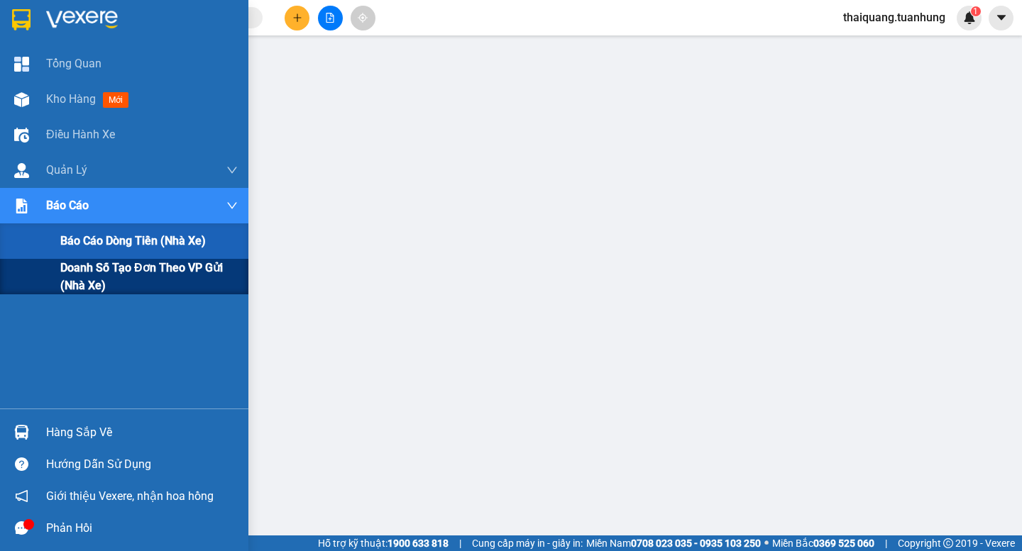
click at [69, 271] on span "Doanh số tạo đơn theo VP gửi (nhà xe)" at bounding box center [148, 276] width 177 height 35
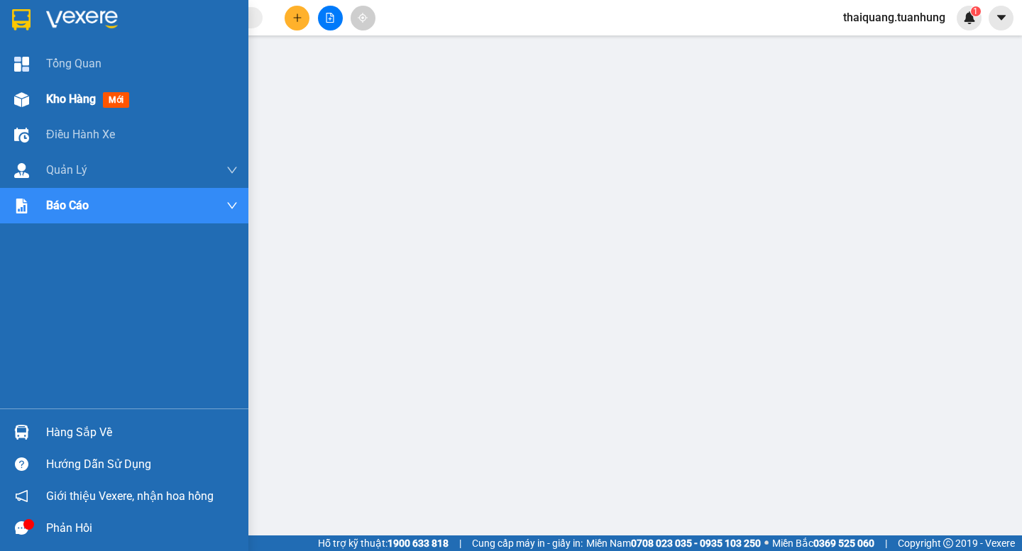
click at [26, 105] on img at bounding box center [21, 99] width 15 height 15
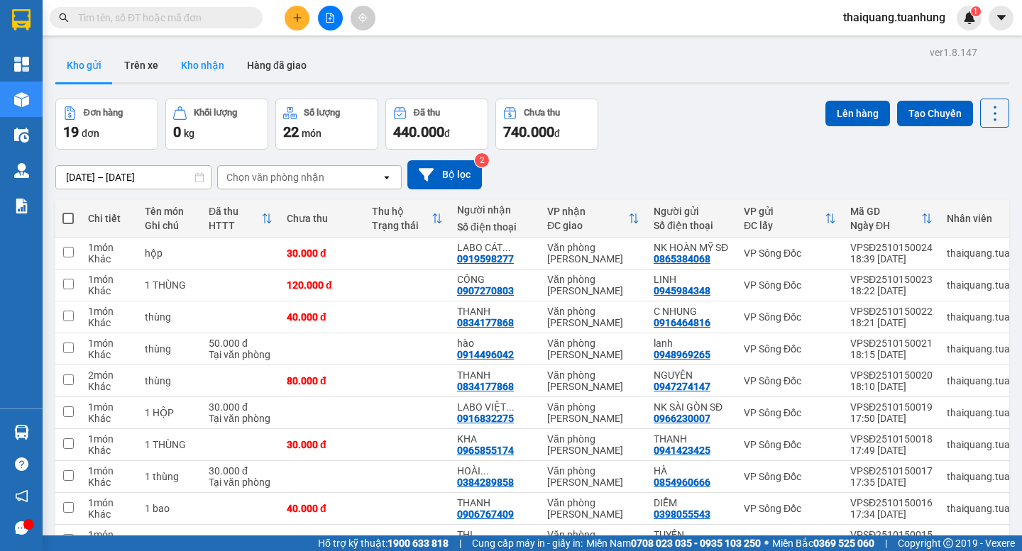
click at [207, 65] on button "Kho nhận" at bounding box center [203, 65] width 66 height 34
